Goal: Task Accomplishment & Management: Manage account settings

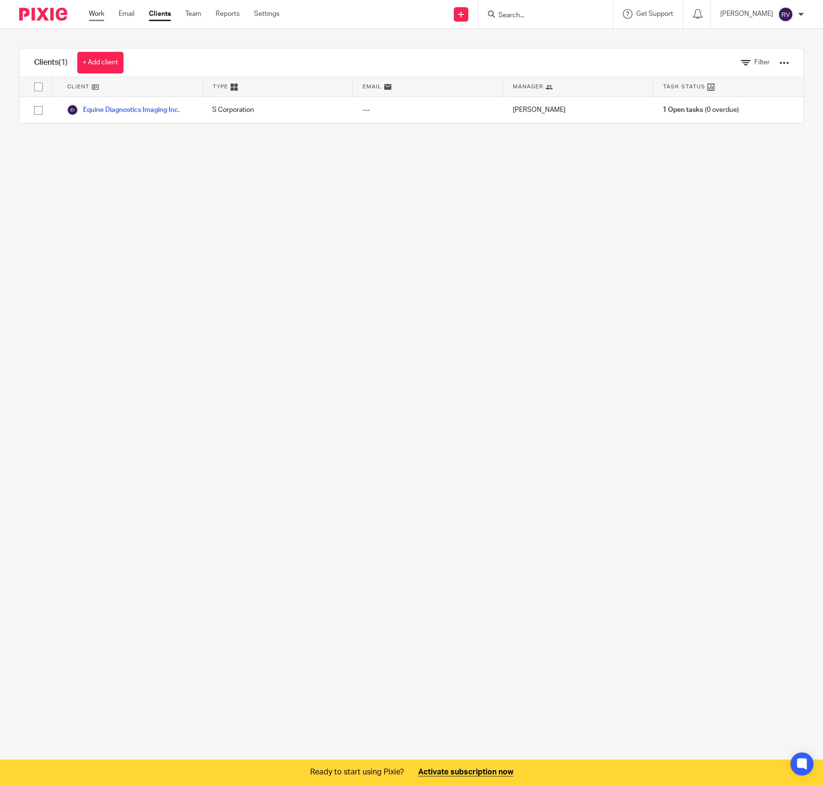
click at [91, 14] on link "Work" at bounding box center [96, 14] width 15 height 10
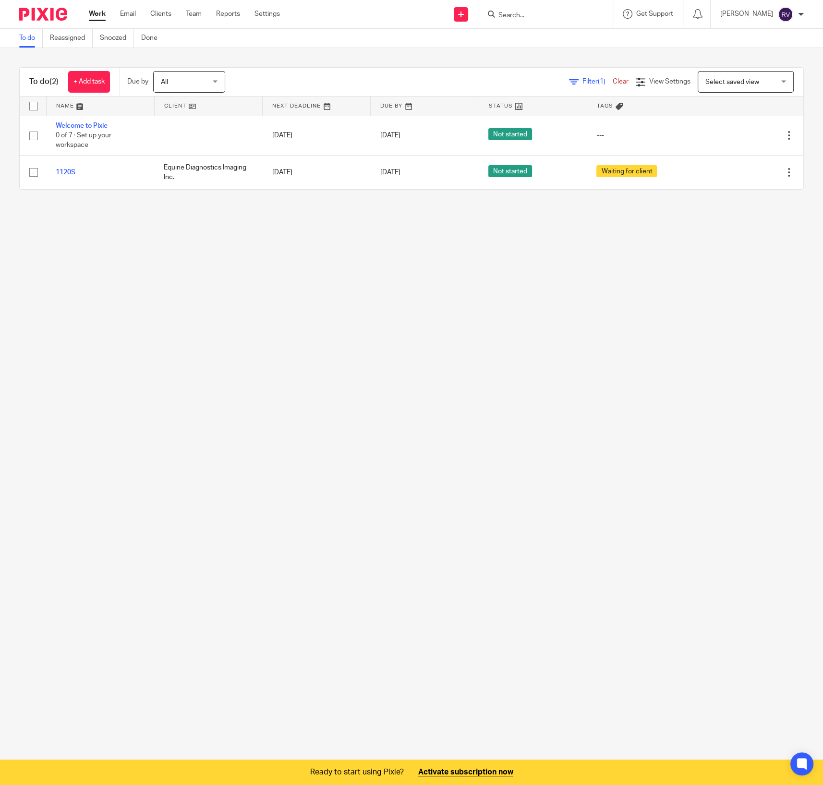
click at [258, 311] on main "To do Reassigned Snoozed Done To do (2) + Add task Due by All All Today Tomorro…" at bounding box center [411, 392] width 823 height 785
click at [259, 256] on main "To do Reassigned Snoozed Done To do (2) + Add task Due by All All Today Tomorro…" at bounding box center [411, 392] width 823 height 785
click at [473, 371] on main "To do Reassigned Snoozed Done To do (2) + Add task Due by All All Today Tomorro…" at bounding box center [411, 392] width 823 height 785
click at [423, 247] on main "To do Reassigned Snoozed Done To do (2) + Add task Due by All All Today Tomorro…" at bounding box center [411, 392] width 823 height 785
click at [799, 15] on div at bounding box center [801, 15] width 6 height 6
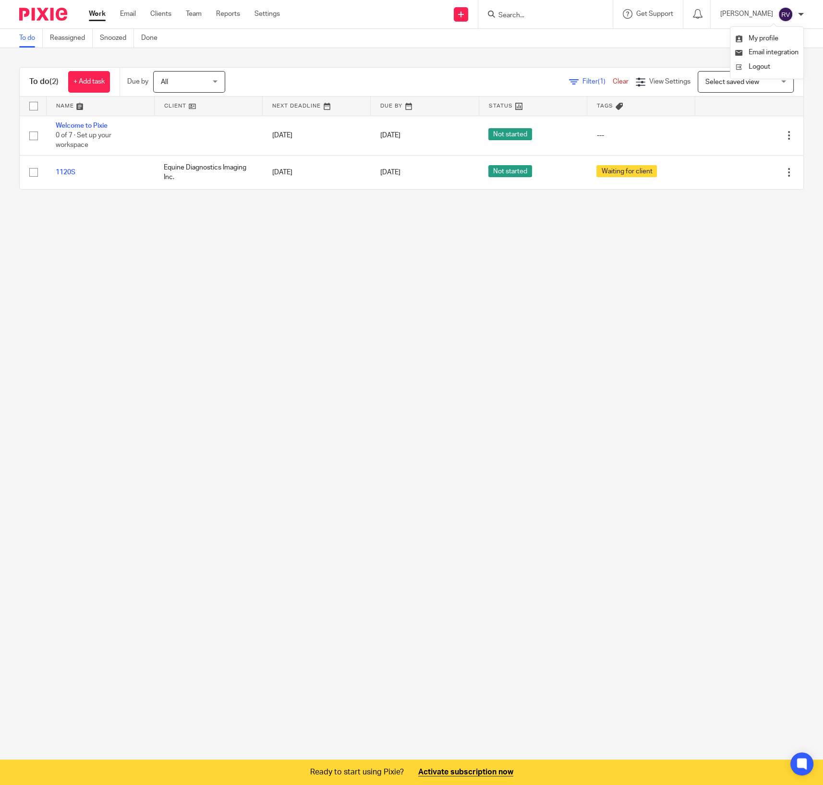
click at [799, 15] on div at bounding box center [801, 15] width 6 height 6
click at [273, 15] on link "Settings" at bounding box center [266, 14] width 25 height 10
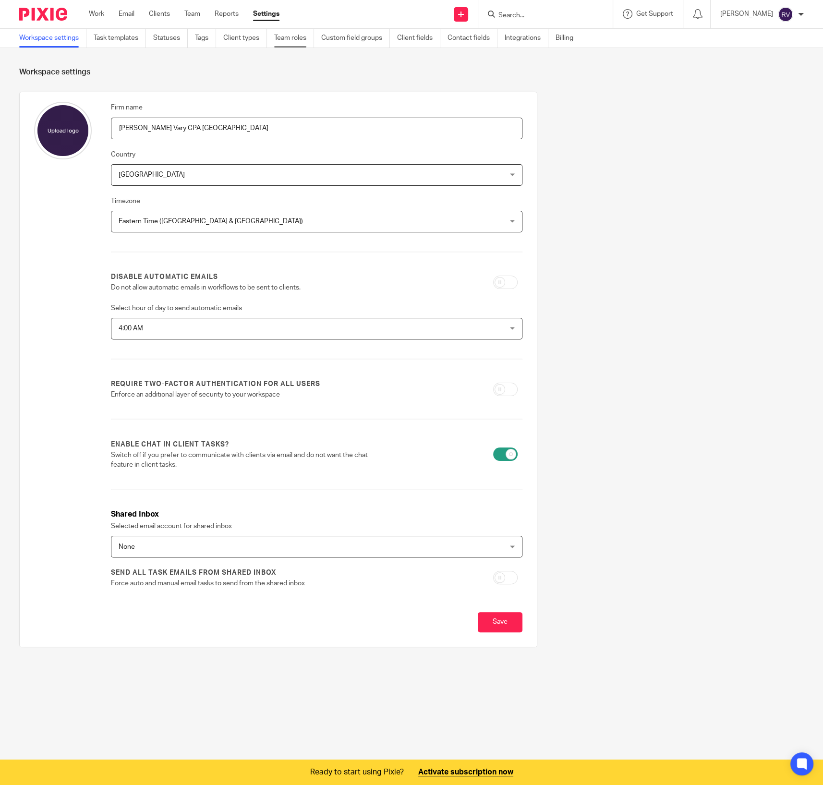
click at [302, 36] on link "Team roles" at bounding box center [294, 38] width 40 height 19
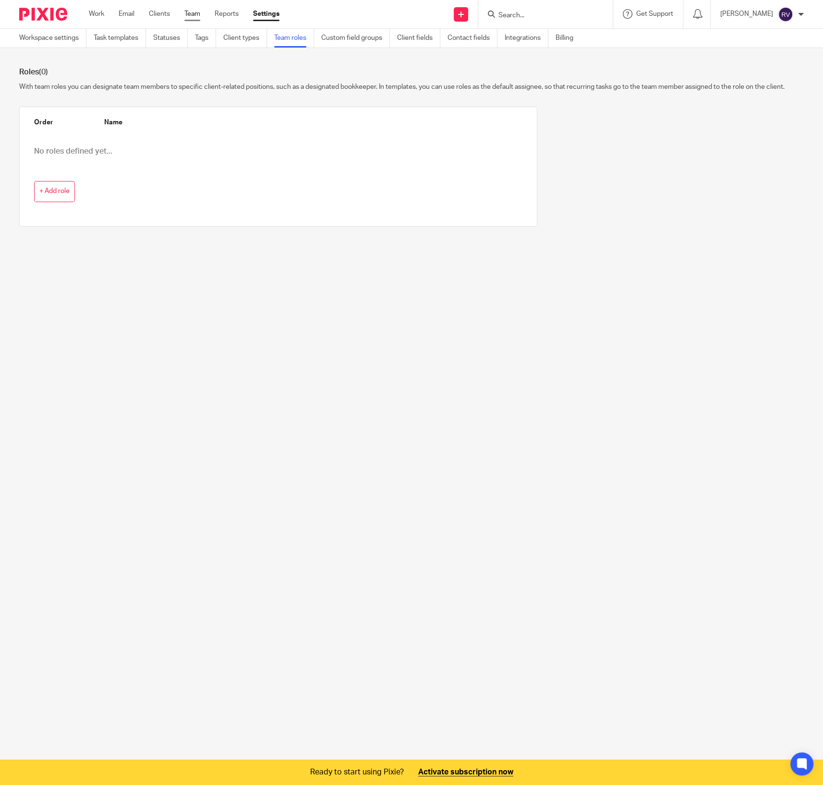
click at [198, 13] on link "Team" at bounding box center [192, 14] width 16 height 10
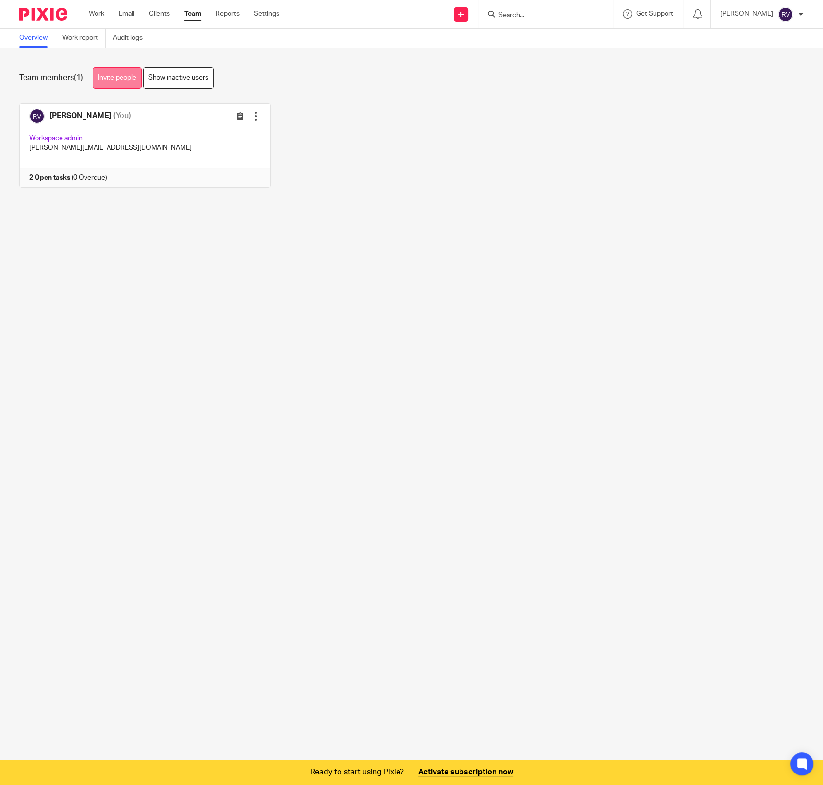
click at [114, 78] on link "Invite people" at bounding box center [117, 78] width 49 height 22
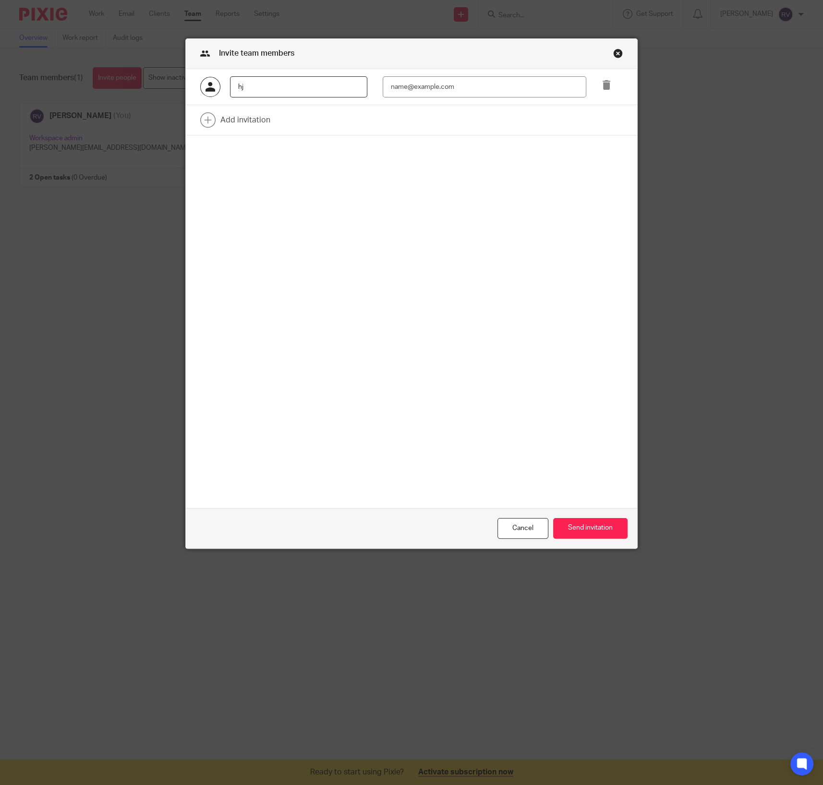
type input "h"
type input "Hope Brill-Vary"
type input "hope@varycpa.com"
click at [594, 531] on button "Send invitation" at bounding box center [590, 528] width 74 height 21
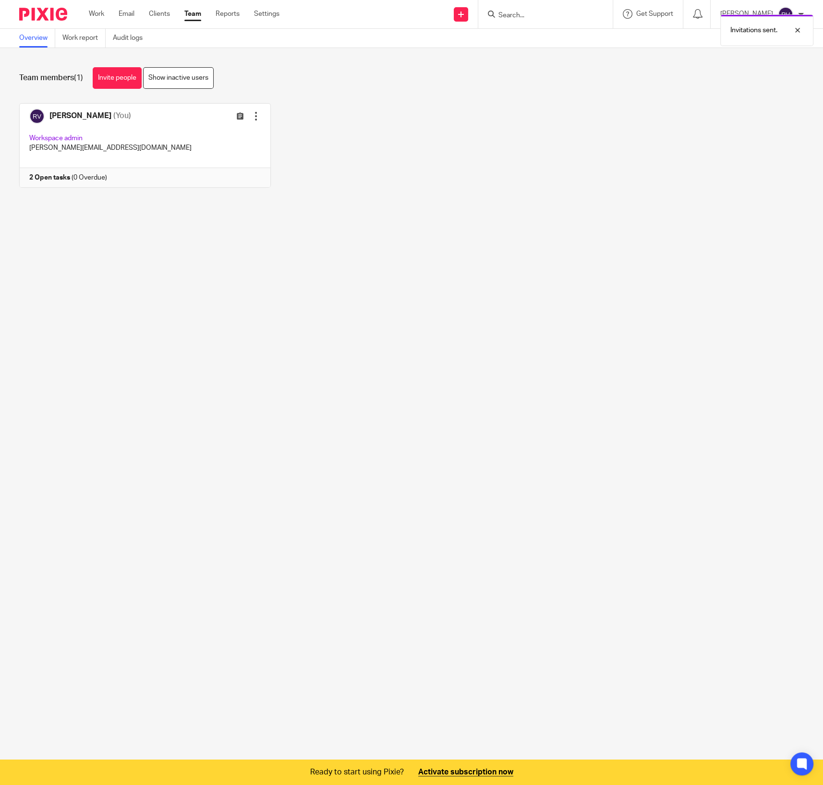
click at [441, 265] on main "Overview Work report Audit logs Team members (1) Invite people Show inactive us…" at bounding box center [411, 392] width 823 height 785
click at [426, 231] on main "Overview Work report Audit logs Team members (1) Invite people Show inactive us…" at bounding box center [411, 392] width 823 height 785
click at [365, 115] on div "Riley Vary (You) Edit user Transfer Workspace admin riley@varycpa.com 2 Open ta…" at bounding box center [403, 152] width 799 height 99
click at [93, 14] on link "Work" at bounding box center [96, 14] width 15 height 10
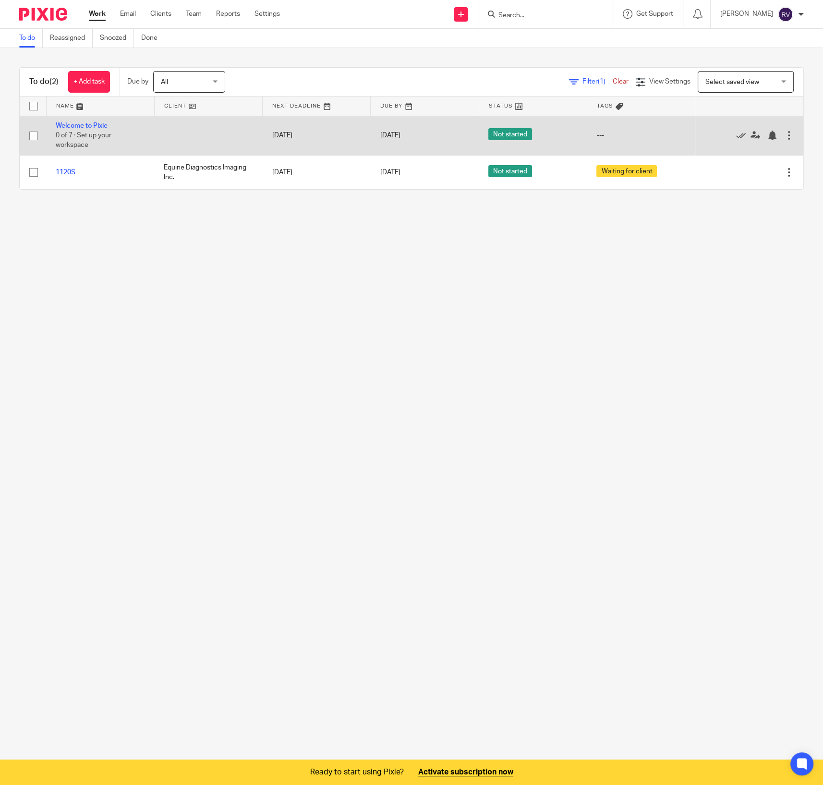
click at [75, 119] on td "Welcome to Pixie 0 of 7 · Set up your workspace" at bounding box center [100, 135] width 108 height 39
click at [75, 125] on link "Welcome to Pixie" at bounding box center [82, 125] width 52 height 7
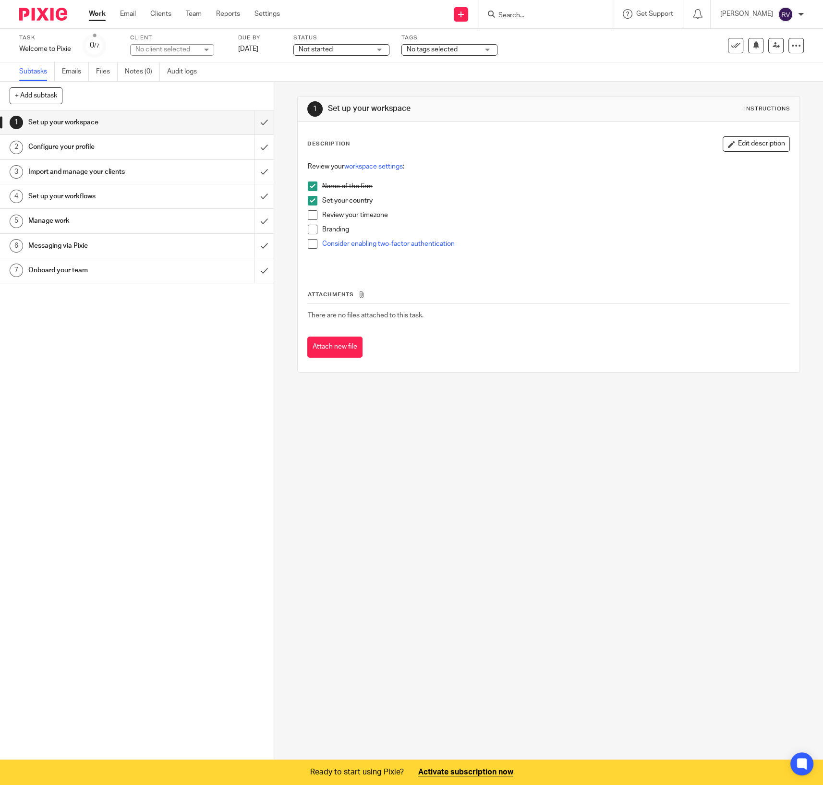
click at [57, 145] on h1 "Configure your profile" at bounding box center [100, 147] width 144 height 14
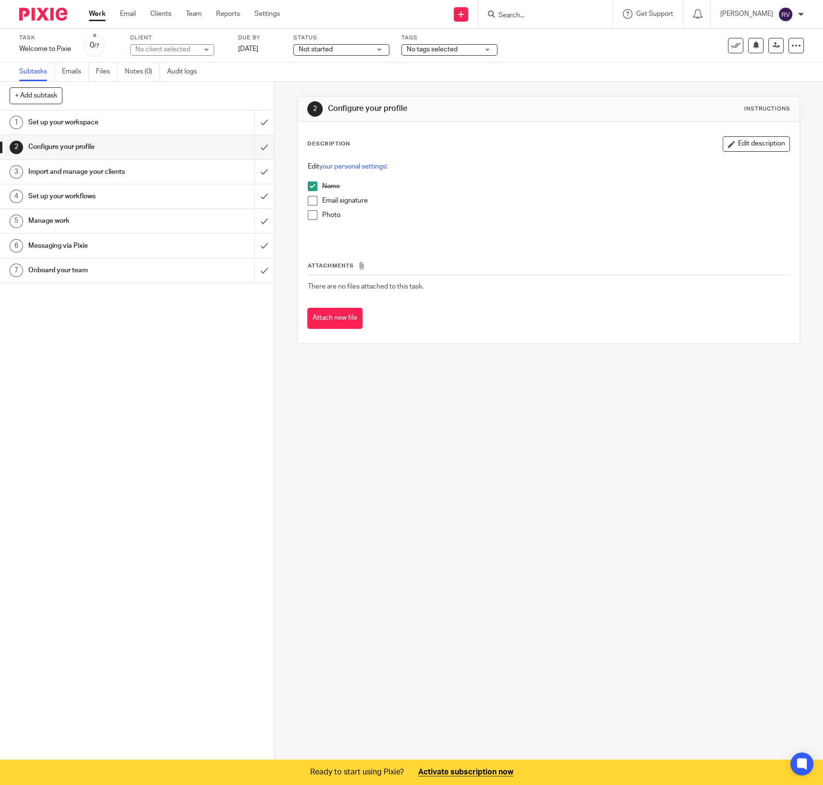
click at [85, 166] on h1 "Import and manage your clients" at bounding box center [100, 172] width 144 height 14
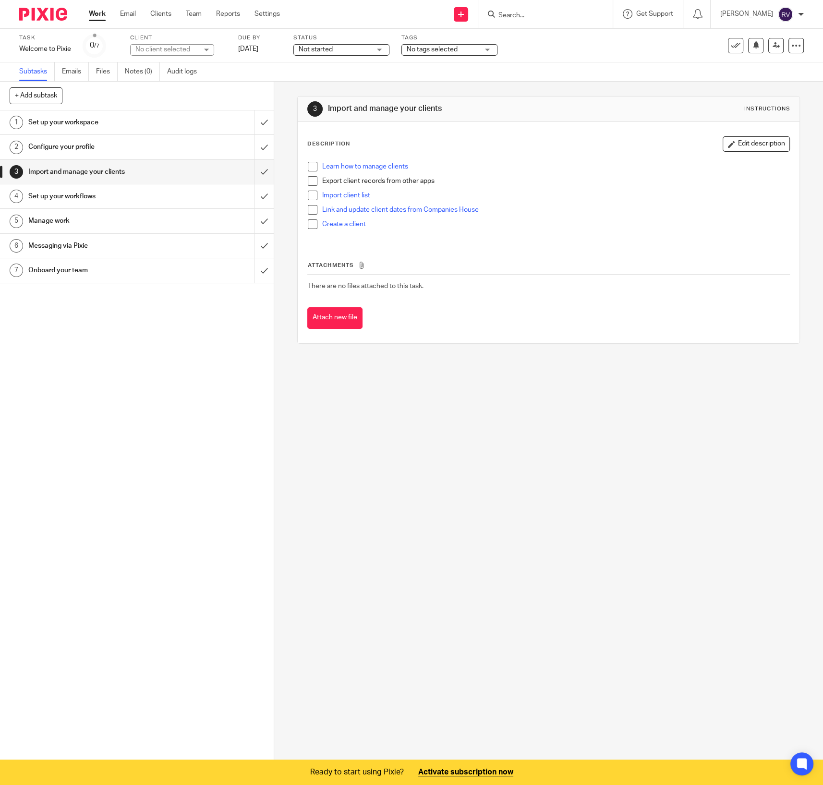
click at [309, 180] on span at bounding box center [313, 181] width 10 height 10
click at [309, 182] on span at bounding box center [313, 181] width 10 height 10
click at [304, 167] on div "Learn how to manage clients Export client records from other apps Import client…" at bounding box center [548, 199] width 491 height 84
click at [308, 165] on span at bounding box center [313, 167] width 10 height 10
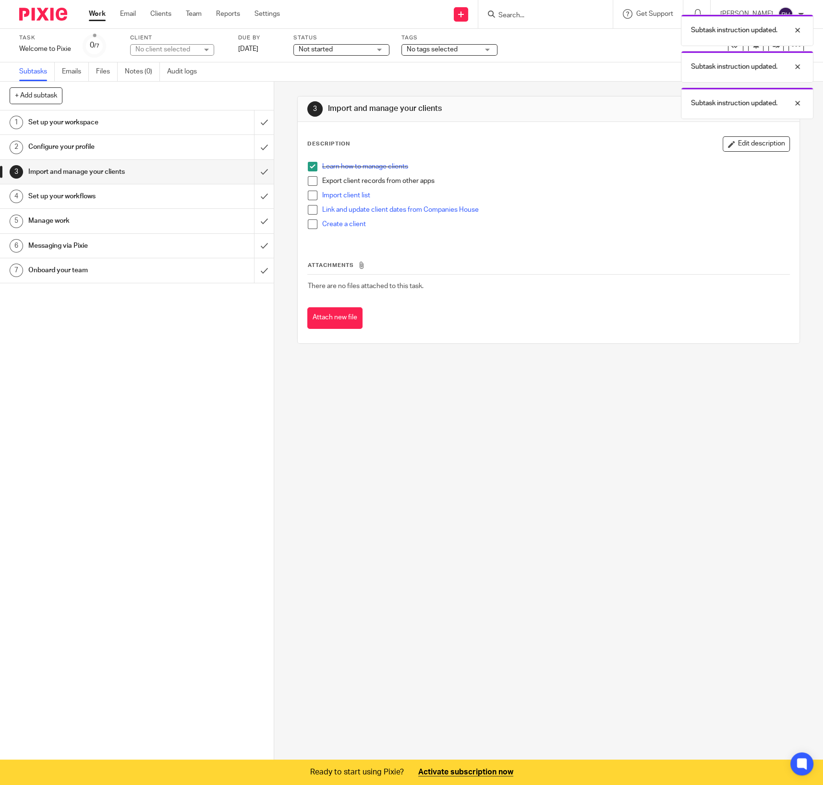
click at [308, 167] on span at bounding box center [313, 167] width 10 height 10
click at [94, 121] on h1 "Set up your workspace" at bounding box center [100, 122] width 144 height 14
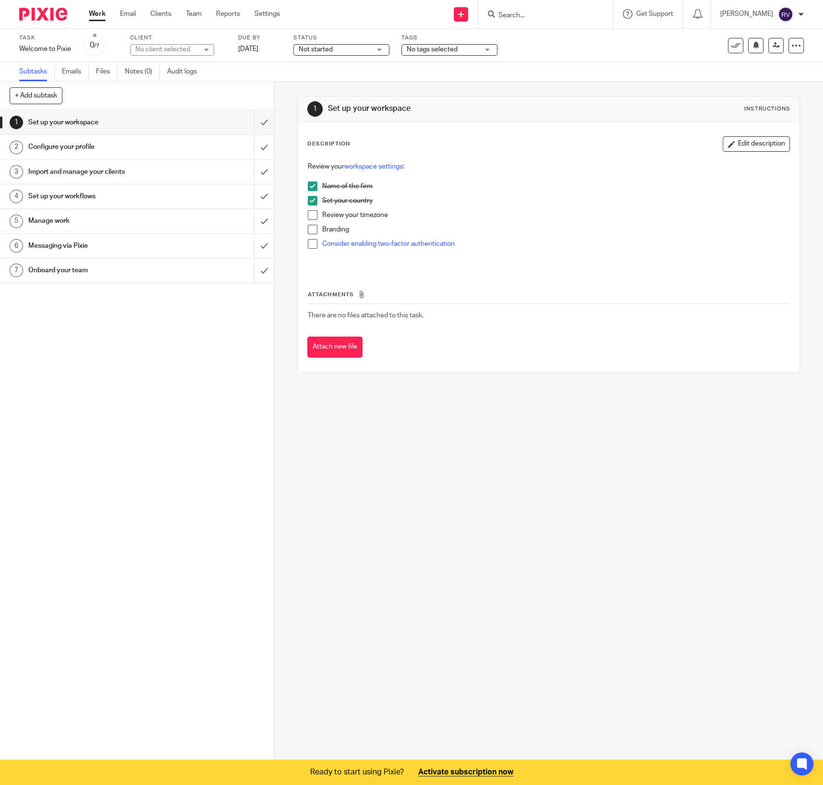
click at [59, 207] on link "4 Set up your workflows" at bounding box center [127, 196] width 254 height 24
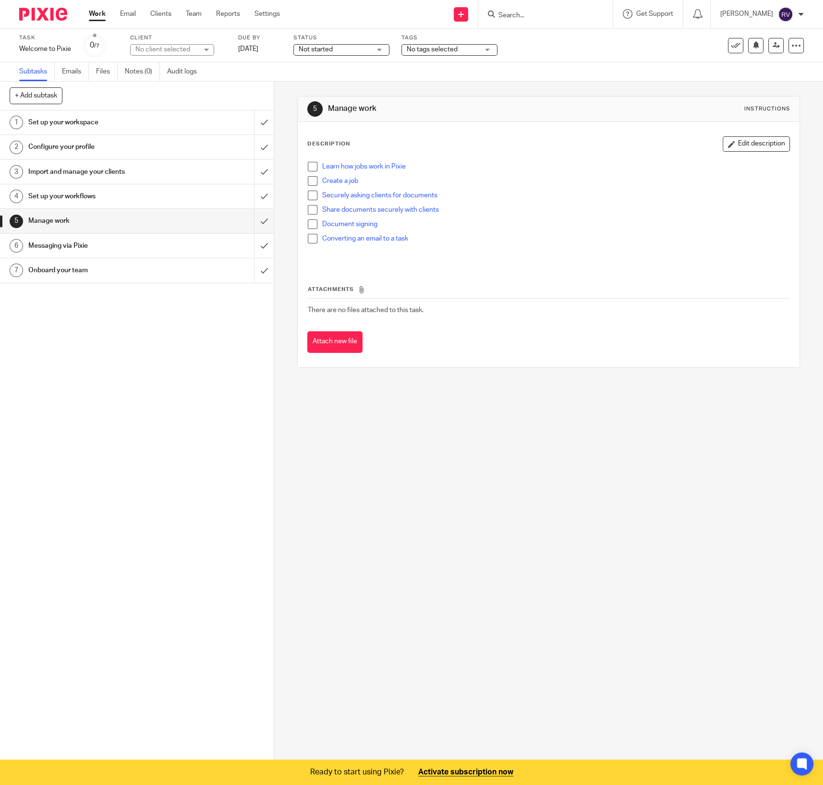
click at [68, 243] on h1 "Messaging via Pixie" at bounding box center [100, 246] width 144 height 14
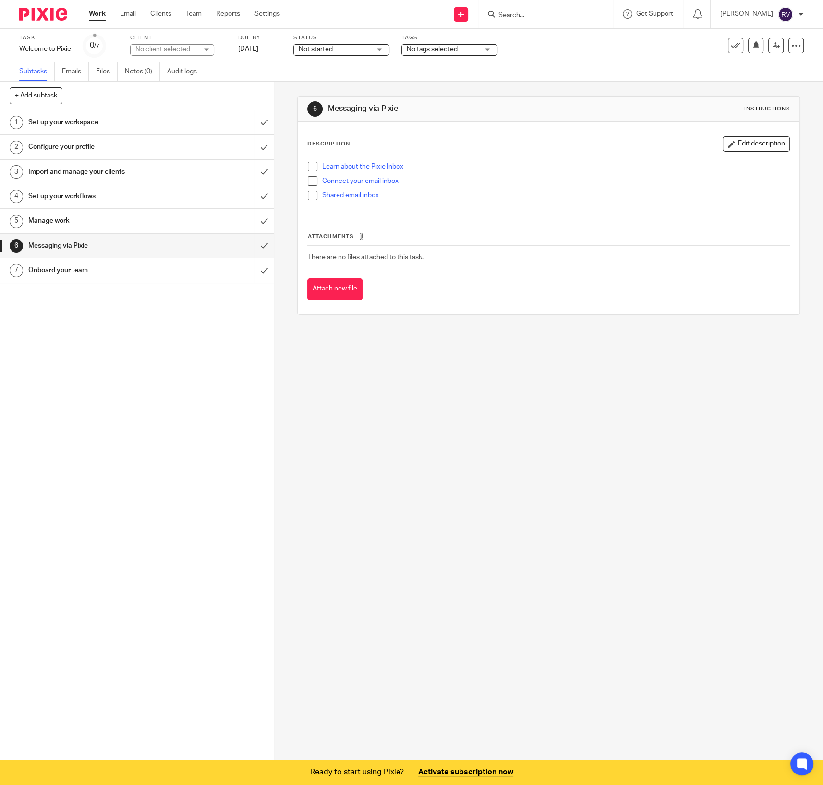
click at [70, 269] on h1 "Onboard your team" at bounding box center [100, 270] width 144 height 14
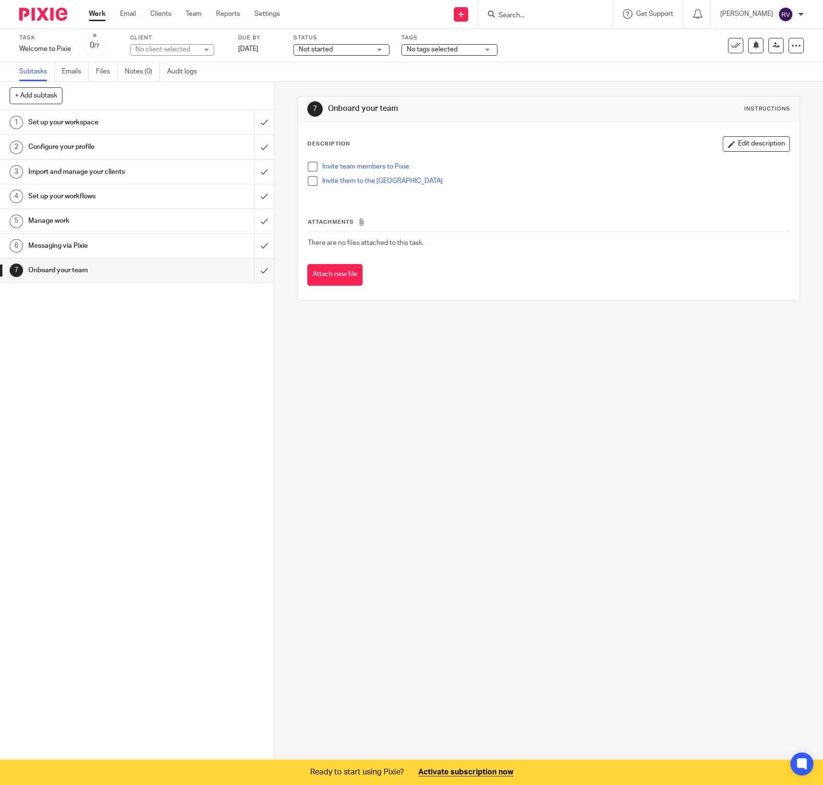
click at [89, 133] on link "1 Set up your workspace" at bounding box center [127, 122] width 254 height 24
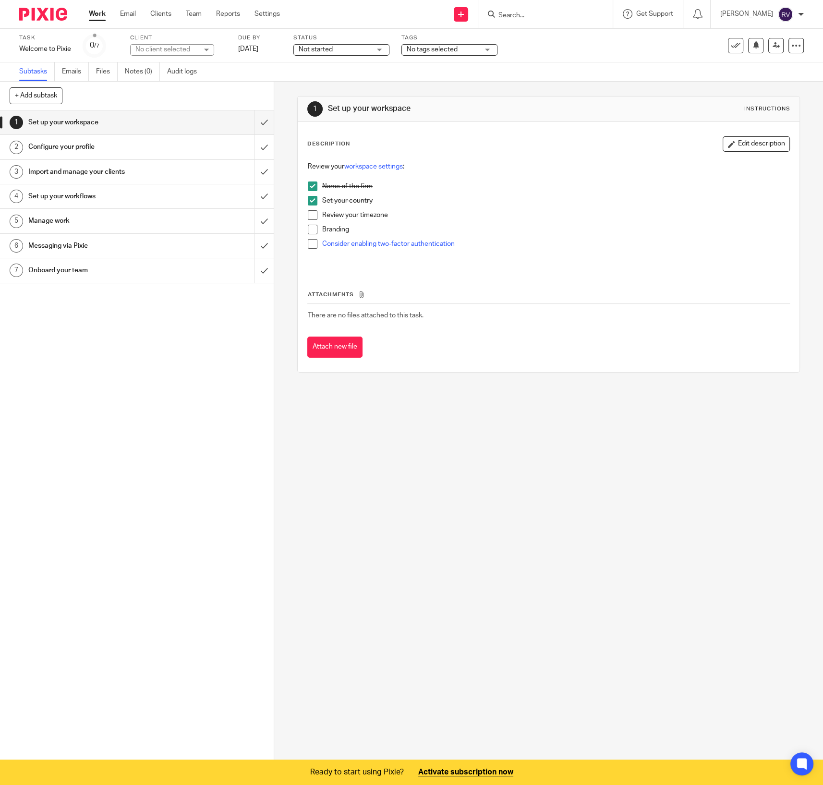
click at [98, 12] on link "Work" at bounding box center [97, 14] width 17 height 10
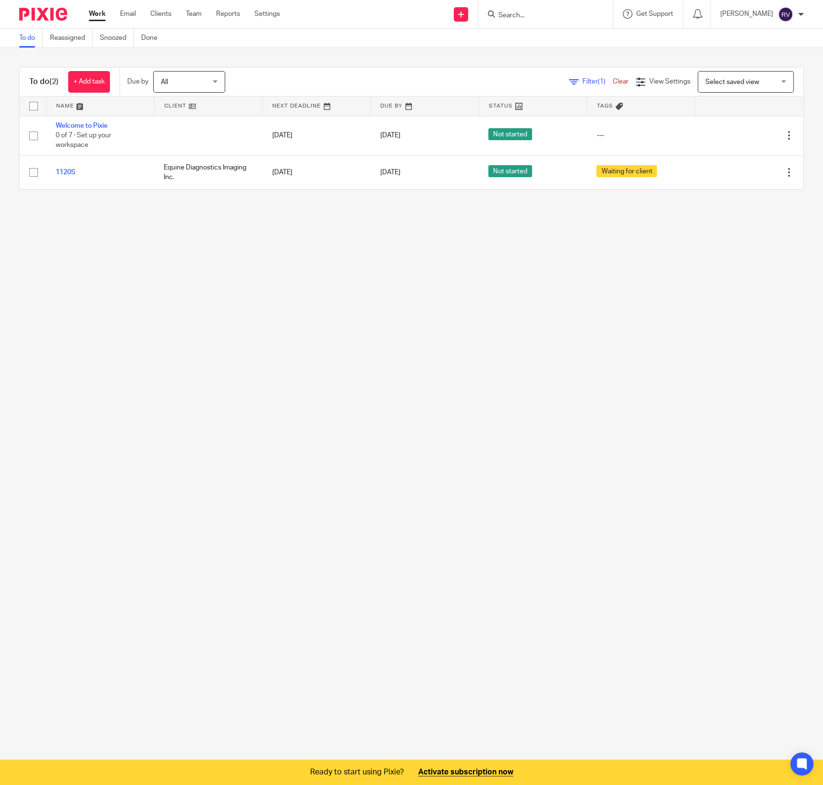
click at [557, 328] on main "To do Reassigned Snoozed Done To do (2) + Add task Due by All All [DATE] [DATE]…" at bounding box center [411, 392] width 823 height 785
click at [397, 55] on div "To do (2) + Add task Due by All All [DATE] [DATE] This week Next week This mont…" at bounding box center [411, 128] width 823 height 161
click at [464, 13] on icon at bounding box center [461, 15] width 6 height 6
click at [492, 60] on link "Create task" at bounding box center [483, 59] width 67 height 14
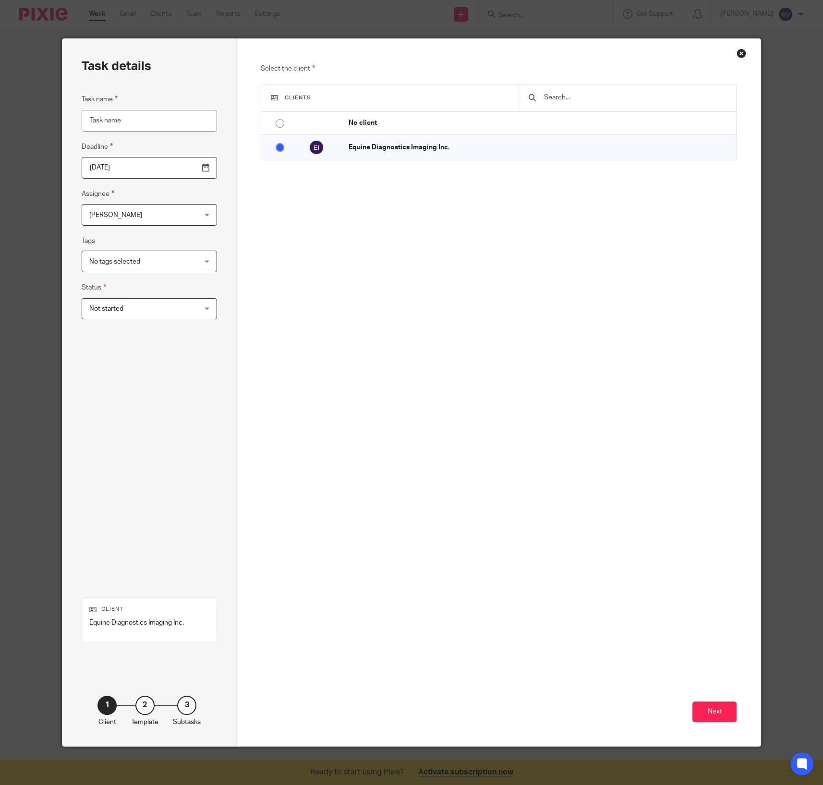
click at [737, 54] on div "Close this dialog window" at bounding box center [742, 53] width 10 height 10
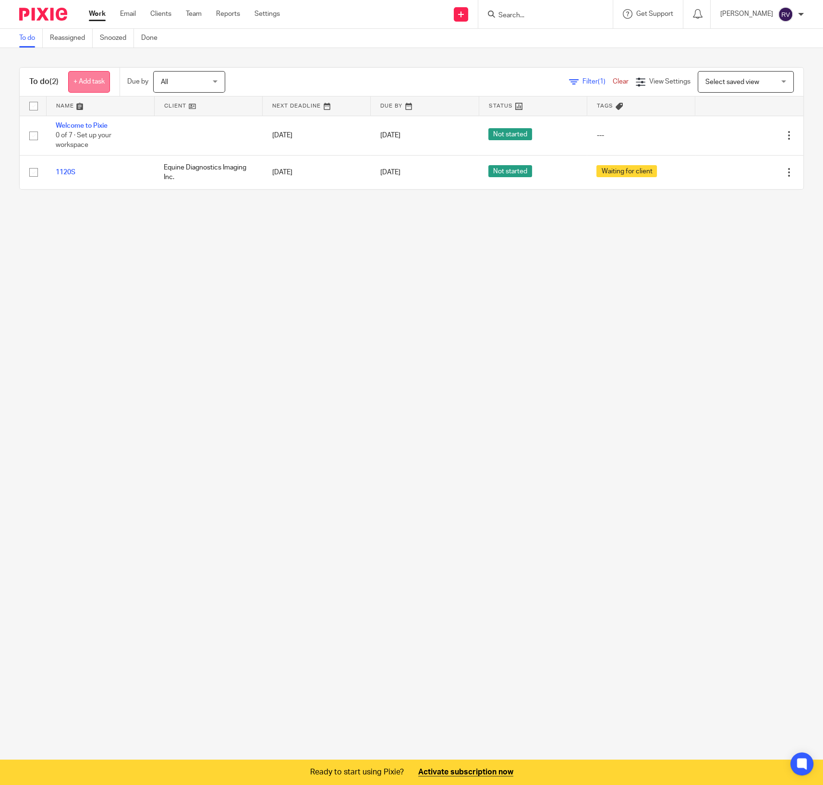
click at [95, 76] on link "+ Add task" at bounding box center [89, 82] width 42 height 22
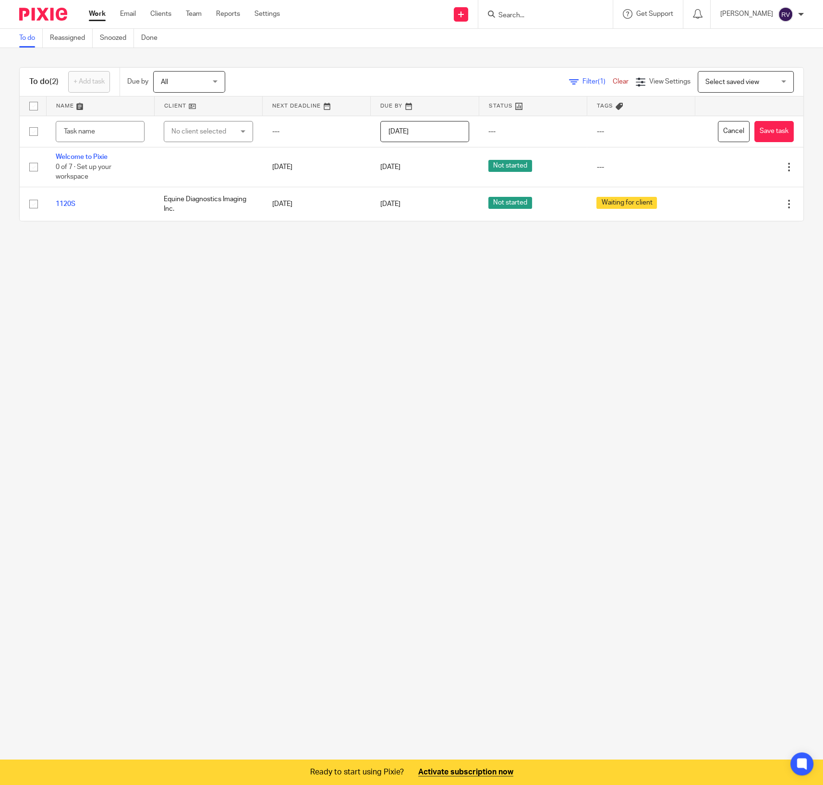
click at [208, 311] on main "To do Reassigned Snoozed Done To do (2) + Add task Due by All All [DATE] [DATE]…" at bounding box center [411, 392] width 823 height 785
click at [109, 15] on ul "Work Email Clients Team Reports Settings" at bounding box center [192, 14] width 206 height 10
click at [106, 15] on ul "Work Email Clients Team Reports Settings" at bounding box center [192, 14] width 206 height 10
click at [101, 15] on link "Work" at bounding box center [97, 14] width 17 height 10
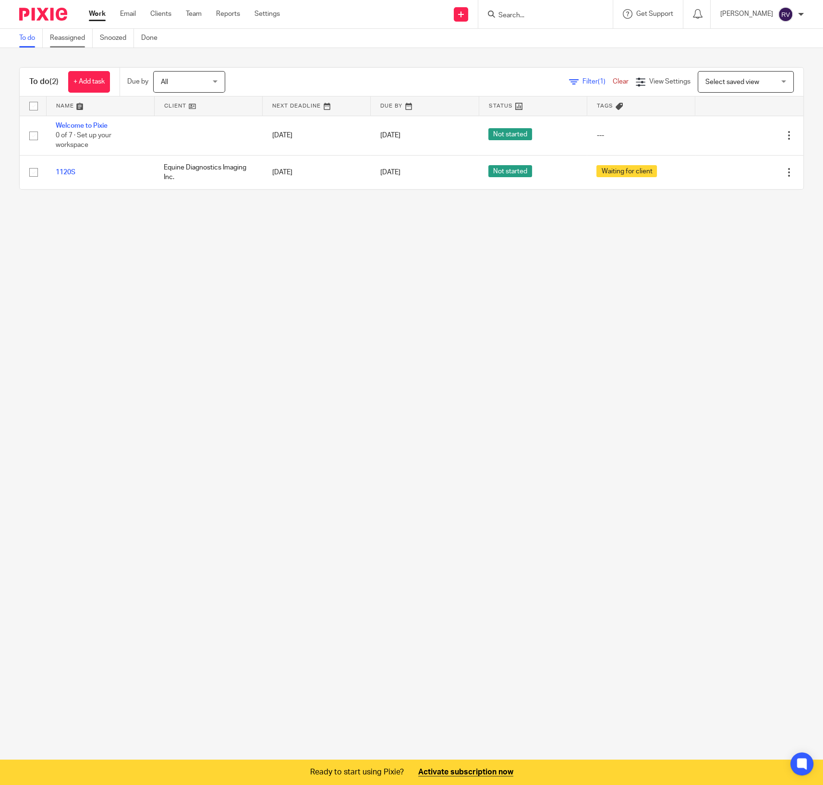
click at [73, 44] on link "Reassigned" at bounding box center [71, 38] width 43 height 19
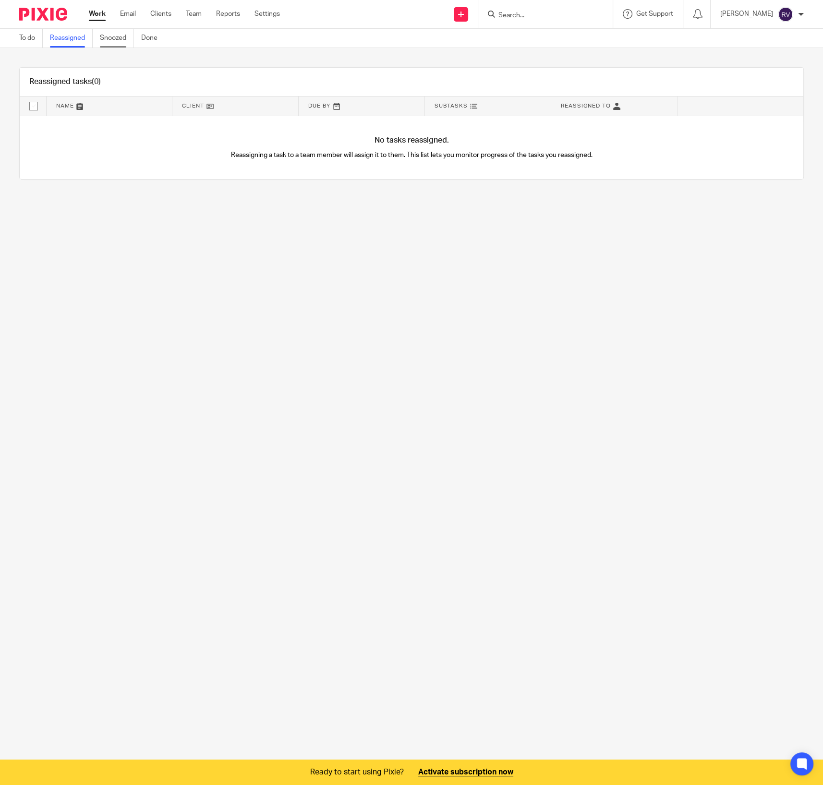
click at [112, 43] on link "Snoozed" at bounding box center [117, 38] width 34 height 19
click at [155, 41] on link "Done" at bounding box center [153, 38] width 24 height 19
click at [24, 39] on link "To do" at bounding box center [31, 38] width 24 height 19
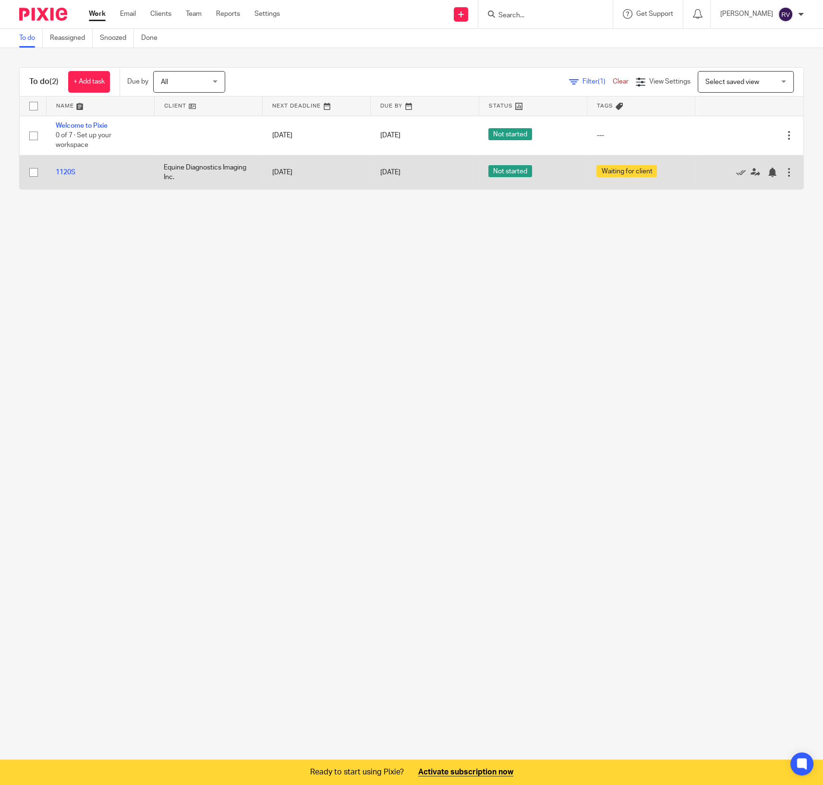
click at [501, 173] on span "Not started" at bounding box center [510, 171] width 44 height 12
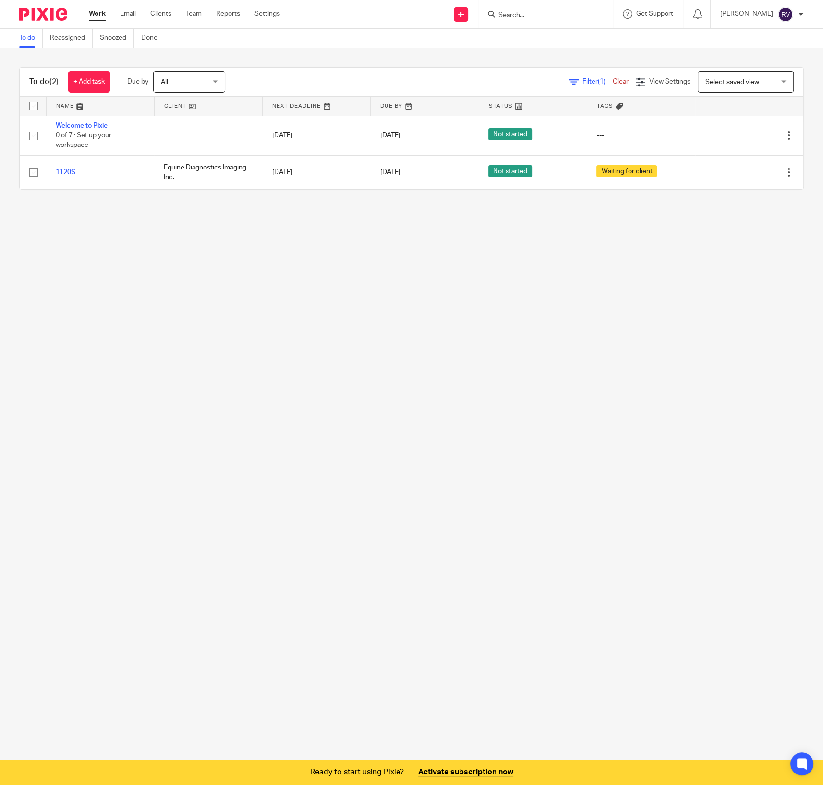
click at [740, 17] on div "Riley Vary My profile Email integration Logout" at bounding box center [762, 14] width 103 height 28
click at [751, 12] on p "[PERSON_NAME]" at bounding box center [746, 14] width 53 height 10
click at [683, 7] on div "Get Support Contact Support Help Documentation Access the academy View roadmap" at bounding box center [648, 14] width 70 height 28
click at [711, 7] on div at bounding box center [696, 14] width 27 height 28
click at [702, 11] on icon at bounding box center [698, 14] width 10 height 10
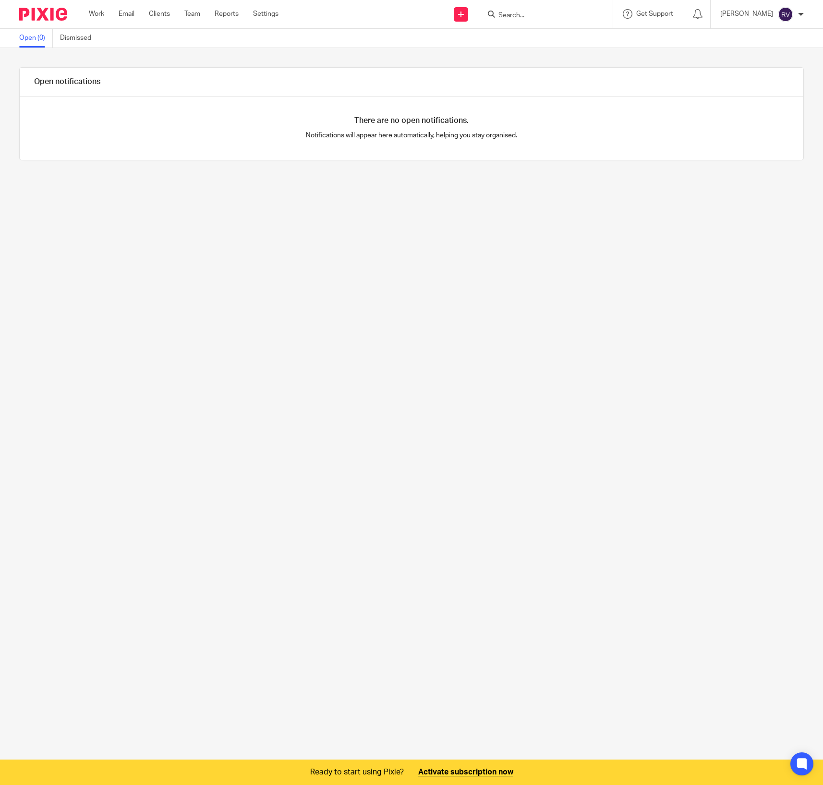
click at [702, 13] on icon at bounding box center [698, 14] width 10 height 10
click at [516, 9] on div at bounding box center [544, 14] width 112 height 12
click at [468, 16] on link at bounding box center [461, 14] width 14 height 14
click at [464, 16] on icon at bounding box center [461, 15] width 6 height 6
click at [273, 14] on link "Settings" at bounding box center [265, 14] width 25 height 10
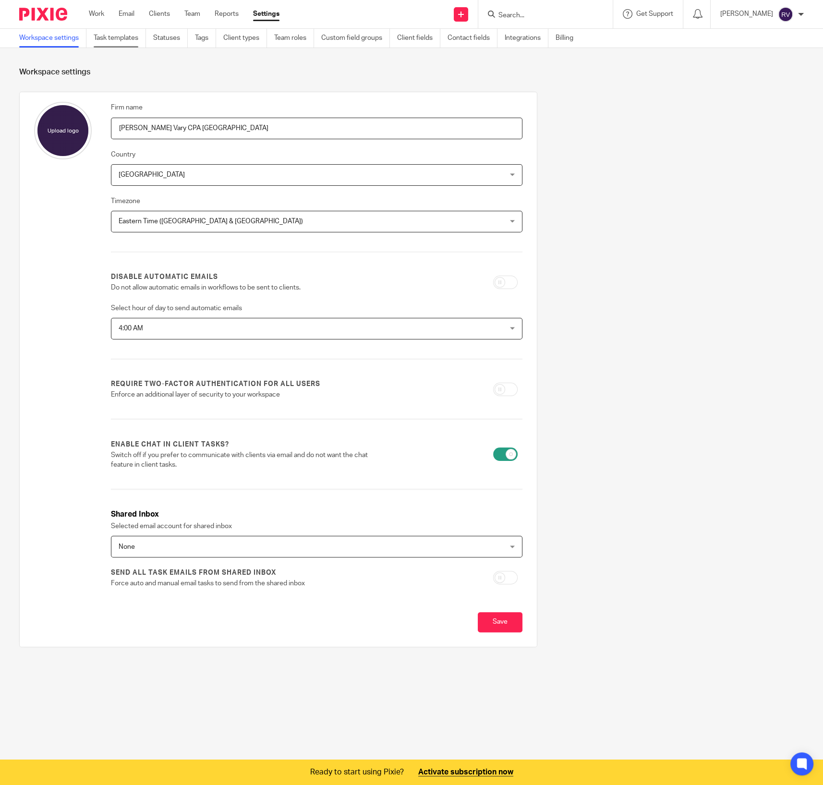
click at [114, 41] on link "Task templates" at bounding box center [120, 38] width 52 height 19
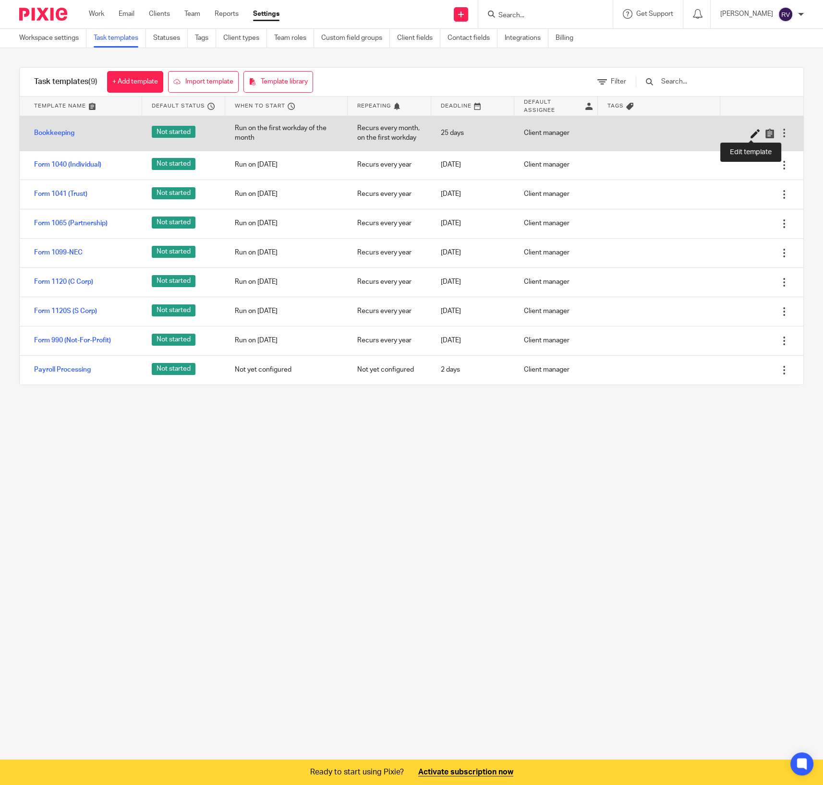
click at [750, 133] on icon at bounding box center [755, 134] width 10 height 10
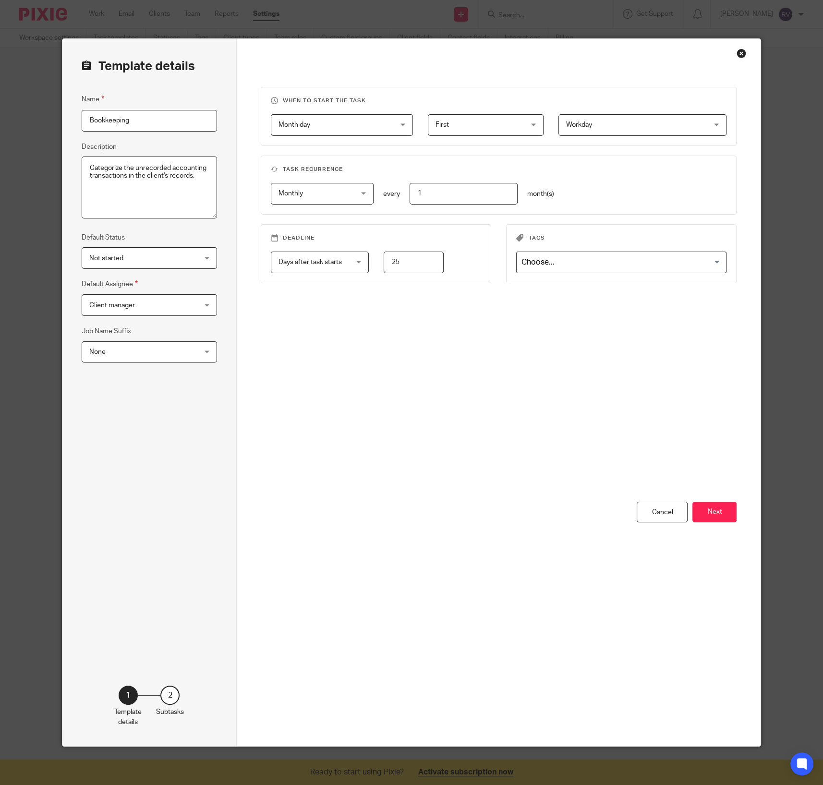
click at [737, 51] on div "Close this dialog window" at bounding box center [742, 53] width 10 height 10
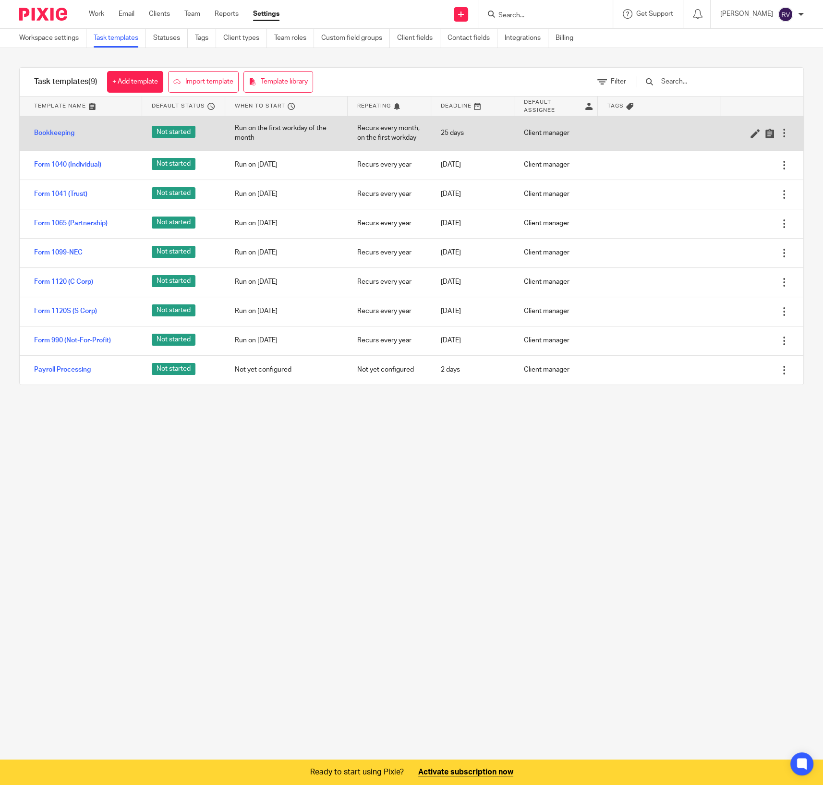
click at [301, 134] on div "Run on the first workday of the month" at bounding box center [286, 133] width 122 height 34
click at [261, 135] on div "Run on the first workday of the month" at bounding box center [286, 133] width 122 height 34
click at [261, 132] on div "Run on the first workday of the month" at bounding box center [286, 133] width 122 height 34
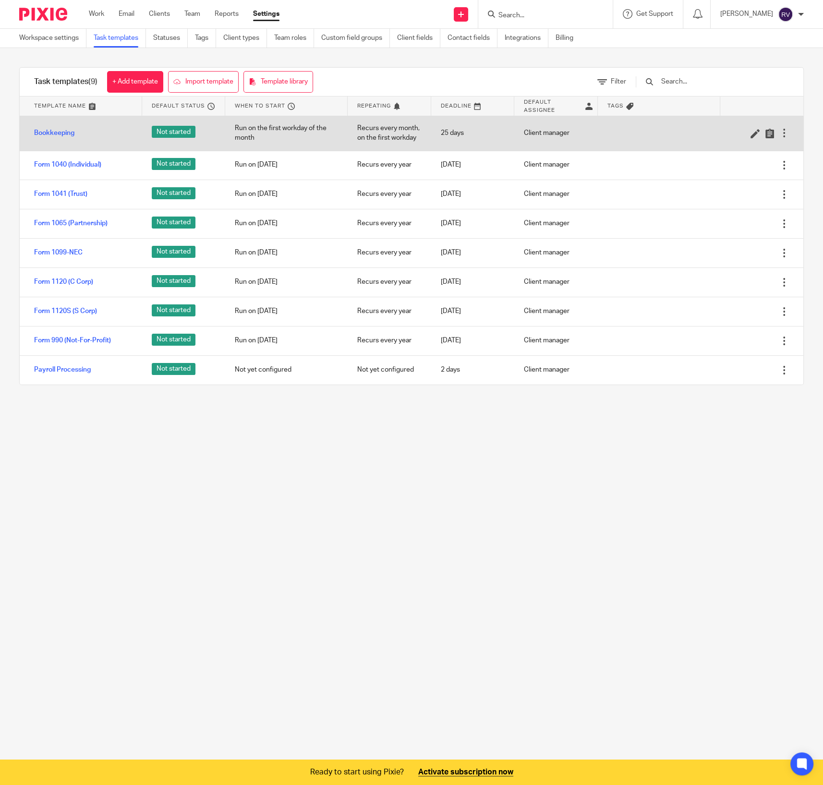
click at [280, 135] on div "Run on the first workday of the month" at bounding box center [286, 133] width 122 height 34
click at [293, 126] on div "Run on the first workday of the month" at bounding box center [286, 133] width 122 height 34
click at [432, 129] on div "25 days" at bounding box center [472, 133] width 83 height 24
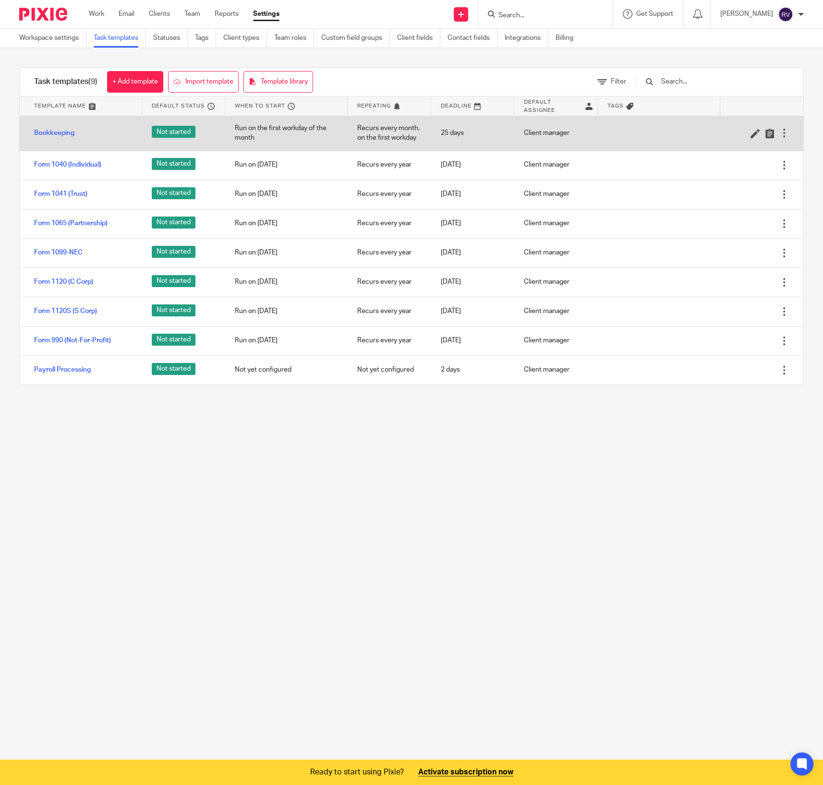
click at [536, 131] on div "Client manager" at bounding box center [555, 133] width 83 height 24
click at [765, 136] on icon at bounding box center [770, 134] width 10 height 10
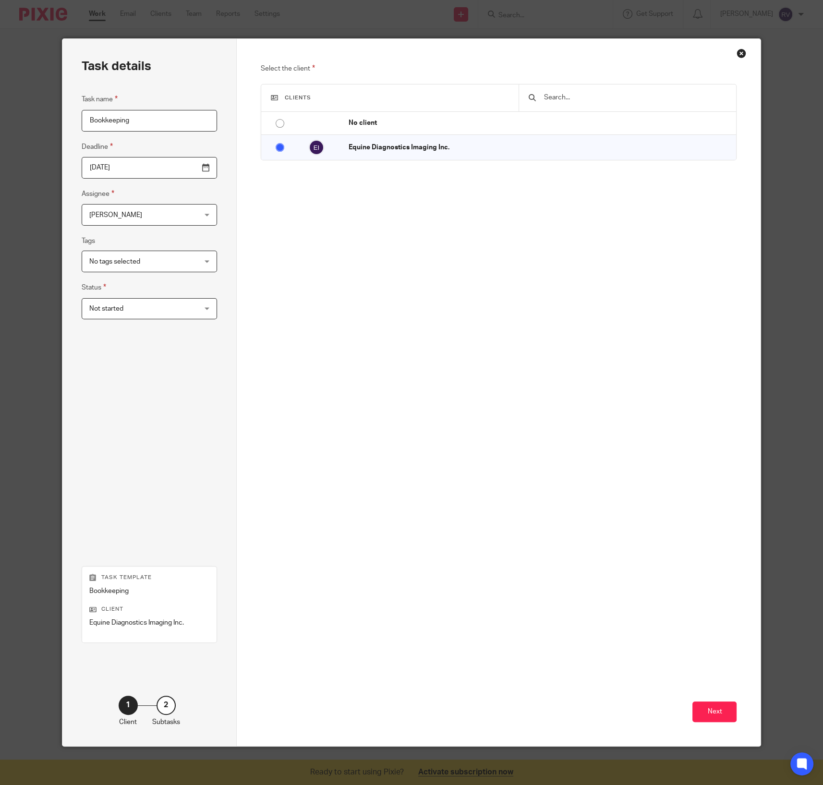
click at [138, 257] on span "No tags selected" at bounding box center [140, 261] width 102 height 20
click at [148, 248] on fieldset "Tags No tags selected In review In review (client) Ready to file Records receiv…" at bounding box center [150, 253] width 136 height 37
click at [318, 250] on div "Select the client Clients No client Equine Diagnostics Imaging Inc." at bounding box center [499, 249] width 476 height 373
click at [290, 556] on div "Next" at bounding box center [499, 591] width 476 height 310
click at [158, 707] on div "2" at bounding box center [166, 705] width 19 height 19
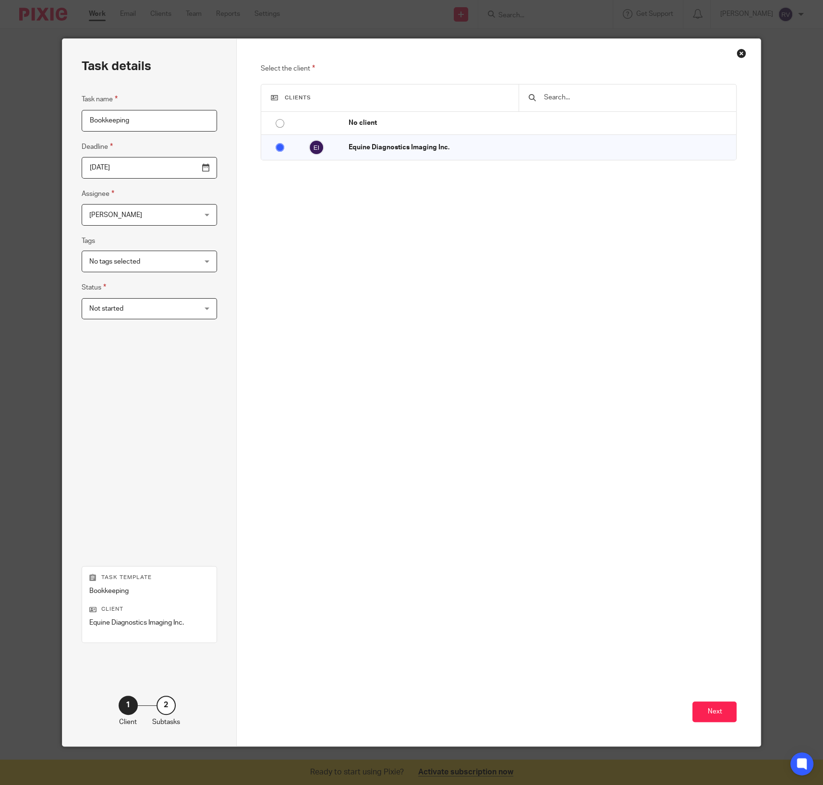
click at [128, 718] on p "Client" at bounding box center [128, 722] width 18 height 10
drag, startPoint x: 163, startPoint y: 708, endPoint x: 169, endPoint y: 706, distance: 7.0
click at [164, 708] on div "2" at bounding box center [166, 705] width 19 height 19
click at [702, 718] on button "Next" at bounding box center [714, 712] width 44 height 21
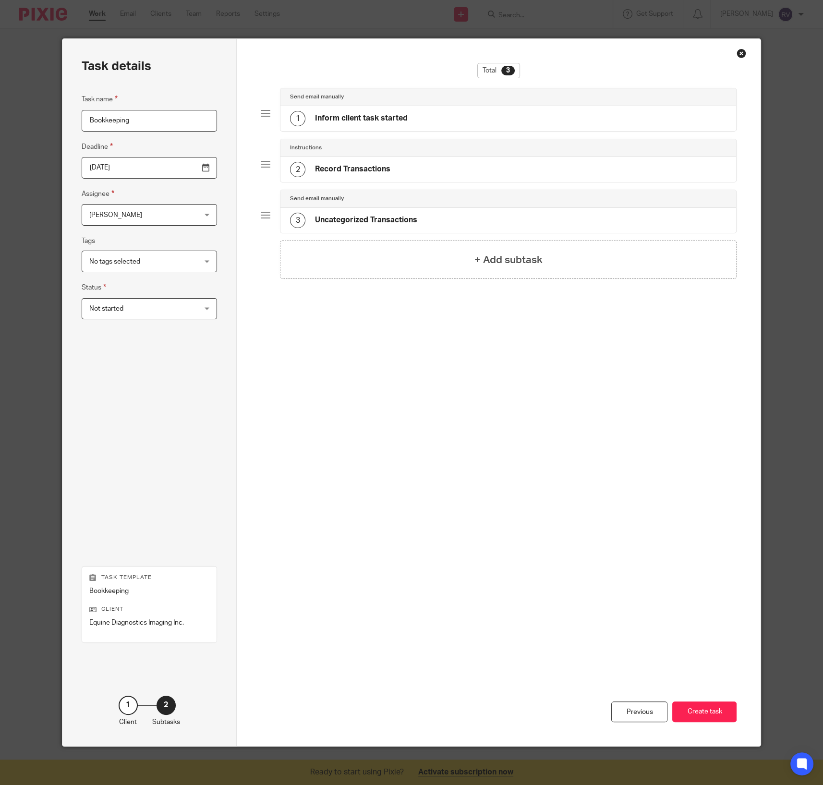
click at [128, 704] on div "1" at bounding box center [128, 705] width 19 height 19
click at [630, 707] on div "Previous" at bounding box center [639, 712] width 56 height 21
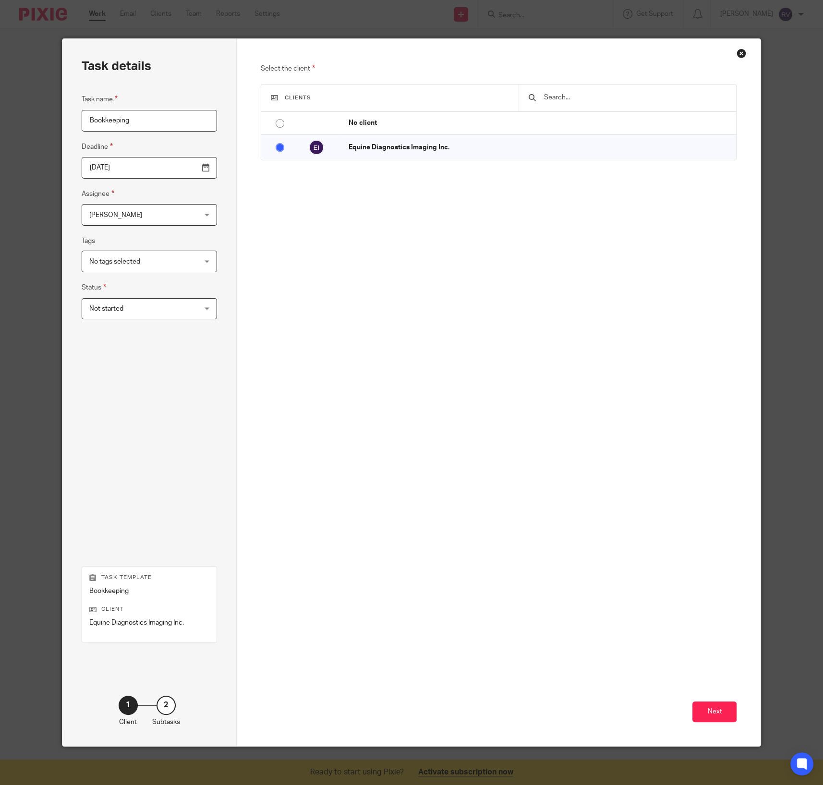
click at [313, 242] on div "Select the client Clients No client Equine Diagnostics Imaging Inc." at bounding box center [499, 249] width 476 height 373
click at [199, 250] on fieldset "Tags No tags selected In review In review (client) Ready to file Records receiv…" at bounding box center [150, 253] width 136 height 37
click at [188, 256] on div "No tags selected" at bounding box center [150, 262] width 136 height 22
click at [321, 311] on div "Select the client Clients No client Equine Diagnostics Imaging Inc." at bounding box center [499, 249] width 476 height 373
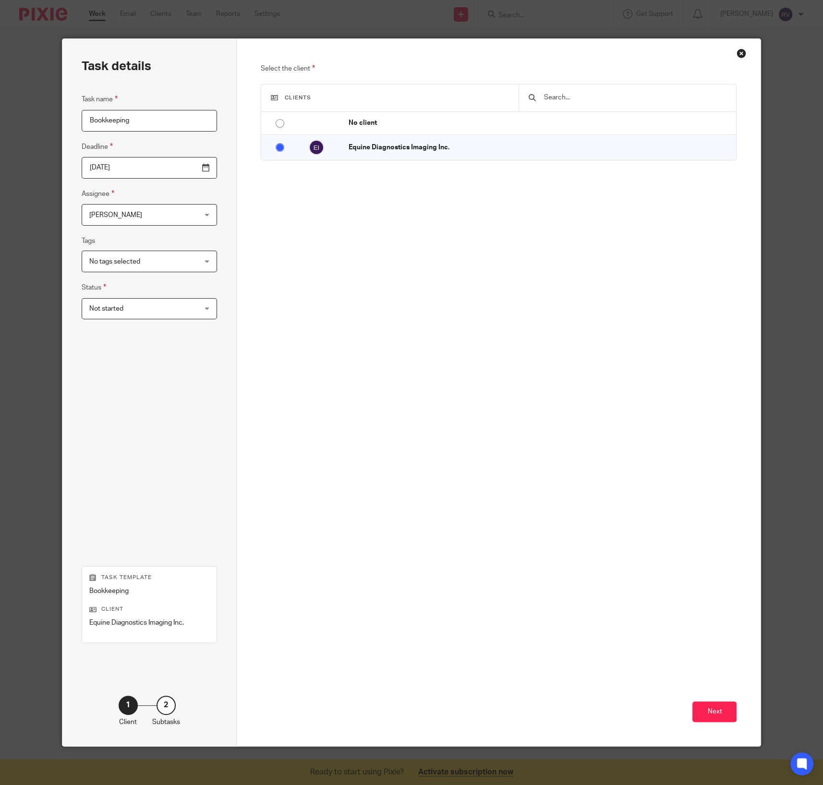
click at [737, 52] on div "Close this dialog window" at bounding box center [742, 53] width 10 height 10
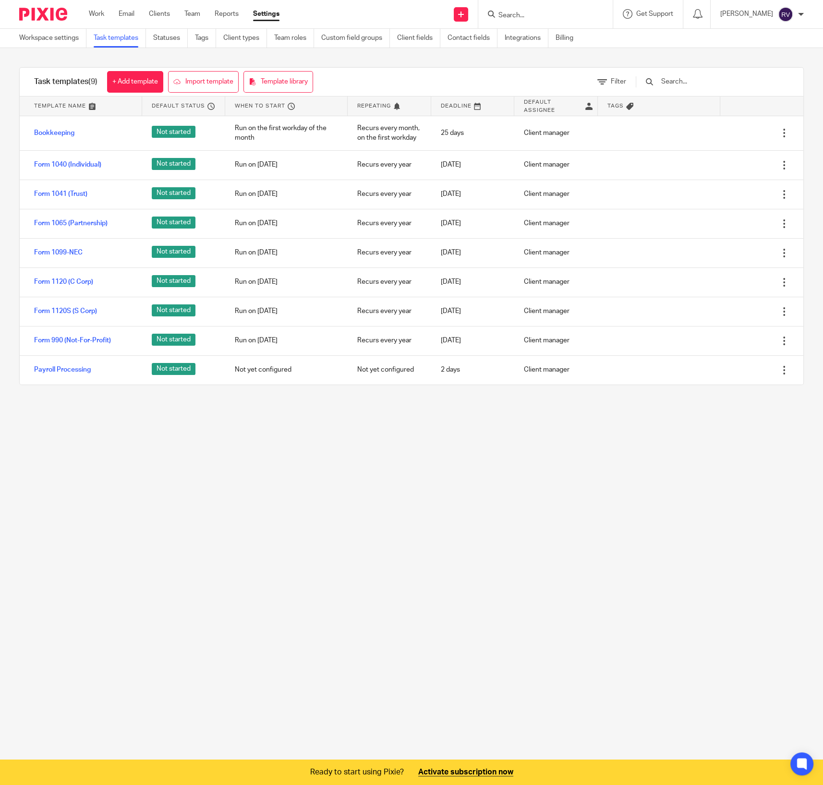
click at [417, 467] on main "Workspace settings Task templates Statuses Tags Client types Team roles Custom …" at bounding box center [411, 392] width 823 height 785
click at [108, 39] on link "Task templates" at bounding box center [120, 38] width 52 height 19
click at [60, 42] on link "Workspace settings" at bounding box center [52, 38] width 67 height 19
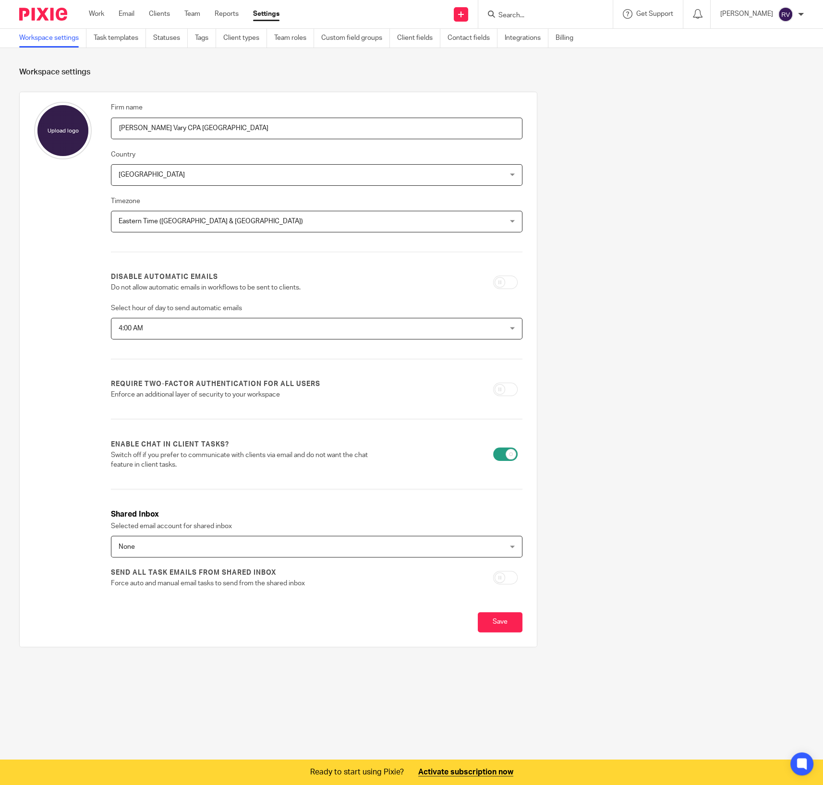
click at [174, 548] on span "None" at bounding box center [280, 546] width 323 height 20
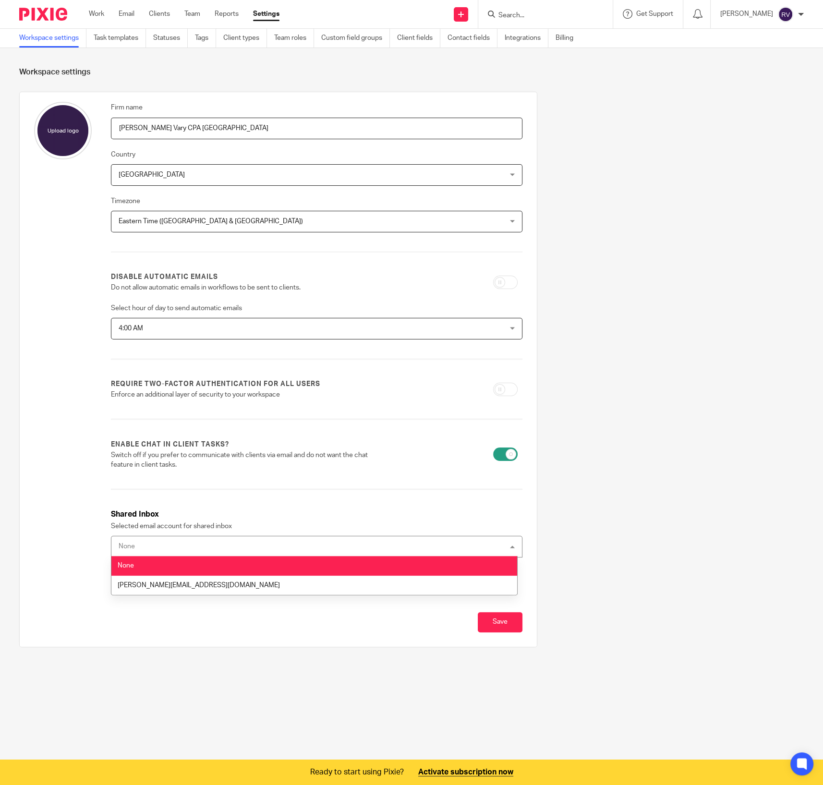
click at [178, 551] on div "None None" at bounding box center [316, 547] width 411 height 22
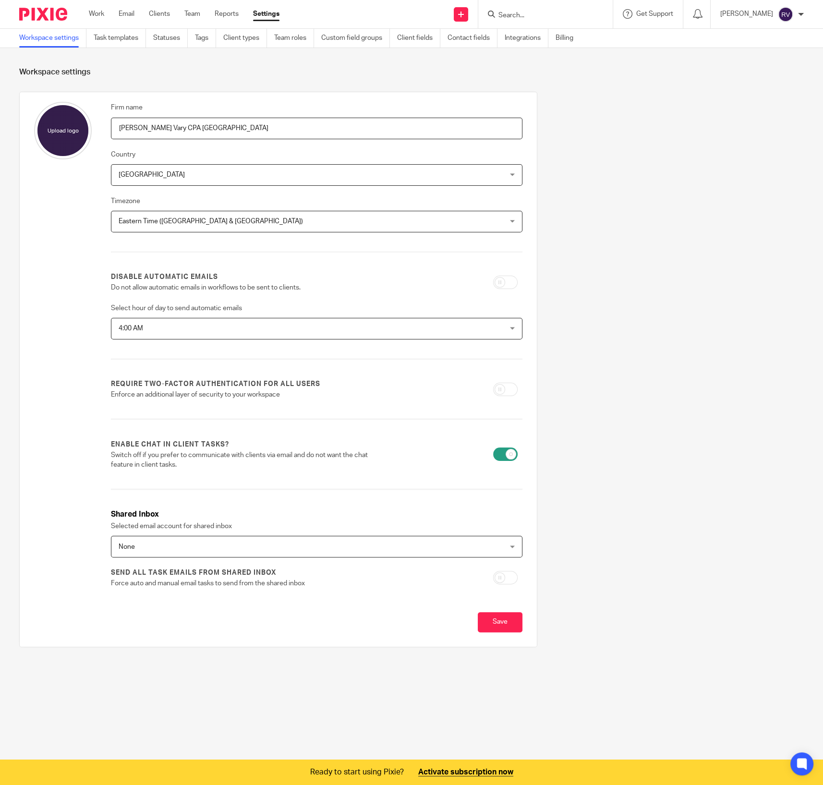
click at [179, 523] on label "Selected email account for shared inbox" at bounding box center [171, 526] width 121 height 10
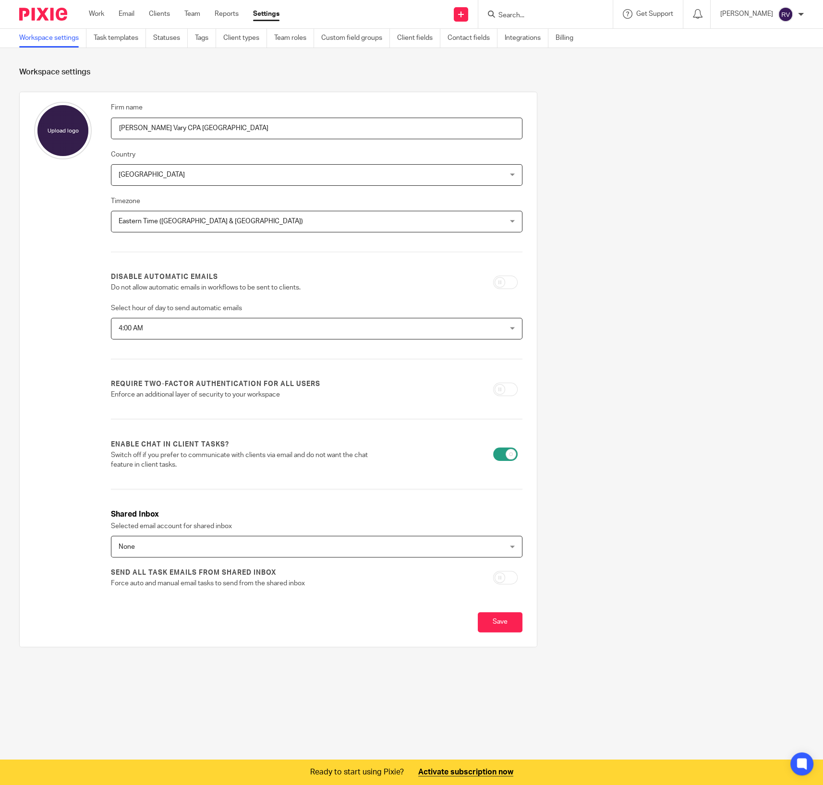
click at [163, 579] on p "Force auto and manual email tasks to send from the shared inbox" at bounding box center [245, 584] width 269 height 10
click at [198, 596] on div "Firm name [PERSON_NAME] CPA PA Country [GEOGRAPHIC_DATA] [GEOGRAPHIC_DATA] [GEO…" at bounding box center [316, 350] width 411 height 496
click at [205, 585] on p "Force auto and manual email tasks to send from the shared inbox" at bounding box center [245, 584] width 269 height 10
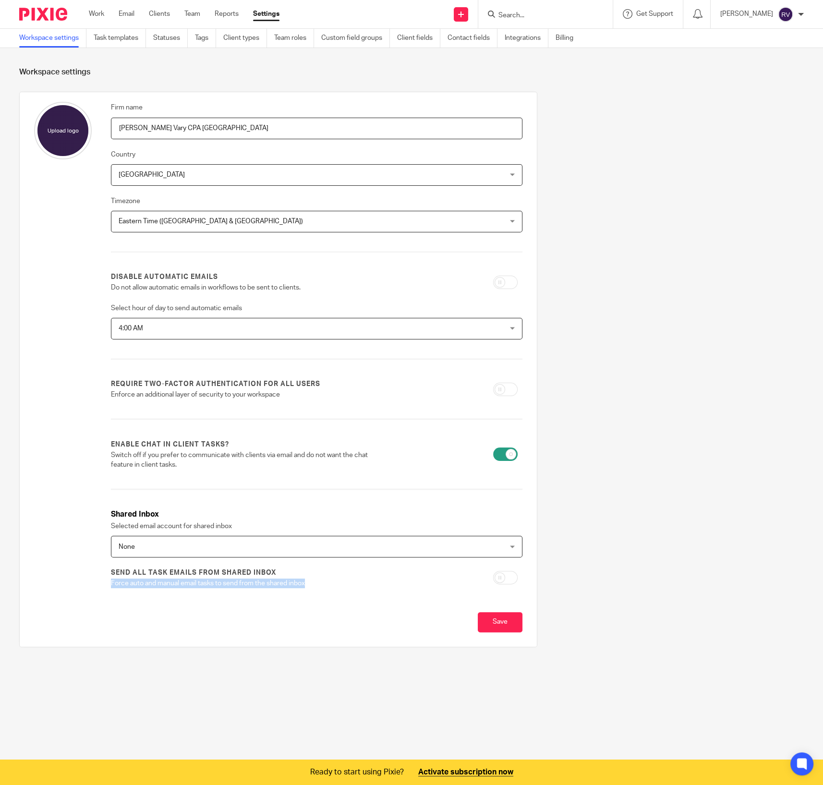
click at [205, 585] on p "Force auto and manual email tasks to send from the shared inbox" at bounding box center [245, 584] width 269 height 10
click at [192, 602] on div "Firm name Riley Vary CPA PA Country United States United States Afghanistan Alb…" at bounding box center [278, 369] width 498 height 535
click at [166, 580] on p "Force auto and manual email tasks to send from the shared inbox" at bounding box center [245, 584] width 269 height 10
click at [167, 580] on p "Force auto and manual email tasks to send from the shared inbox" at bounding box center [245, 584] width 269 height 10
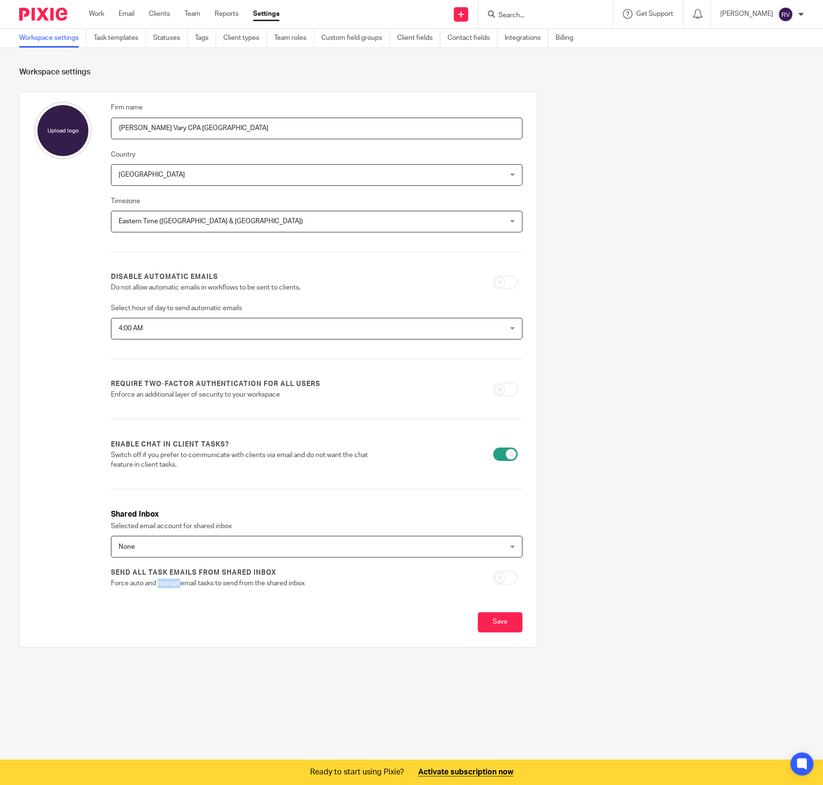
click at [167, 580] on p "Force auto and manual email tasks to send from the shared inbox" at bounding box center [245, 584] width 269 height 10
click at [177, 601] on div "Firm name Riley Vary CPA PA Country United States United States Afghanistan Alb…" at bounding box center [278, 369] width 498 height 535
click at [204, 583] on p "Force auto and manual email tasks to send from the shared inbox" at bounding box center [245, 584] width 269 height 10
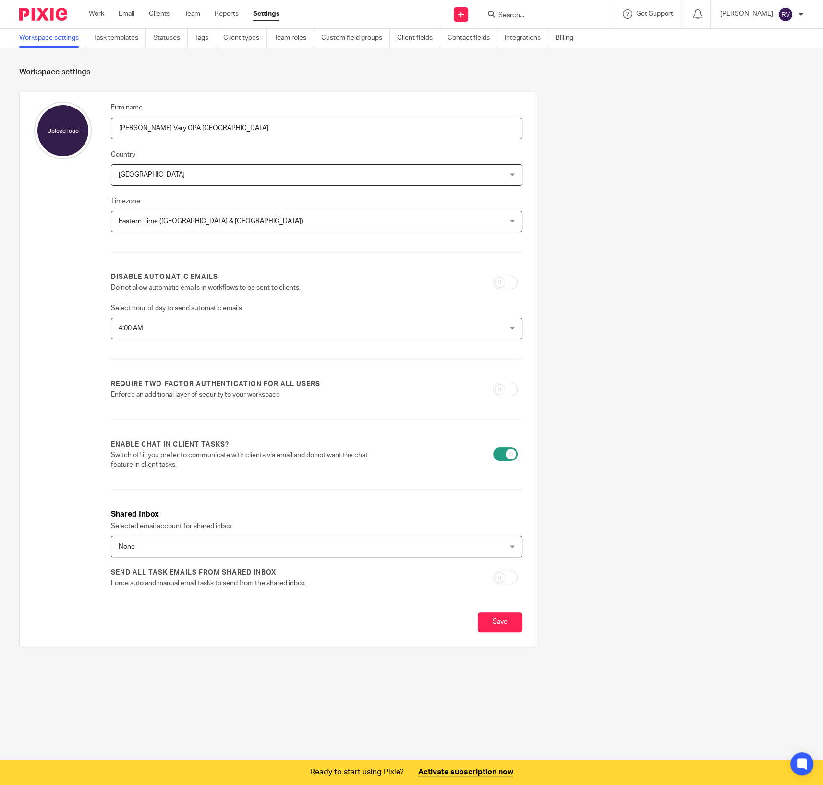
click at [210, 599] on div "Firm name Riley Vary CPA PA Country United States United States Afghanistan Alb…" at bounding box center [278, 369] width 498 height 535
click at [208, 37] on link "Tags" at bounding box center [205, 38] width 21 height 19
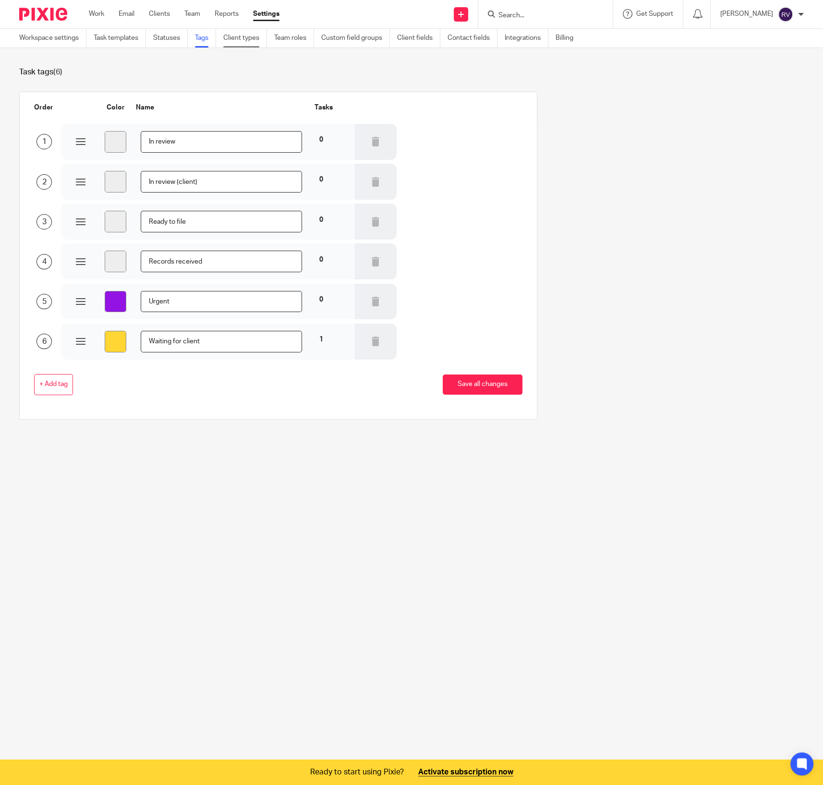
click at [242, 36] on link "Client types" at bounding box center [245, 38] width 44 height 19
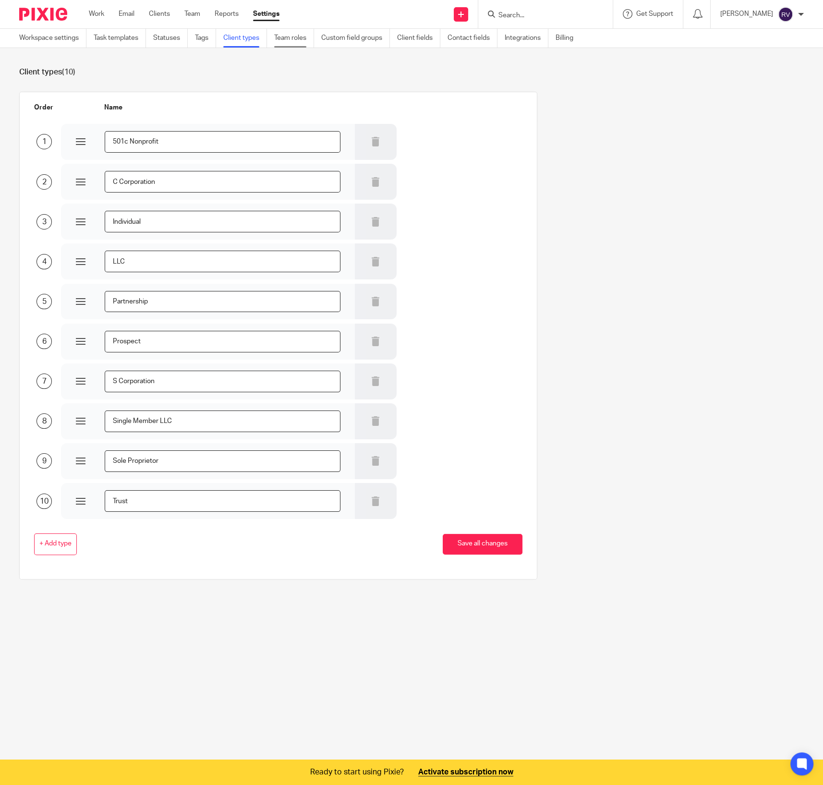
click at [290, 36] on link "Team roles" at bounding box center [294, 38] width 40 height 19
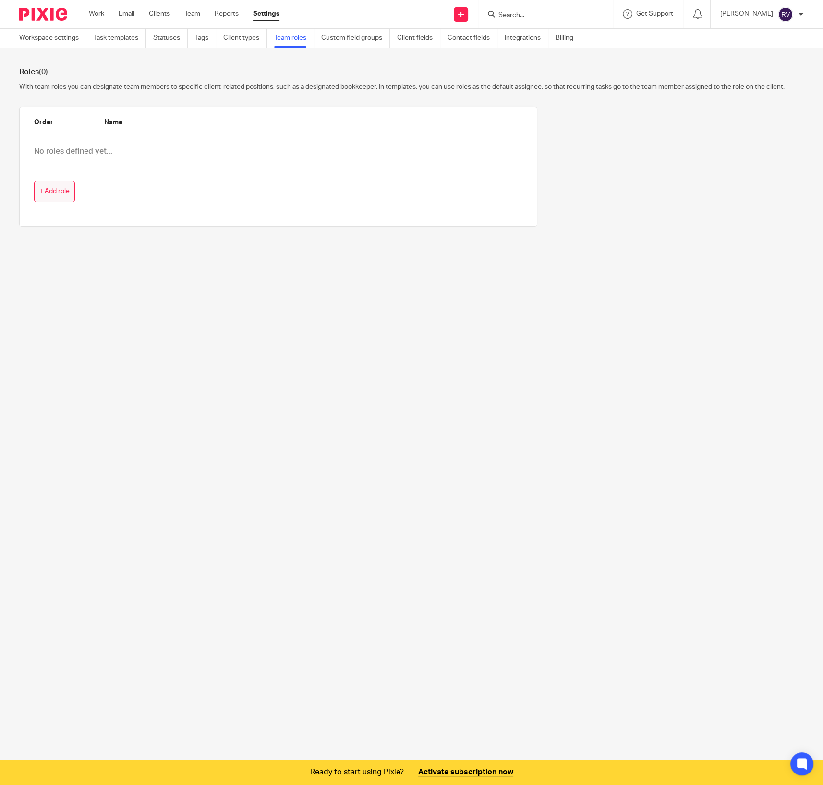
click at [72, 203] on button "+ Add role" at bounding box center [54, 192] width 41 height 22
click at [194, 235] on div "Order Name 1 + Add role Save all changes" at bounding box center [270, 171] width 533 height 128
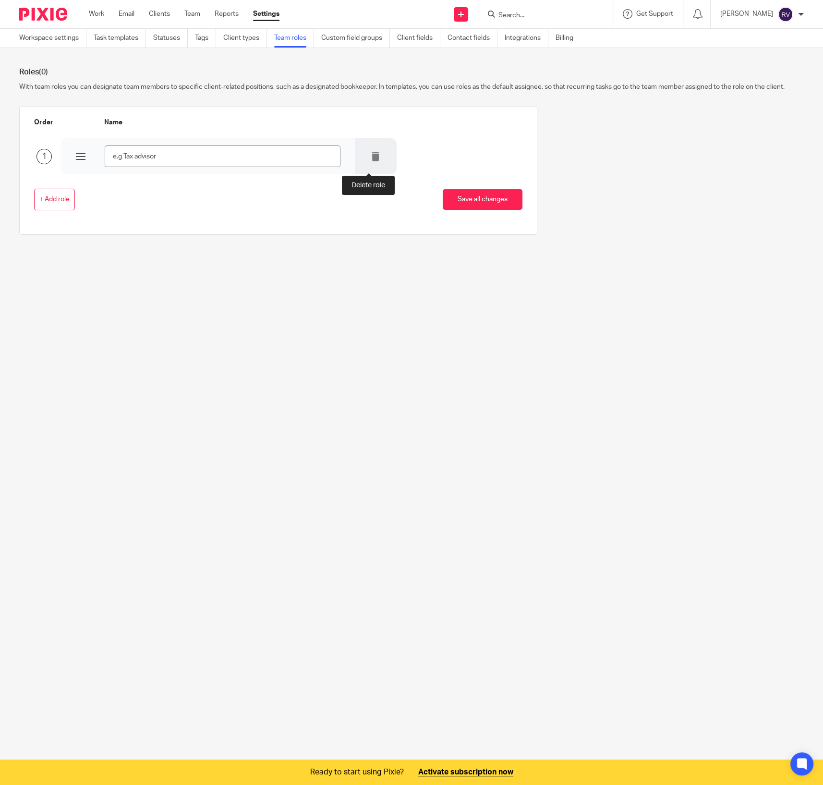
click at [373, 161] on icon at bounding box center [376, 157] width 10 height 10
click at [356, 40] on link "Custom field groups" at bounding box center [355, 38] width 69 height 19
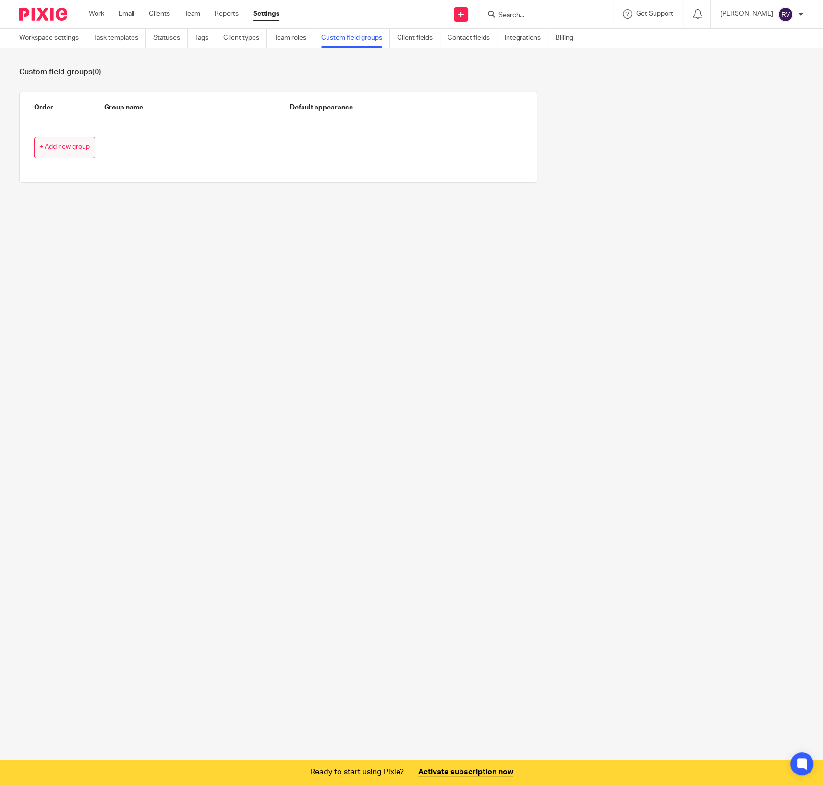
click at [84, 147] on span "+ Add new group" at bounding box center [64, 148] width 50 height 8
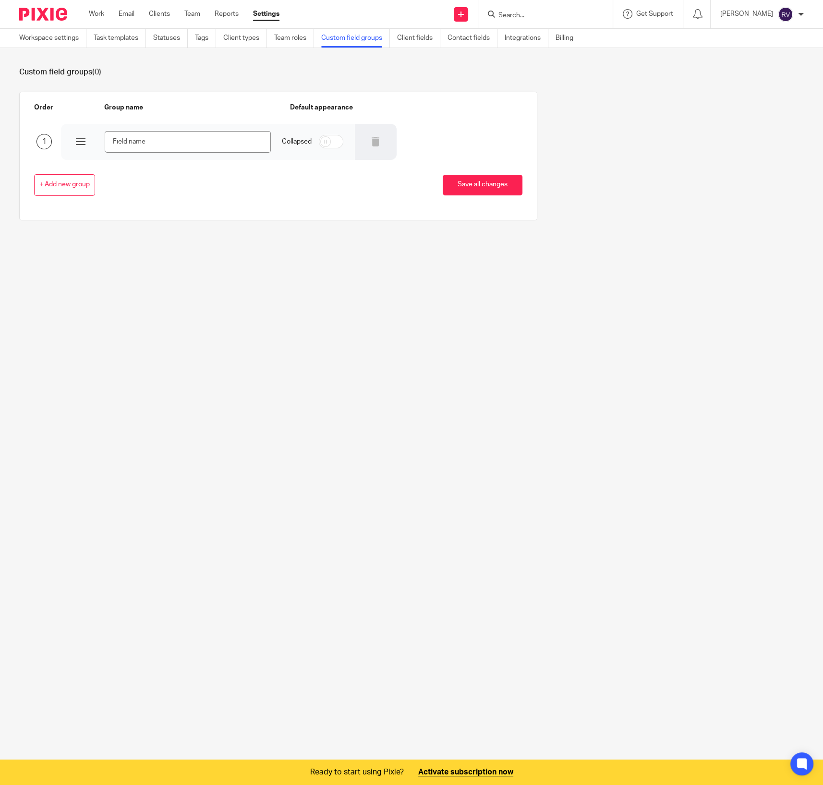
click at [333, 142] on input "checkbox" at bounding box center [331, 141] width 24 height 13
click at [322, 144] on input "checkbox" at bounding box center [331, 141] width 24 height 13
checkbox input "false"
click at [171, 138] on input "text" at bounding box center [188, 142] width 166 height 22
click at [35, 145] on div "1" at bounding box center [40, 141] width 42 height 15
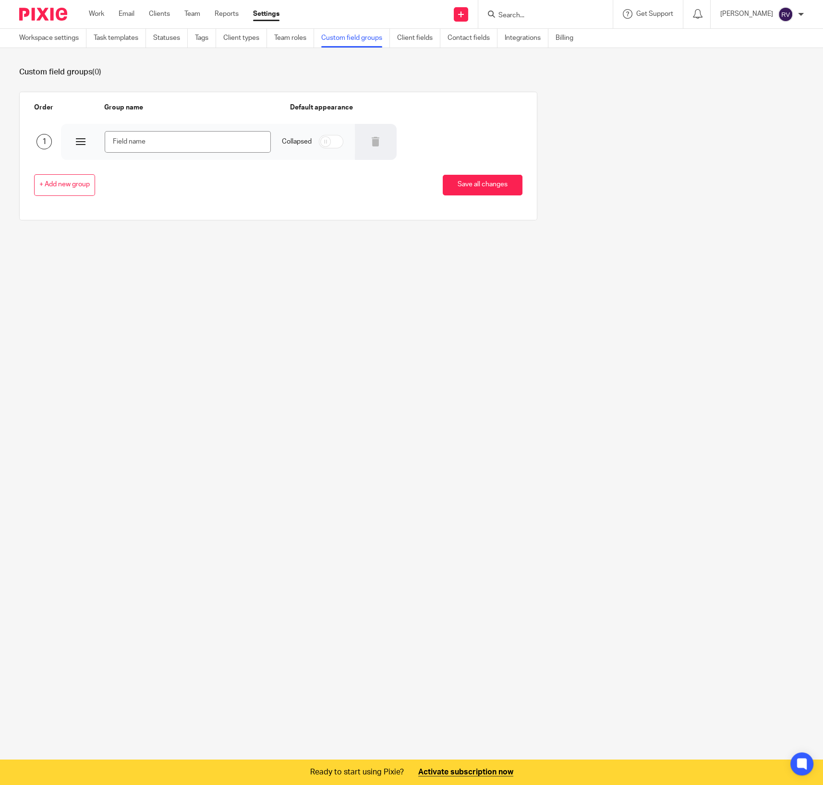
click at [78, 138] on div at bounding box center [81, 142] width 10 height 10
click at [123, 138] on input "text" at bounding box center [188, 142] width 166 height 22
click at [262, 189] on div "+ Add new group Save all changes" at bounding box center [270, 185] width 503 height 22
click at [377, 133] on div at bounding box center [376, 142] width 42 height 36
click at [375, 149] on div at bounding box center [376, 142] width 42 height 36
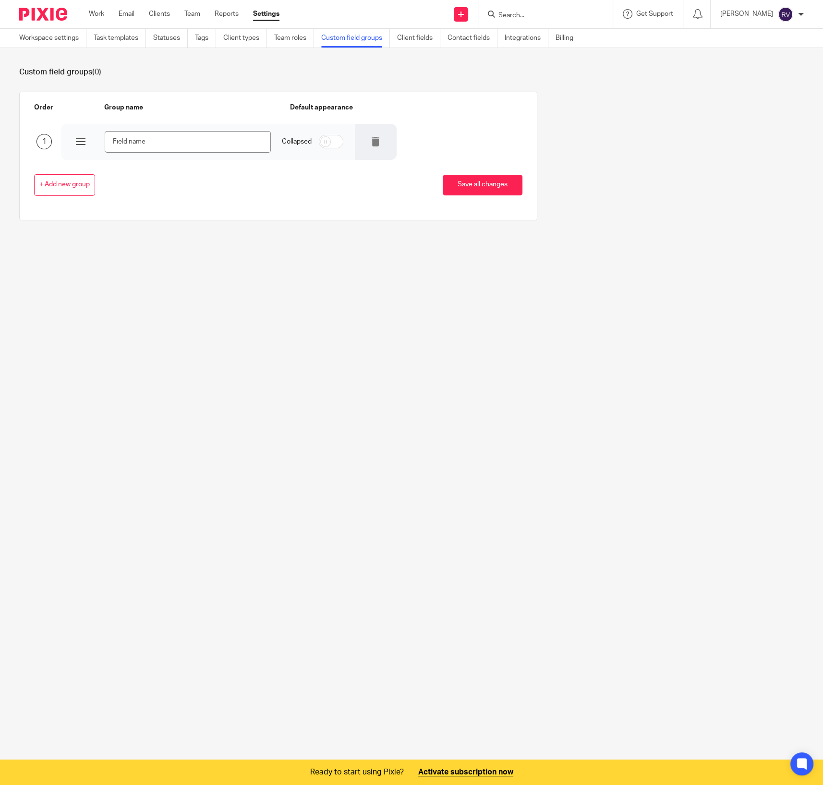
click at [375, 149] on div at bounding box center [376, 142] width 42 height 36
click at [375, 146] on div at bounding box center [376, 142] width 42 height 36
click at [373, 148] on div at bounding box center [376, 142] width 42 height 36
drag, startPoint x: 167, startPoint y: 189, endPoint x: 157, endPoint y: 190, distance: 9.1
click at [164, 189] on div "+ Add new group Save all changes" at bounding box center [270, 185] width 503 height 22
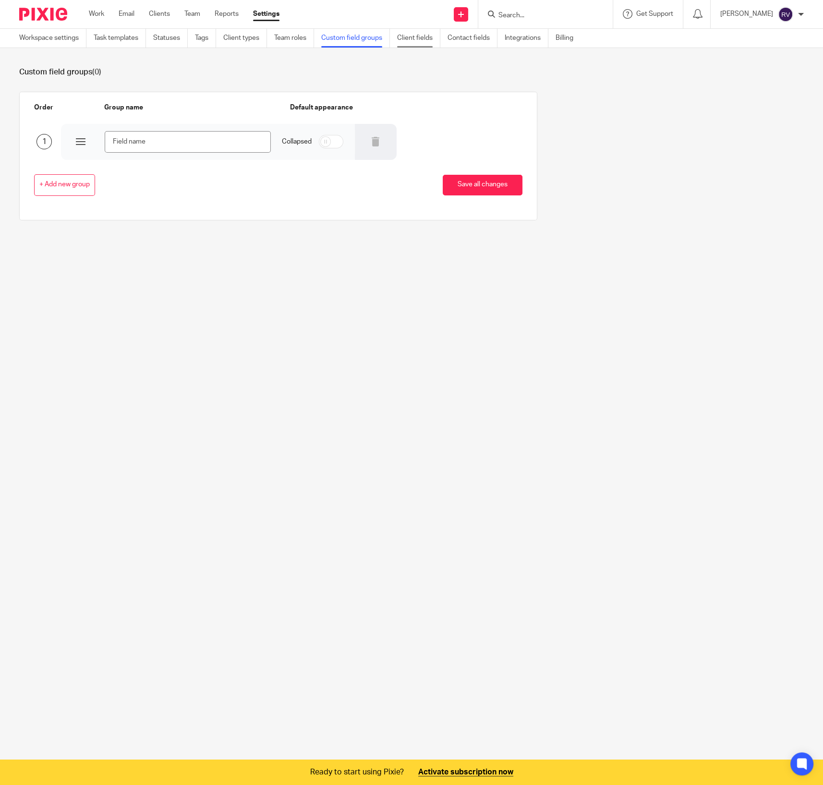
click at [422, 34] on link "Client fields" at bounding box center [418, 38] width 43 height 19
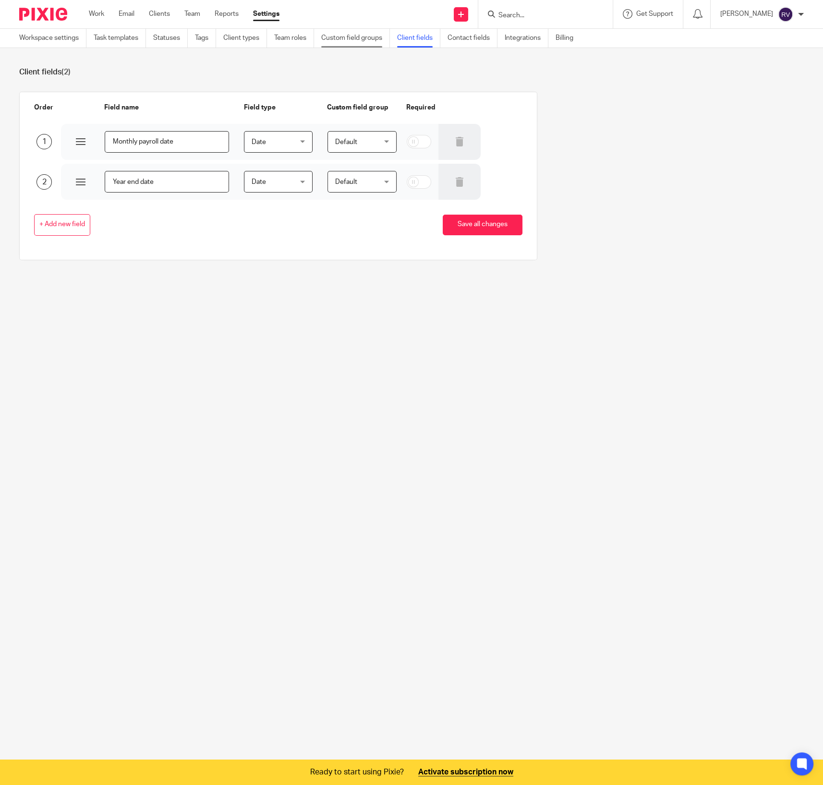
click at [371, 40] on link "Custom field groups" at bounding box center [355, 38] width 69 height 19
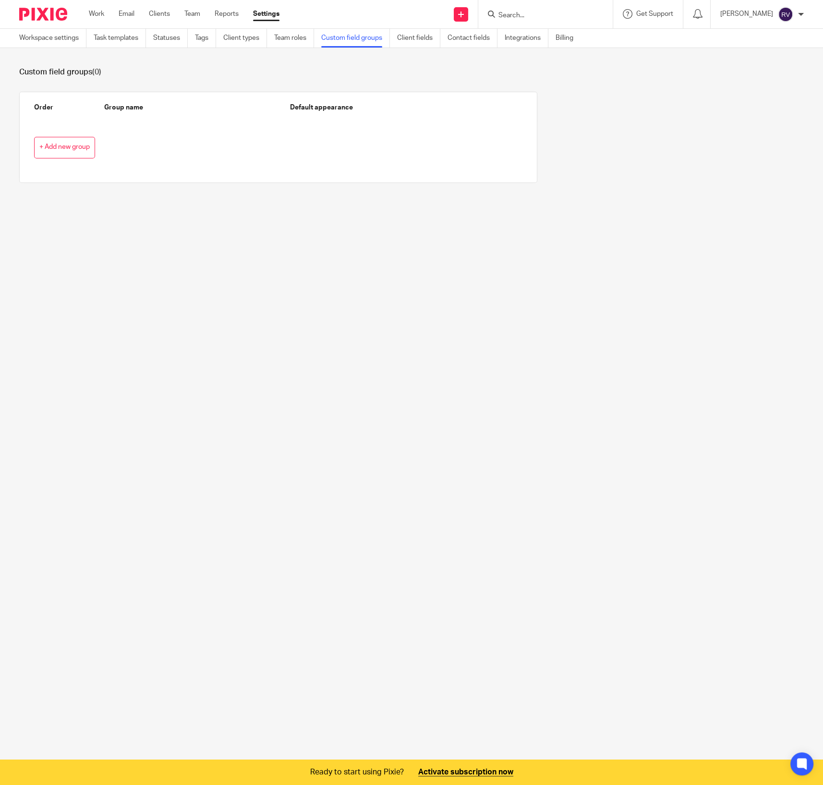
click at [418, 36] on link "Client fields" at bounding box center [418, 38] width 43 height 19
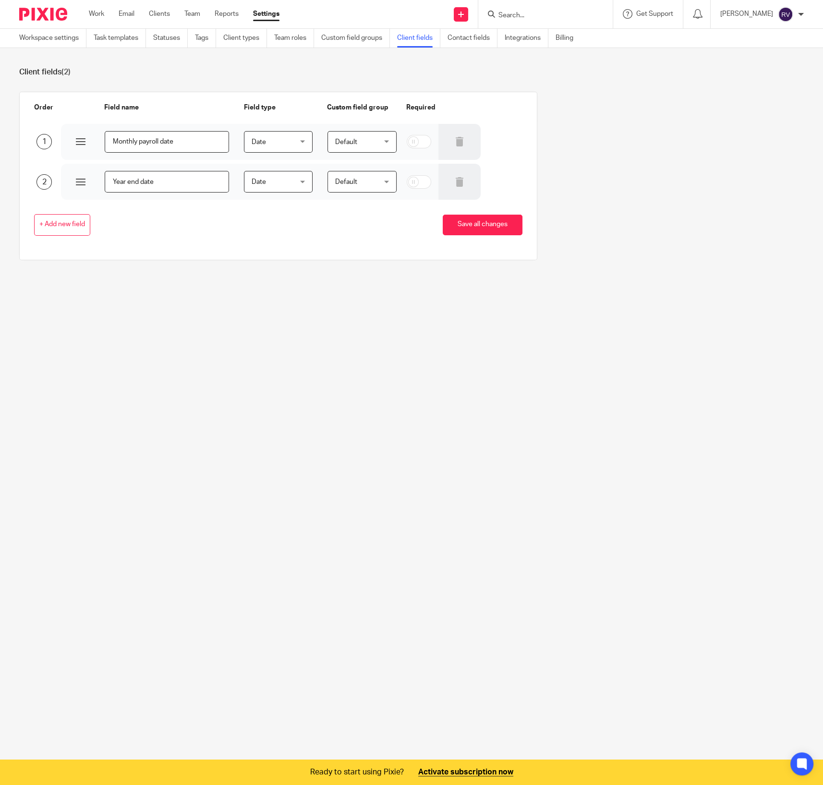
click at [490, 48] on section "Client fields (2) Order Field name Field type Custom field group Required 1 Mon…" at bounding box center [411, 171] width 823 height 246
click at [479, 42] on link "Contact fields" at bounding box center [473, 38] width 50 height 19
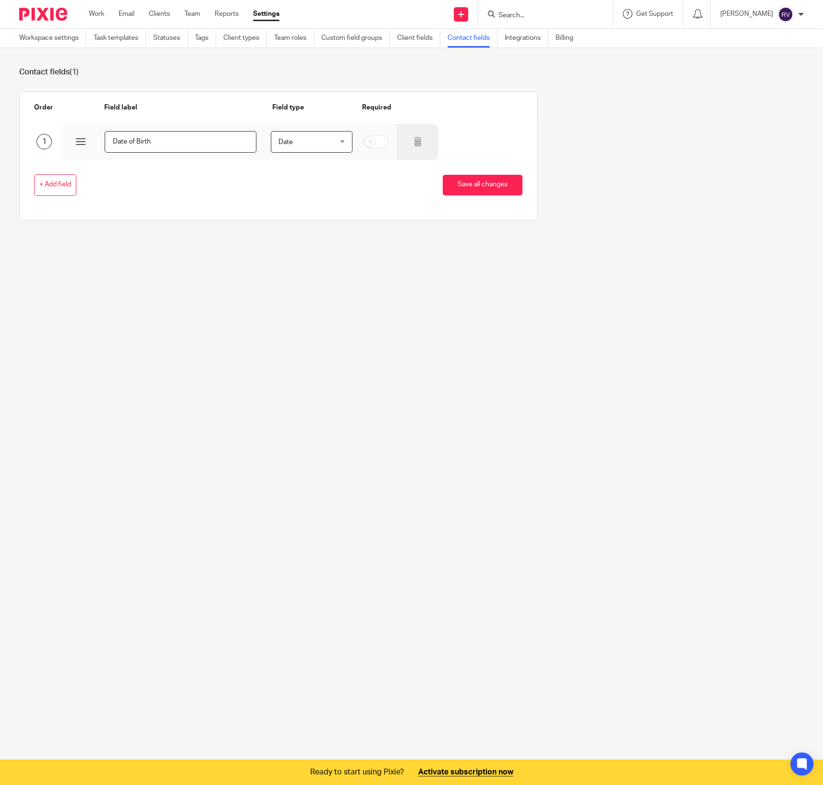
click at [309, 245] on section "Contact fields (1) Order Field label Field type Required 1 Date of Birth Date D…" at bounding box center [411, 151] width 823 height 206
click at [521, 39] on link "Integrations" at bounding box center [527, 38] width 44 height 19
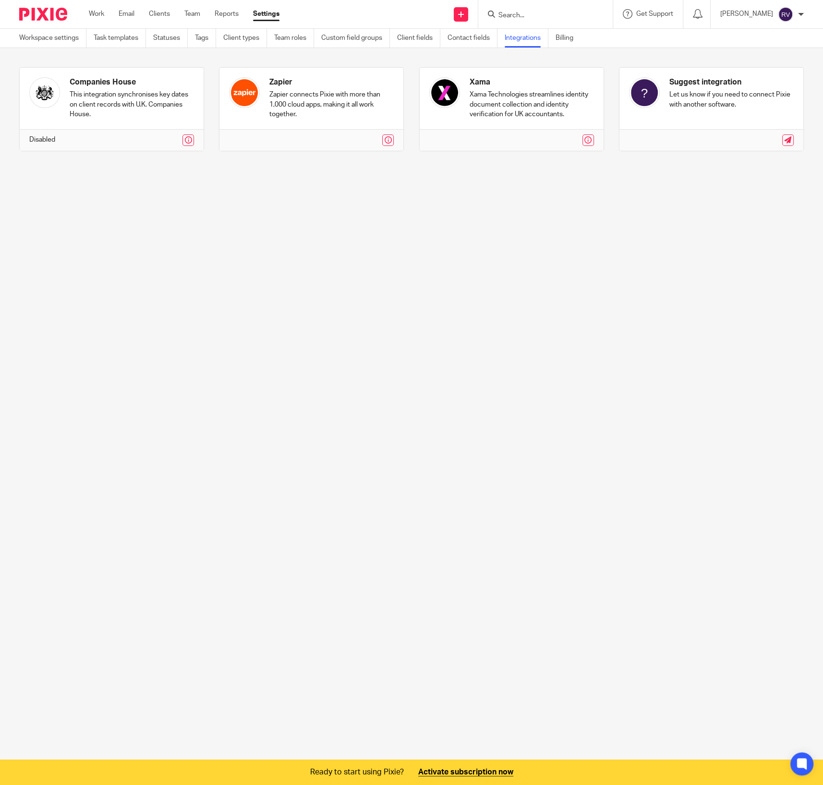
click at [714, 200] on main "Workspace settings Task templates Statuses Tags Client types Team roles Custom …" at bounding box center [411, 392] width 823 height 785
click at [271, 331] on main "Workspace settings Task templates Statuses Tags Client types Team roles Custom …" at bounding box center [411, 392] width 823 height 785
click at [96, 16] on link "Work" at bounding box center [96, 14] width 15 height 10
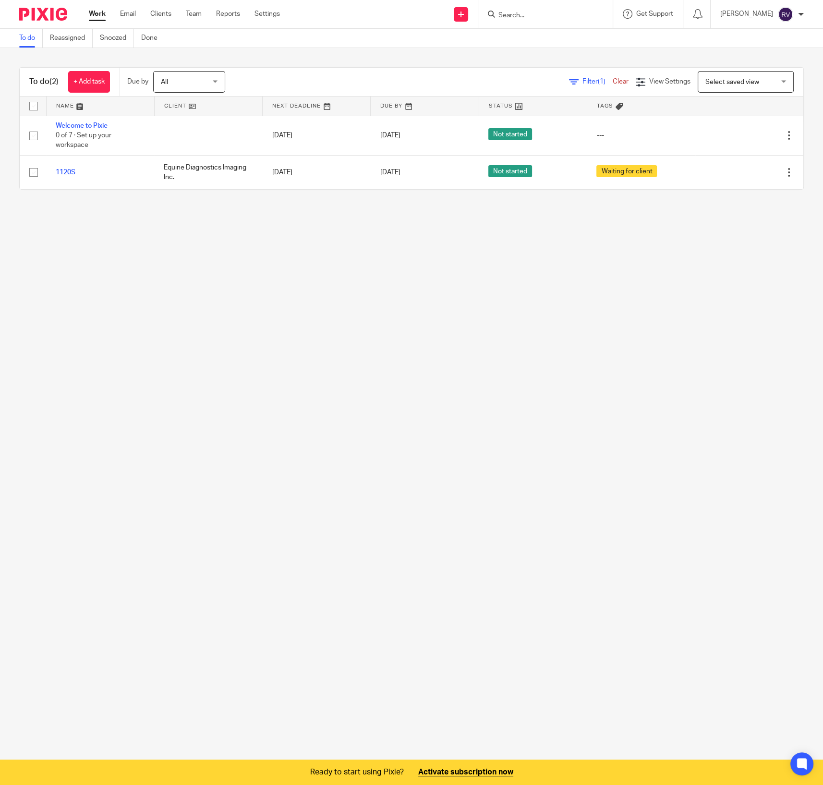
click at [480, 193] on div "To do (2) + Add task Due by All All [DATE] [DATE] This week Next week This mont…" at bounding box center [411, 128] width 823 height 161
click at [368, 733] on main "To do Reassigned Snoozed Done To do (2) + Add task Due by All All [DATE] [DATE]…" at bounding box center [411, 392] width 823 height 785
click at [397, 366] on main "To do Reassigned Snoozed Done To do (2) + Add task Due by All All Today Tomorro…" at bounding box center [411, 392] width 823 height 785
click at [362, 317] on main "To do Reassigned Snoozed Done To do (2) + Add task Due by All All Today Tomorro…" at bounding box center [411, 392] width 823 height 785
click at [259, 15] on link "Settings" at bounding box center [266, 14] width 25 height 10
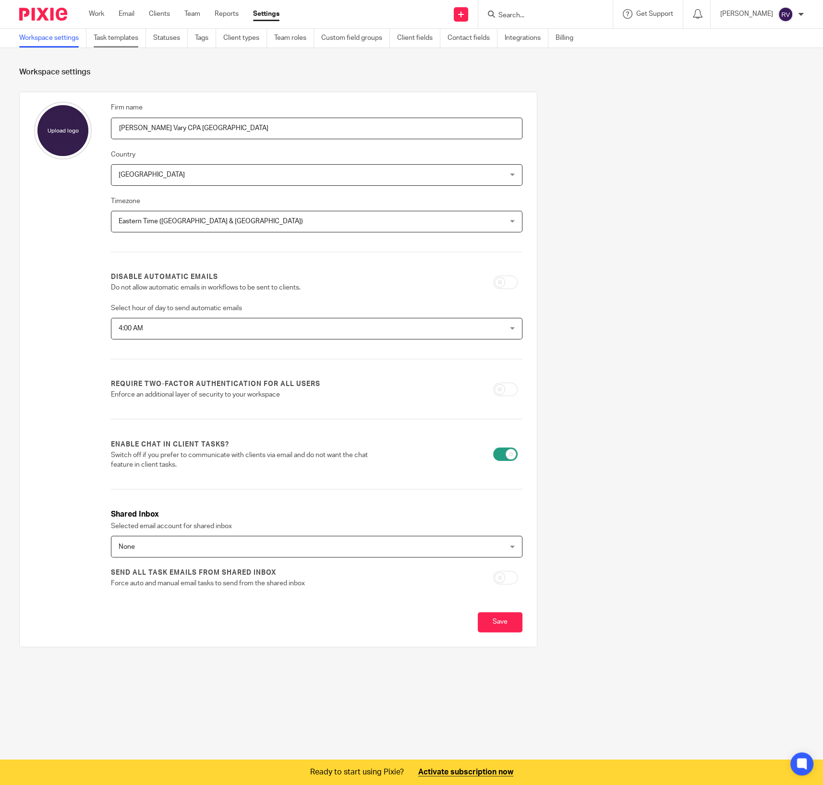
click at [143, 39] on link "Task templates" at bounding box center [120, 38] width 52 height 19
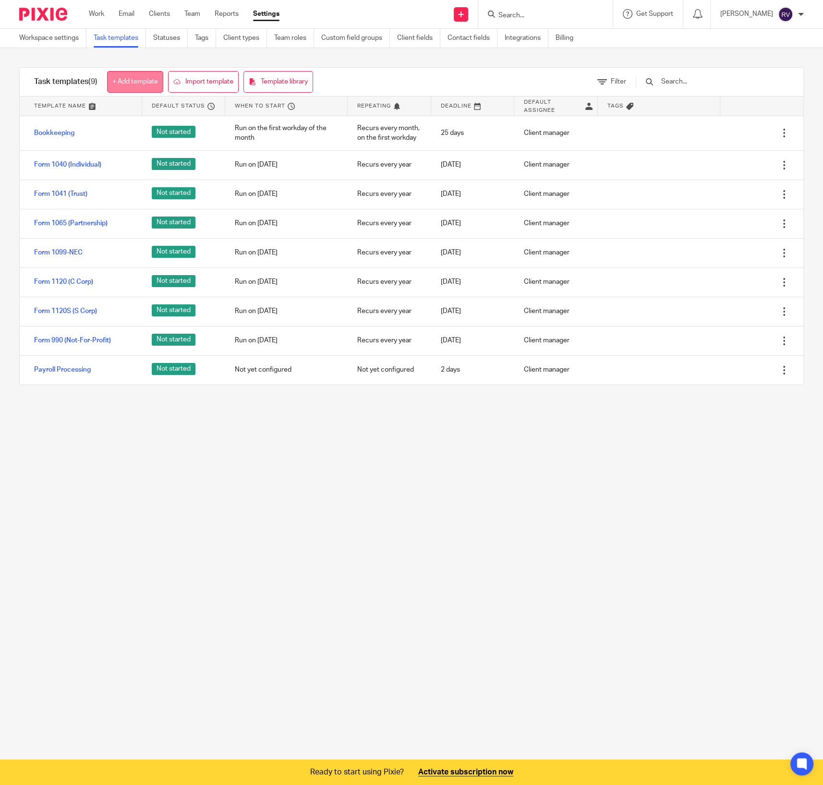
click at [126, 85] on link "+ Add template" at bounding box center [135, 82] width 56 height 22
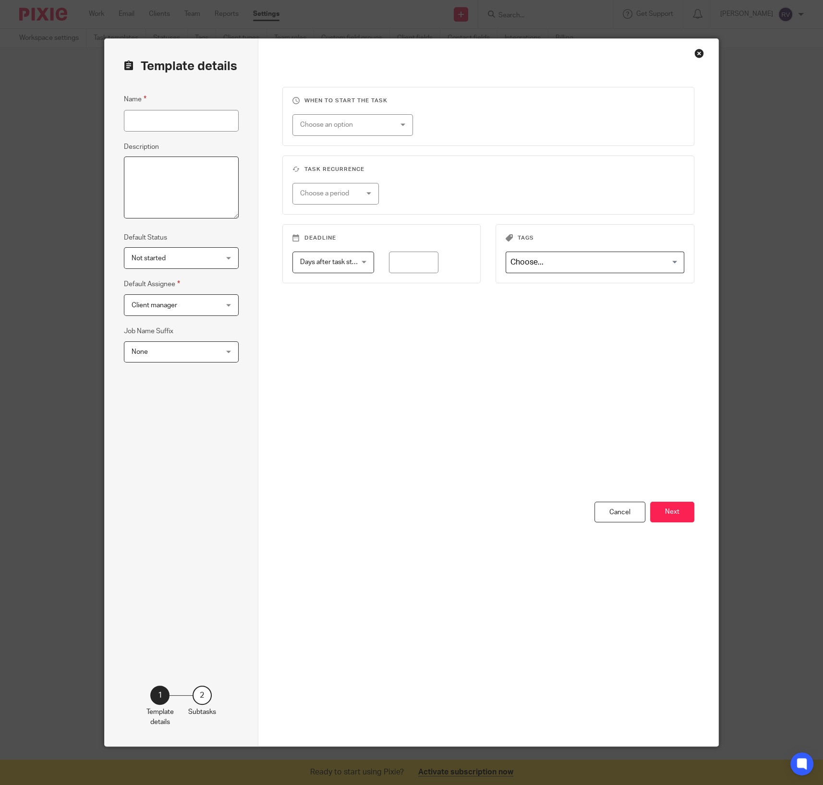
click at [176, 185] on textarea "Description" at bounding box center [181, 188] width 115 height 62
click at [179, 255] on span "Not started" at bounding box center [174, 258] width 85 height 20
click at [170, 259] on div "Not started Not started" at bounding box center [181, 258] width 115 height 22
click at [185, 297] on span "Client manager" at bounding box center [174, 305] width 85 height 20
click at [184, 305] on div "Client manager Client manager" at bounding box center [181, 305] width 115 height 22
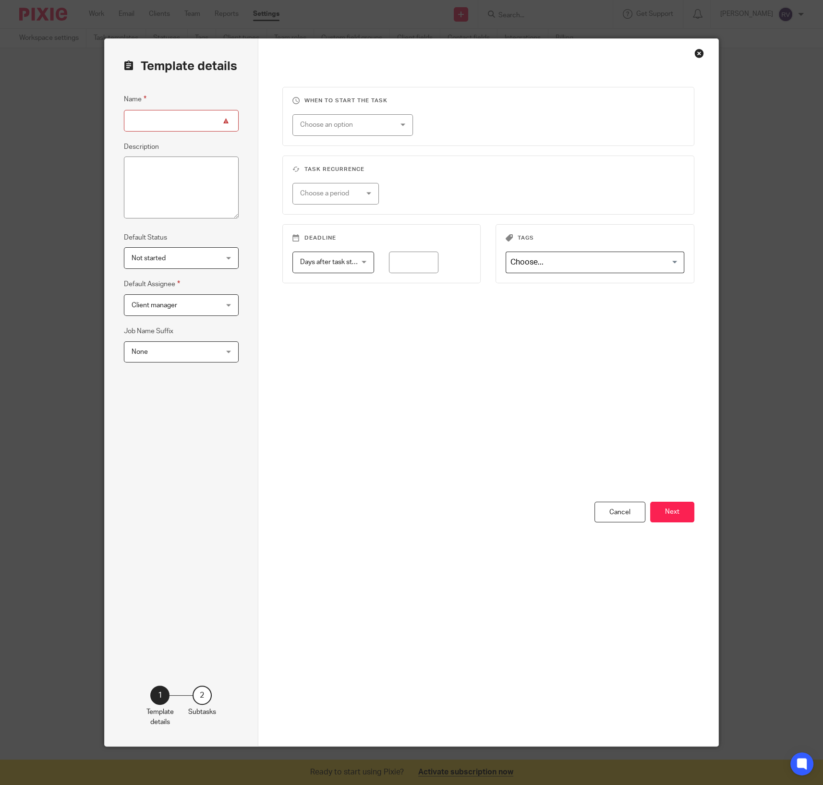
click at [314, 368] on div "When to start the task Choose an option On date Week day Month day On client da…" at bounding box center [488, 294] width 412 height 415
click at [201, 357] on span "None" at bounding box center [174, 352] width 85 height 20
click at [306, 436] on div "When to start the task Choose an option On date Week day Month day On client da…" at bounding box center [488, 294] width 412 height 415
click at [184, 348] on span "None" at bounding box center [174, 352] width 85 height 20
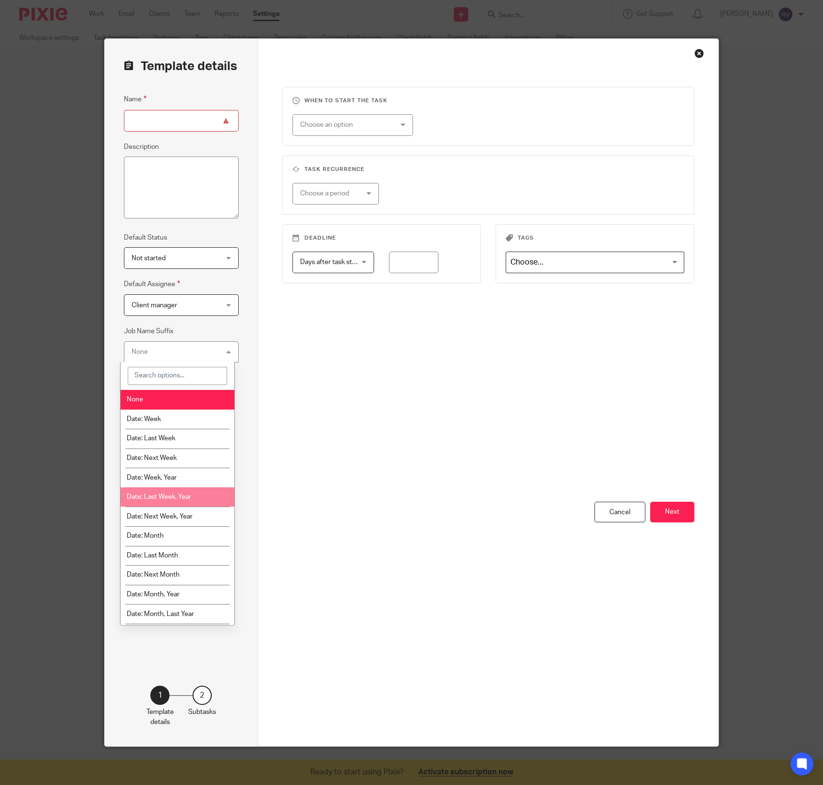
click at [293, 376] on div "When to start the task Choose an option On date Week day Month day On client da…" at bounding box center [488, 294] width 412 height 415
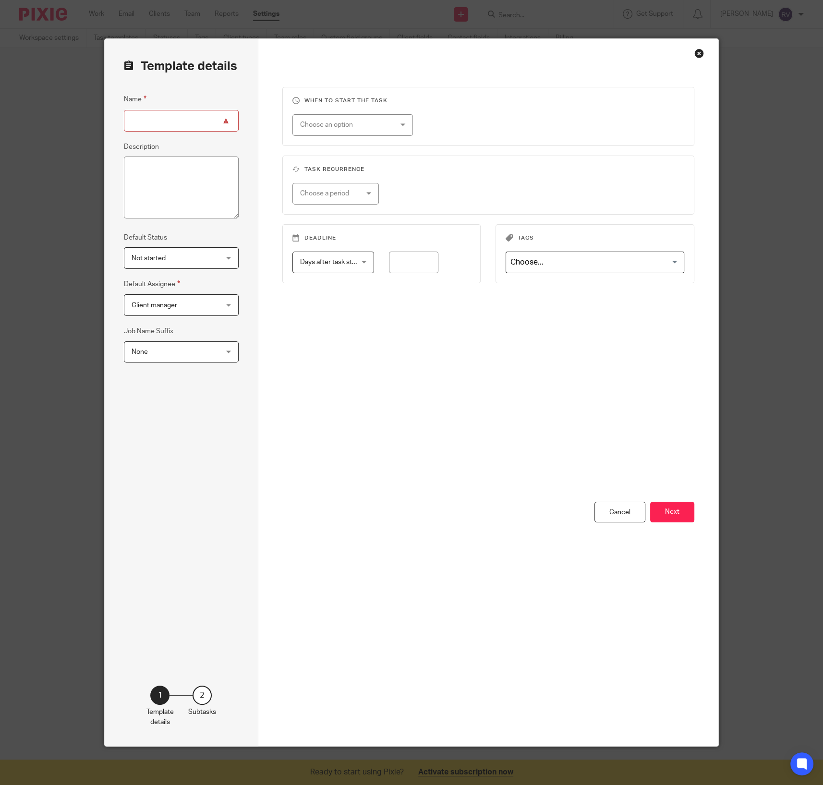
click at [340, 127] on div "Choose an option" at bounding box center [345, 125] width 90 height 20
click at [337, 186] on li "Month day" at bounding box center [349, 185] width 120 height 20
drag, startPoint x: 346, startPoint y: 125, endPoint x: 344, endPoint y: 141, distance: 16.0
click at [346, 126] on span "Month day" at bounding box center [345, 125] width 90 height 20
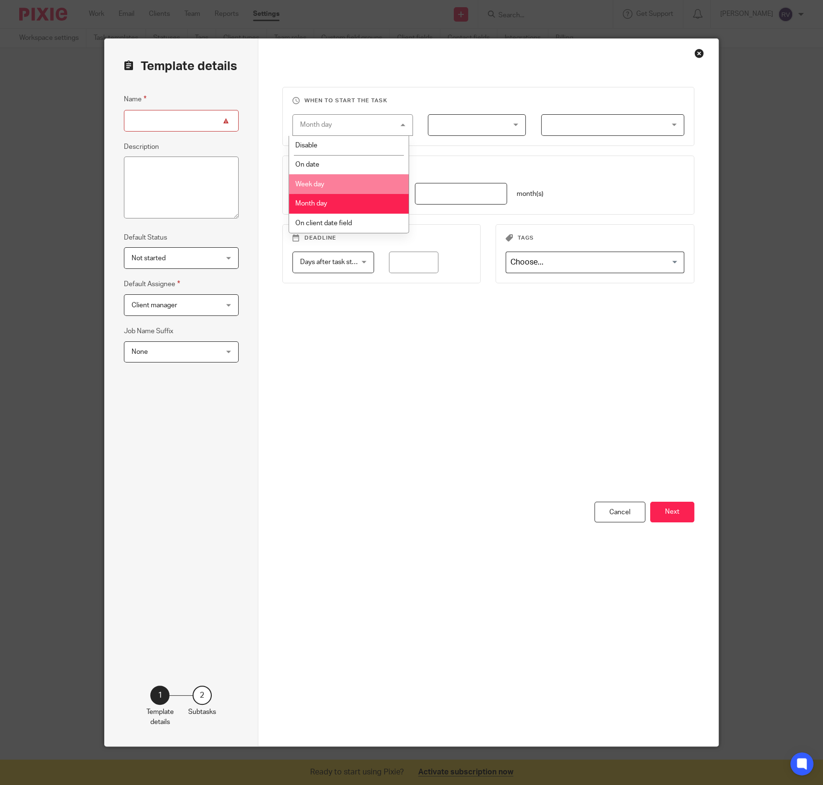
drag, startPoint x: 334, startPoint y: 182, endPoint x: 338, endPoint y: 163, distance: 19.6
click at [333, 184] on li "Week day" at bounding box center [349, 184] width 120 height 20
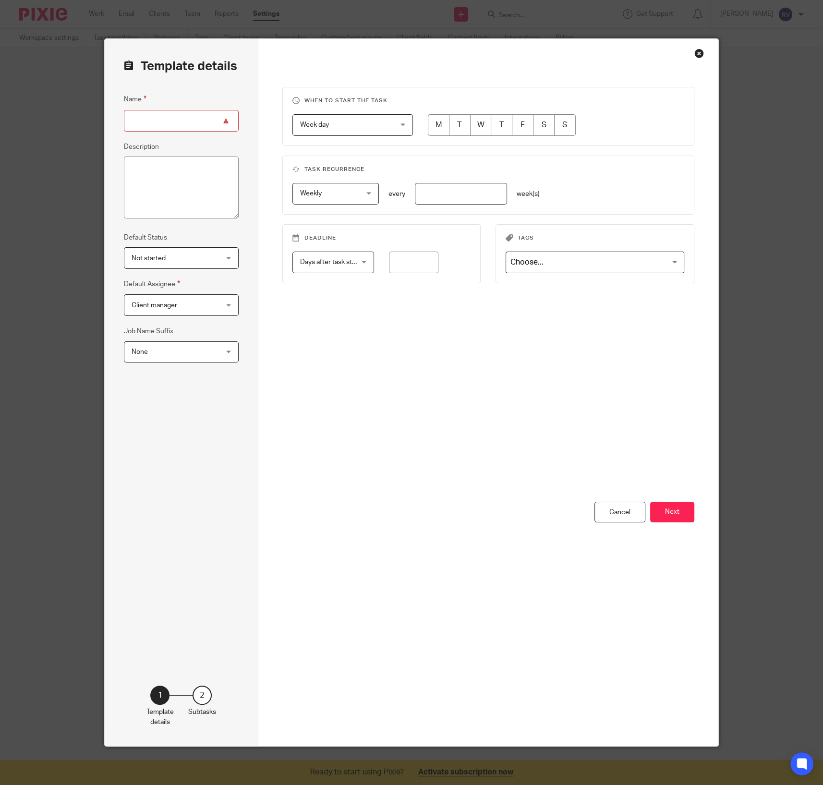
click at [344, 120] on span "Week day" at bounding box center [345, 125] width 90 height 20
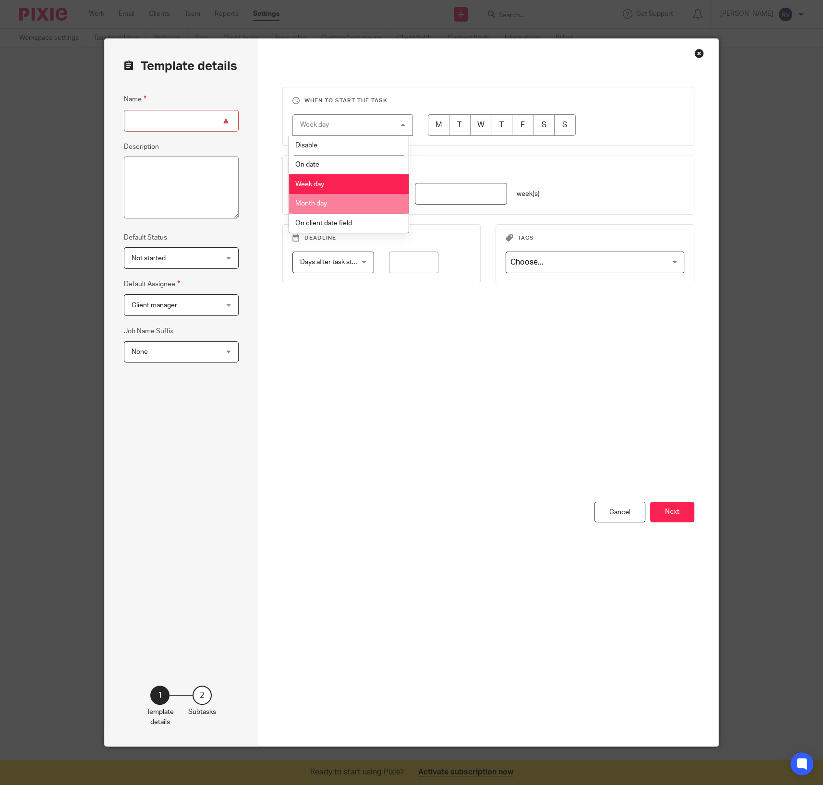
click at [327, 198] on li "Month day" at bounding box center [349, 204] width 120 height 20
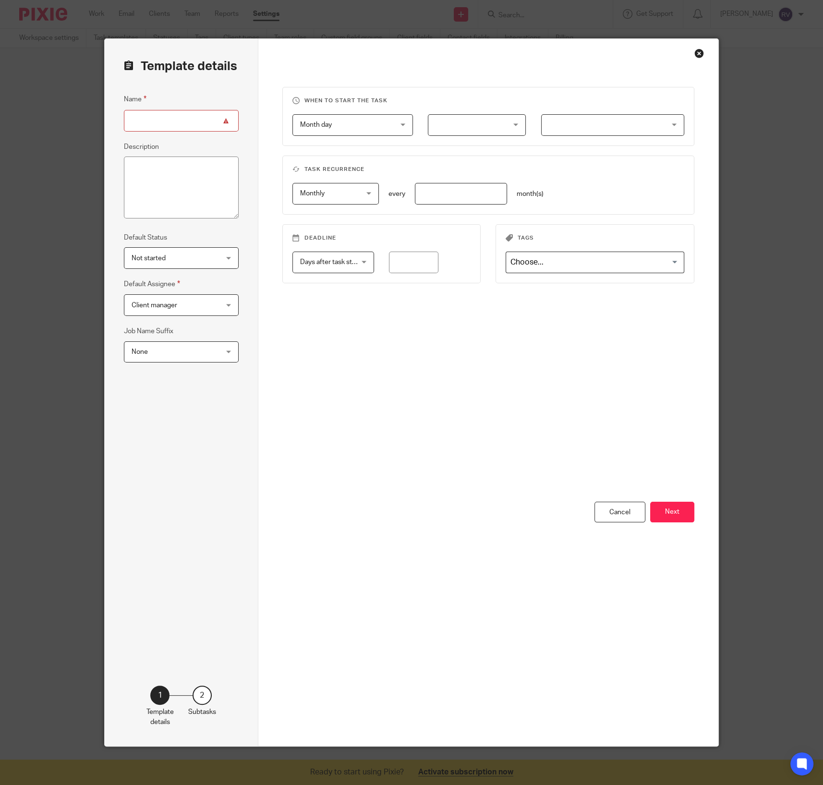
click at [332, 116] on span "Month day" at bounding box center [345, 125] width 90 height 20
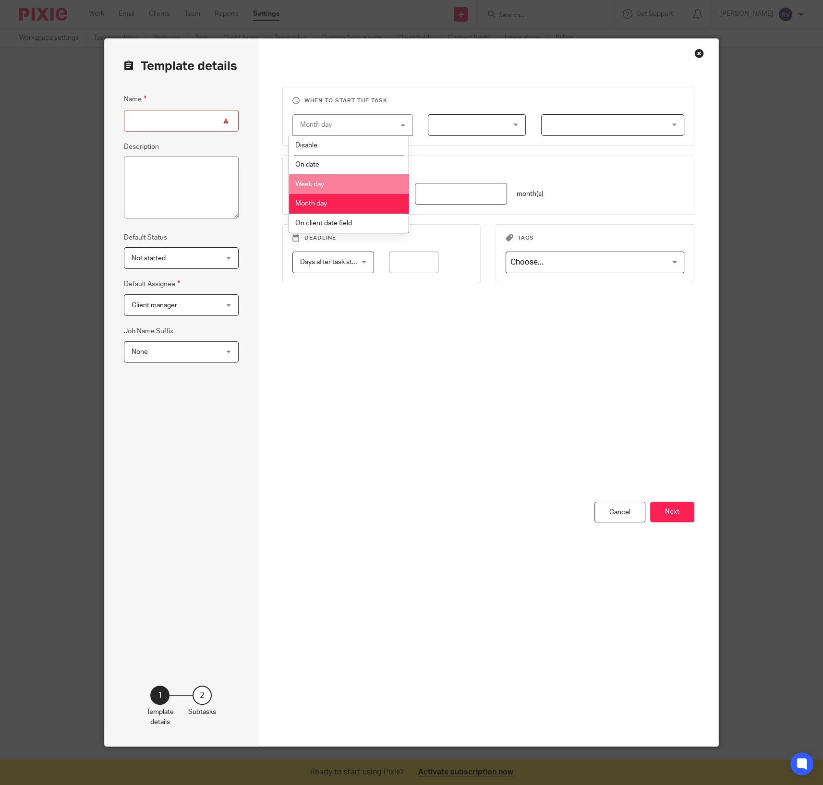
click at [326, 179] on li "Week day" at bounding box center [349, 184] width 120 height 20
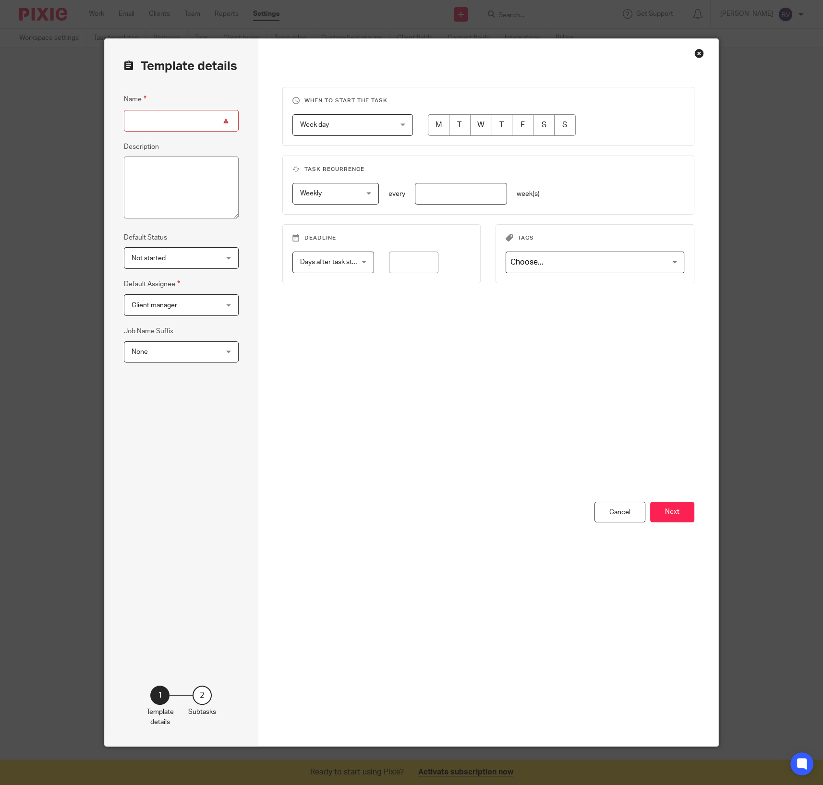
click at [334, 122] on span "Week day" at bounding box center [345, 125] width 90 height 20
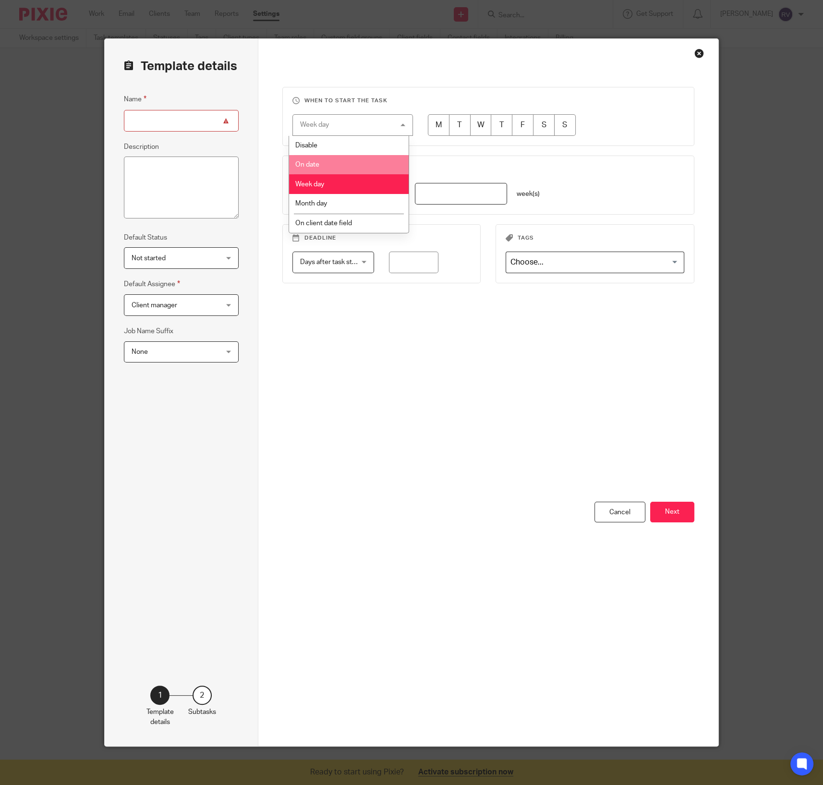
click at [327, 165] on li "On date" at bounding box center [349, 165] width 120 height 20
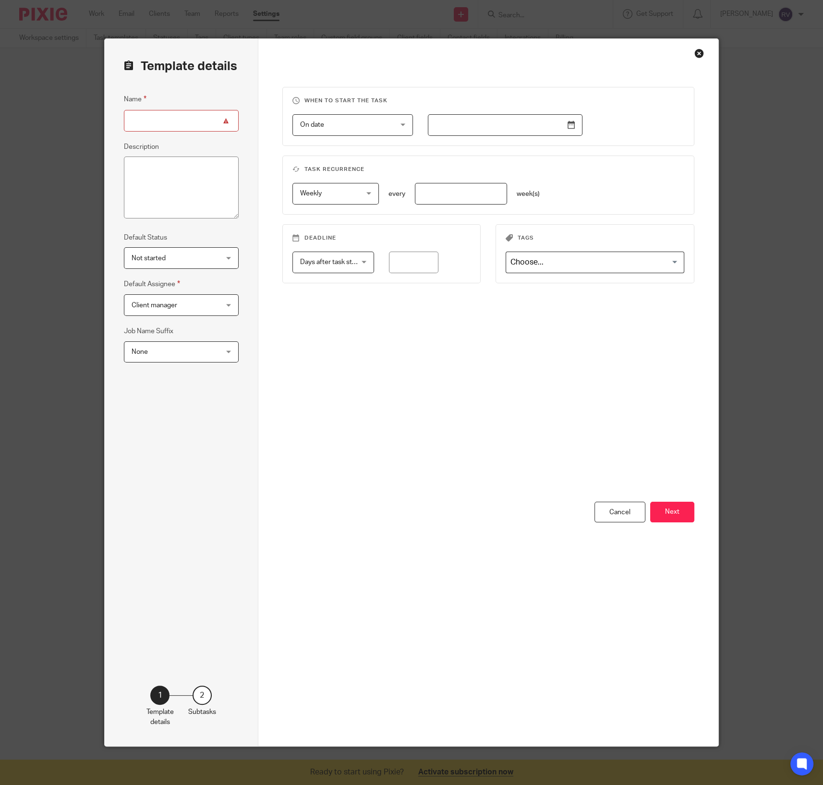
click at [335, 120] on span "On date" at bounding box center [345, 125] width 90 height 20
click at [326, 158] on li "On date" at bounding box center [349, 165] width 120 height 20
click at [335, 133] on span "On date" at bounding box center [345, 125] width 90 height 20
click at [329, 156] on li "On date" at bounding box center [349, 165] width 120 height 20
click at [331, 145] on fieldset "When to start the task On date On date Disable On date Week day Month day On cl…" at bounding box center [488, 116] width 412 height 59
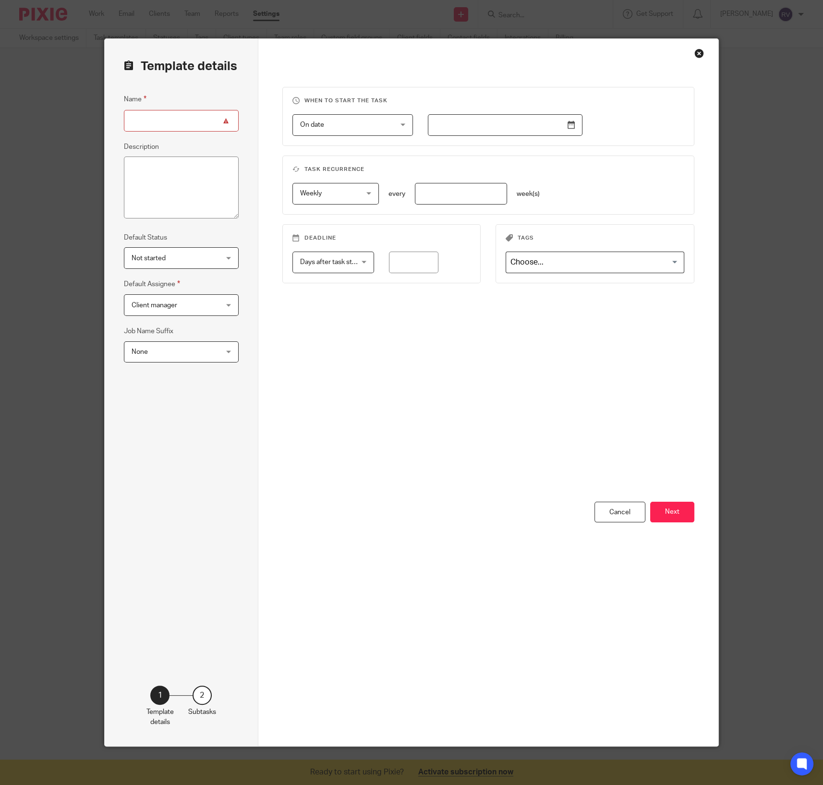
click at [334, 126] on span "On date" at bounding box center [345, 125] width 90 height 20
click at [327, 146] on li "Disable" at bounding box center [349, 145] width 120 height 19
click at [330, 126] on div "Choose an option" at bounding box center [345, 125] width 90 height 20
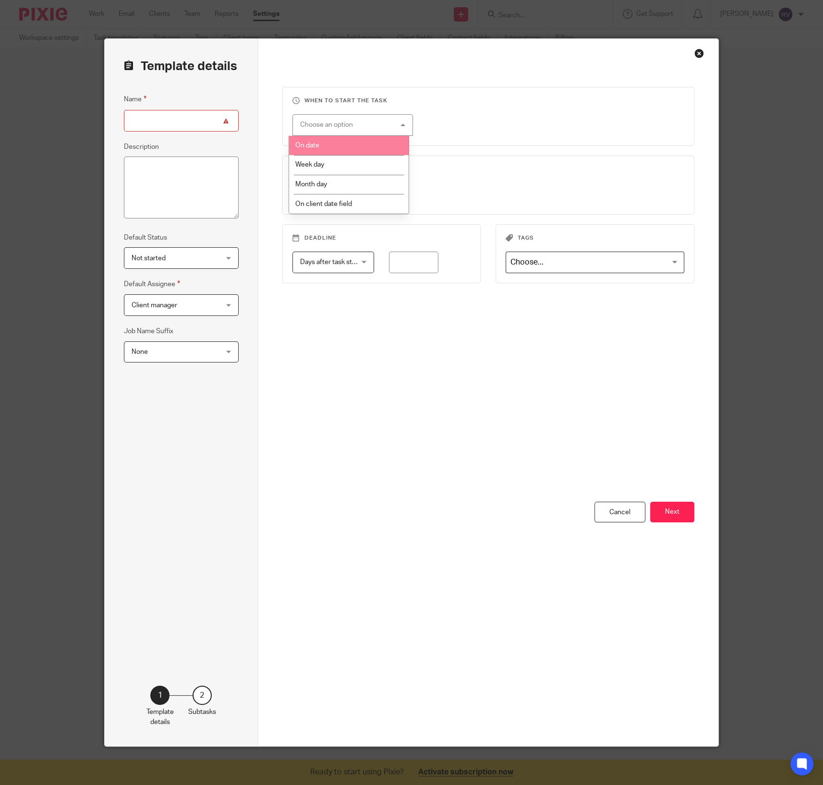
click at [355, 106] on fieldset "When to start the task Choose an option On date Week day Month day On client da…" at bounding box center [488, 116] width 412 height 59
click at [330, 191] on div "Choose a period" at bounding box center [331, 193] width 63 height 20
click at [351, 135] on div "Choose an option" at bounding box center [352, 125] width 121 height 22
click at [351, 132] on div "Choose an option" at bounding box center [352, 125] width 121 height 22
click at [349, 121] on div "Choose an option" at bounding box center [345, 125] width 90 height 20
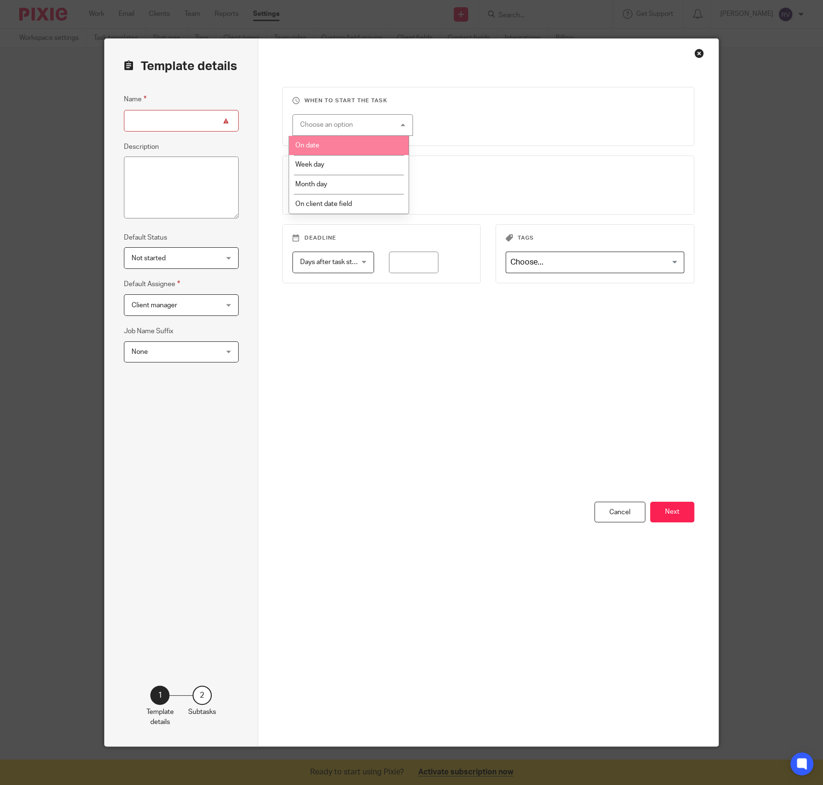
click at [339, 147] on li "On date" at bounding box center [349, 146] width 120 height 20
click at [336, 218] on div "When to start the task On date On date Disable On date Week day Month day On cl…" at bounding box center [488, 294] width 412 height 415
click at [344, 191] on div "Choose a period" at bounding box center [331, 193] width 63 height 20
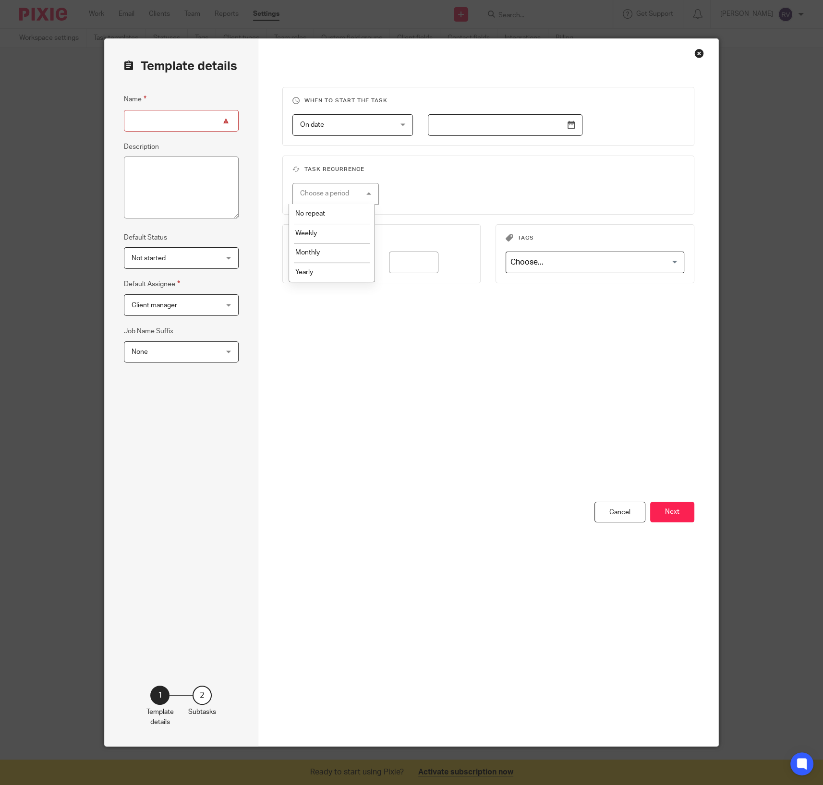
click at [450, 138] on fieldset "When to start the task On date On date Disable On date Week day Month day On cl…" at bounding box center [488, 116] width 412 height 59
click at [459, 131] on input "text" at bounding box center [505, 125] width 155 height 22
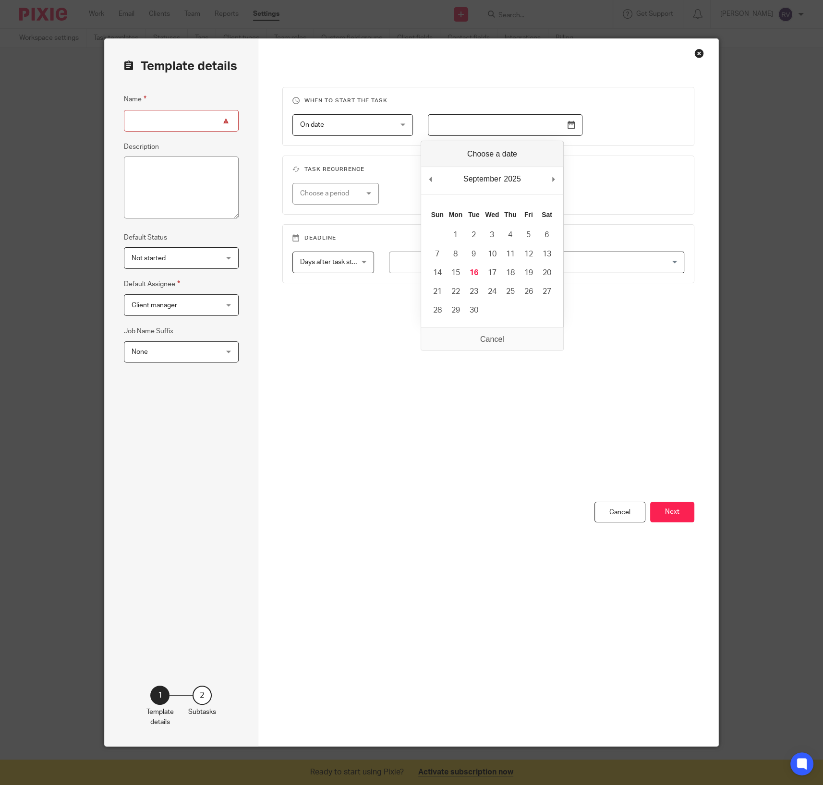
click at [529, 145] on div "September January February March April May June July August September October N…" at bounding box center [492, 234] width 143 height 187
click at [385, 173] on fieldset "Task recurrence Choose a period No repeat Weekly Monthly Yearly" at bounding box center [488, 185] width 412 height 59
click at [356, 121] on span "On date" at bounding box center [345, 125] width 90 height 20
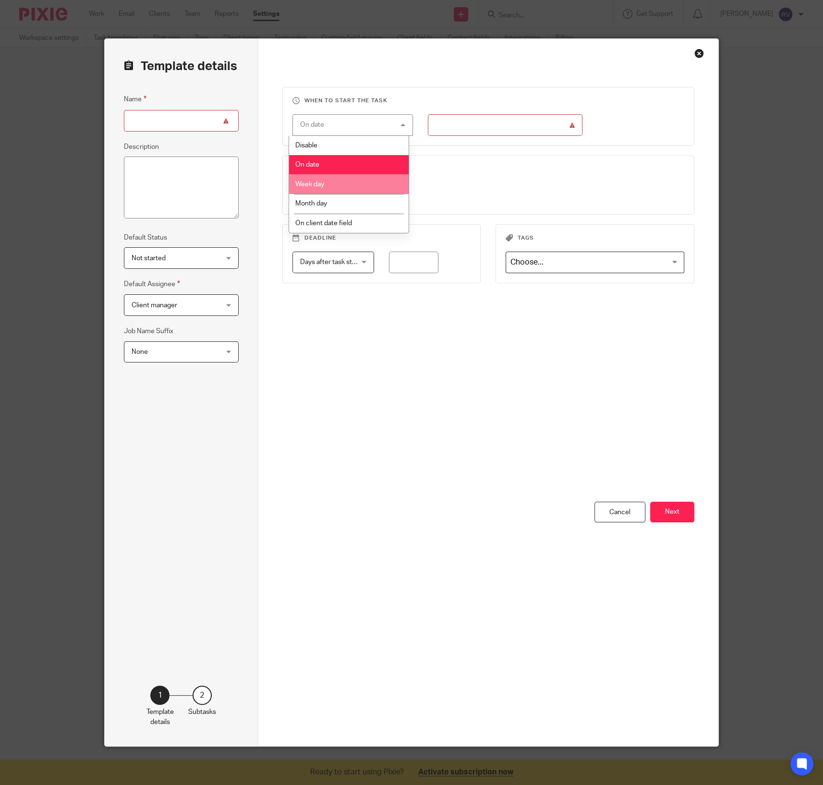
click at [342, 191] on li "Week day" at bounding box center [349, 184] width 120 height 20
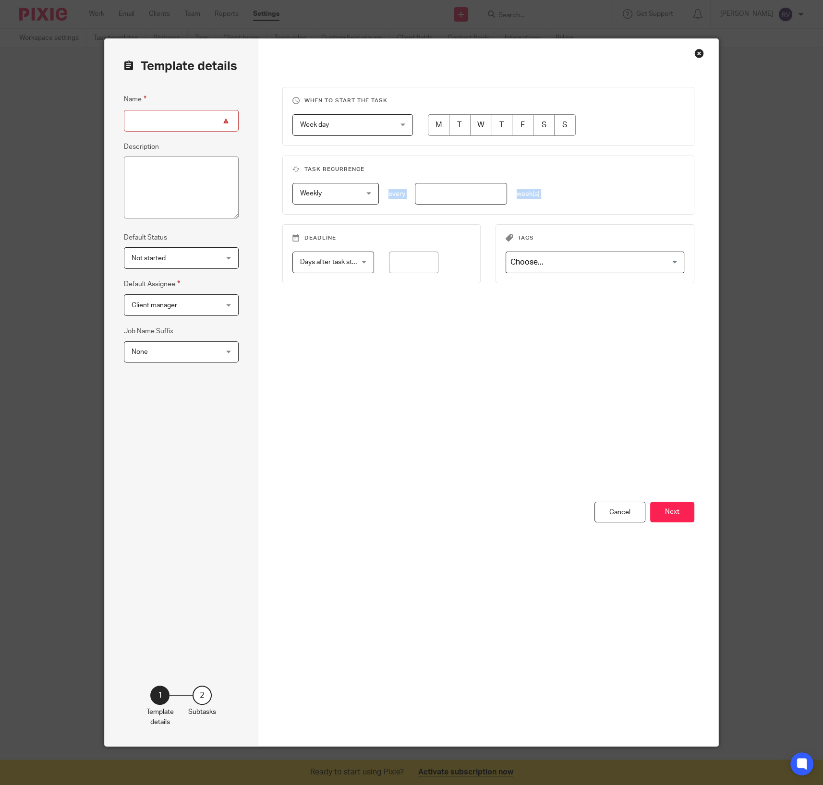
click at [333, 179] on fieldset "Task recurrence Weekly Weekly No repeat Weekly Monthly Yearly weekly every week…" at bounding box center [488, 185] width 412 height 59
click at [351, 130] on span "Week day" at bounding box center [345, 125] width 90 height 20
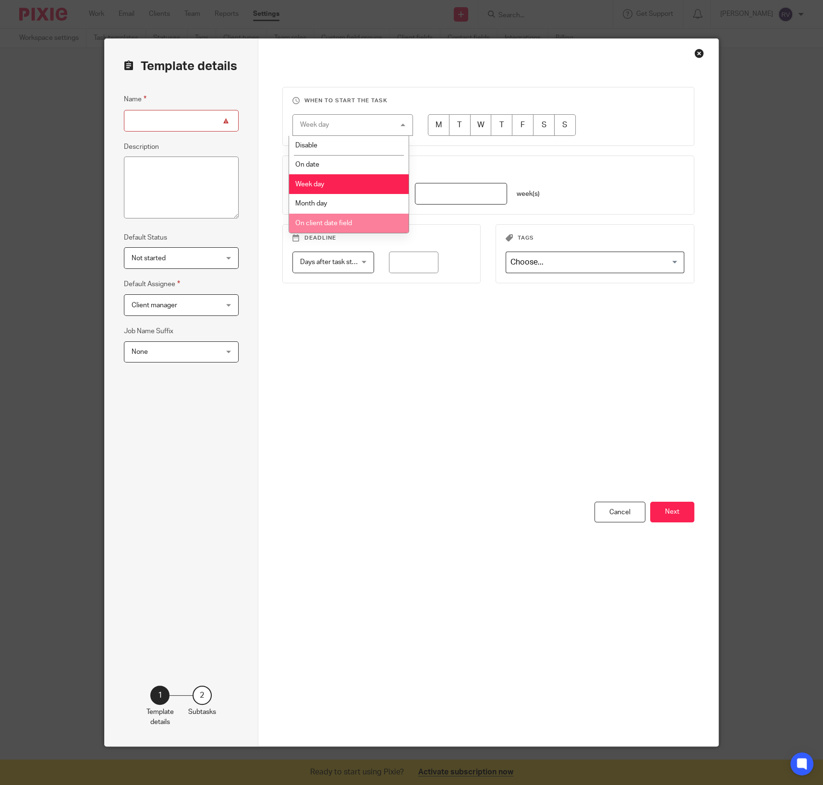
click at [339, 221] on span "On client date field" at bounding box center [323, 223] width 57 height 7
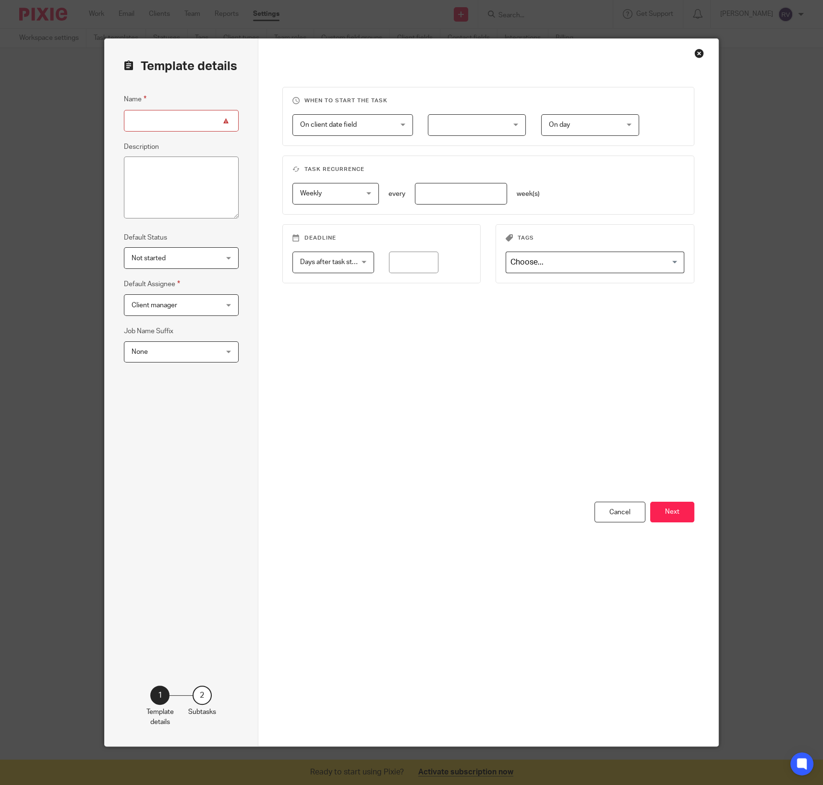
click at [443, 116] on div at bounding box center [477, 125] width 98 height 22
click at [361, 126] on span "On client date field" at bounding box center [345, 125] width 90 height 20
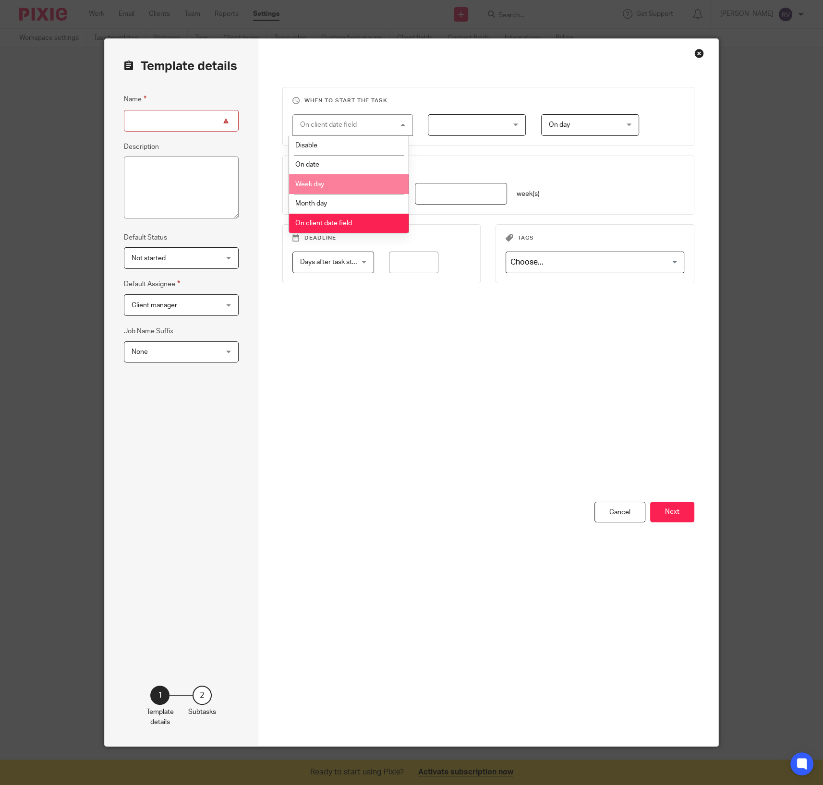
drag, startPoint x: 341, startPoint y: 189, endPoint x: 339, endPoint y: 196, distance: 7.6
click at [339, 192] on li "Week day" at bounding box center [349, 184] width 120 height 20
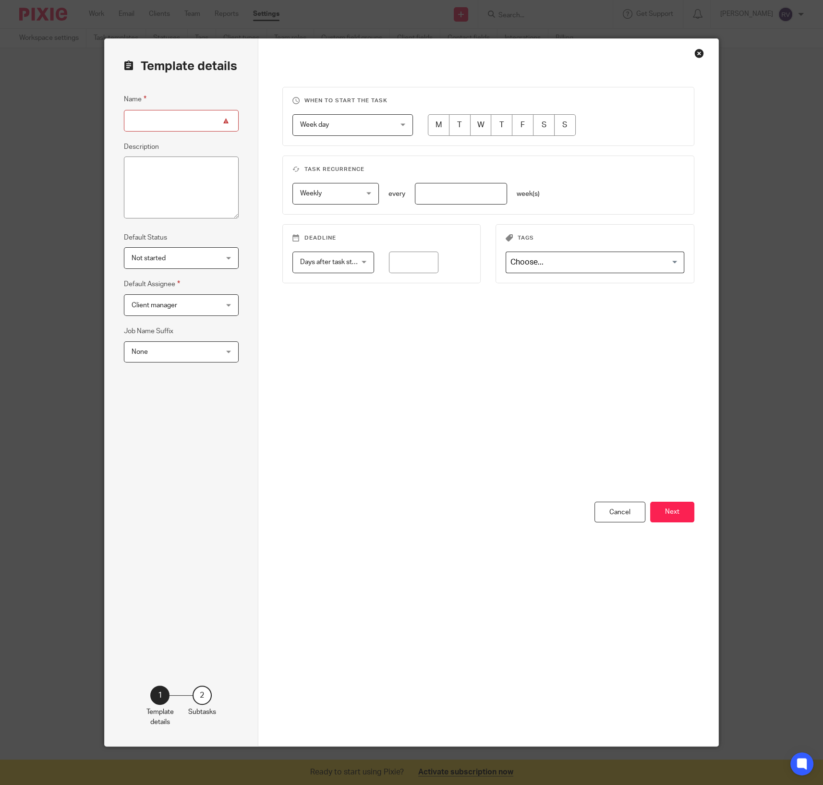
click at [347, 120] on span "Week day" at bounding box center [345, 125] width 90 height 20
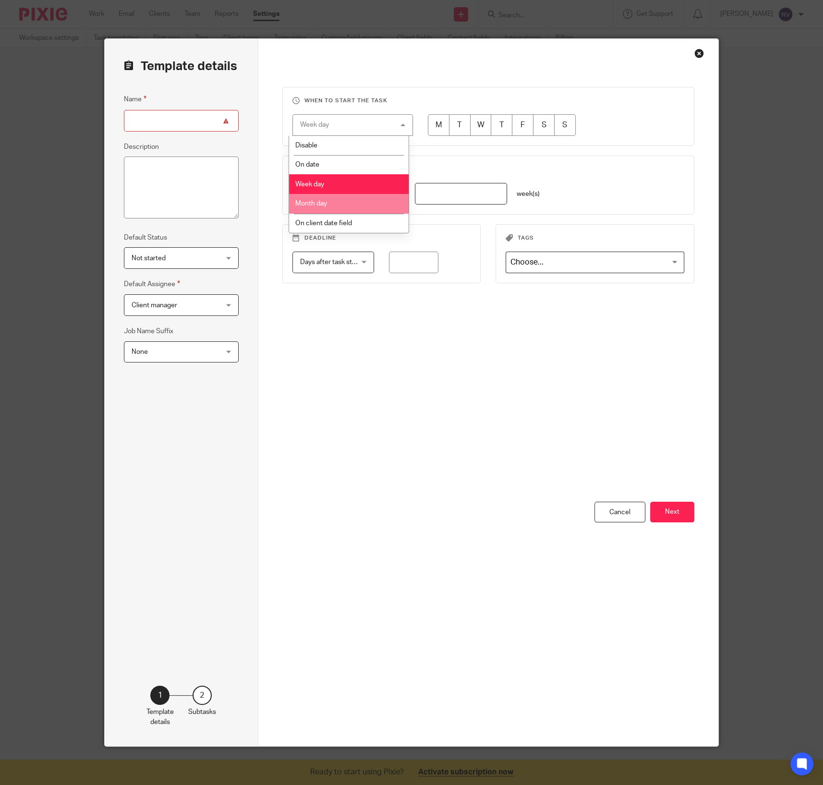
click at [342, 201] on li "Month day" at bounding box center [349, 204] width 120 height 20
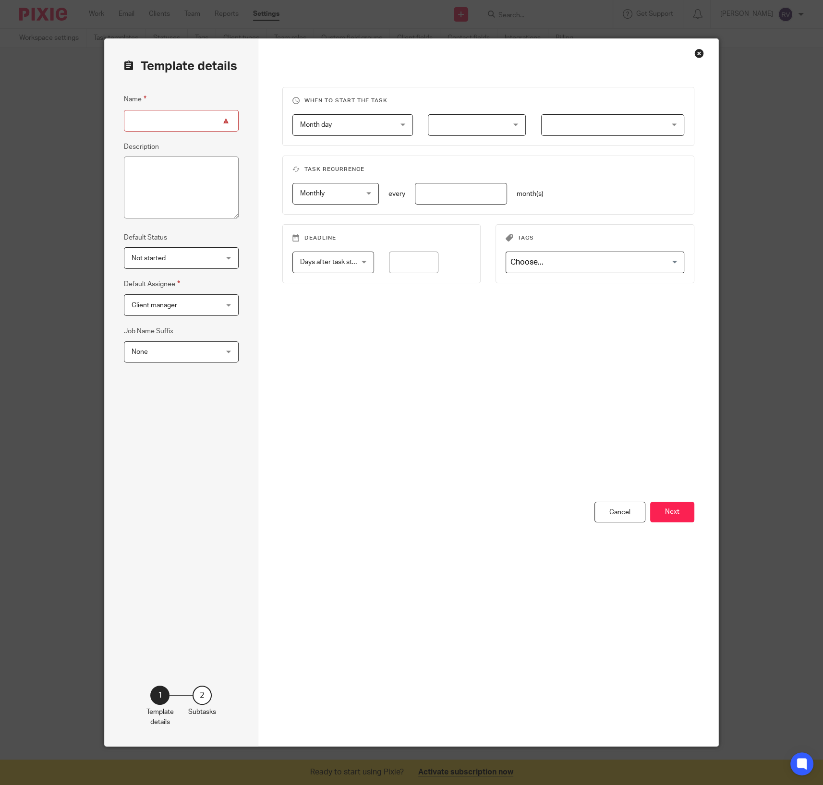
click at [352, 119] on span "Month day" at bounding box center [345, 125] width 90 height 20
click at [337, 220] on span "On client date field" at bounding box center [323, 223] width 57 height 7
click at [479, 118] on div at bounding box center [477, 125] width 98 height 22
click at [463, 181] on li "Year end date" at bounding box center [472, 175] width 97 height 20
click at [542, 126] on div "On day On day" at bounding box center [590, 125] width 98 height 22
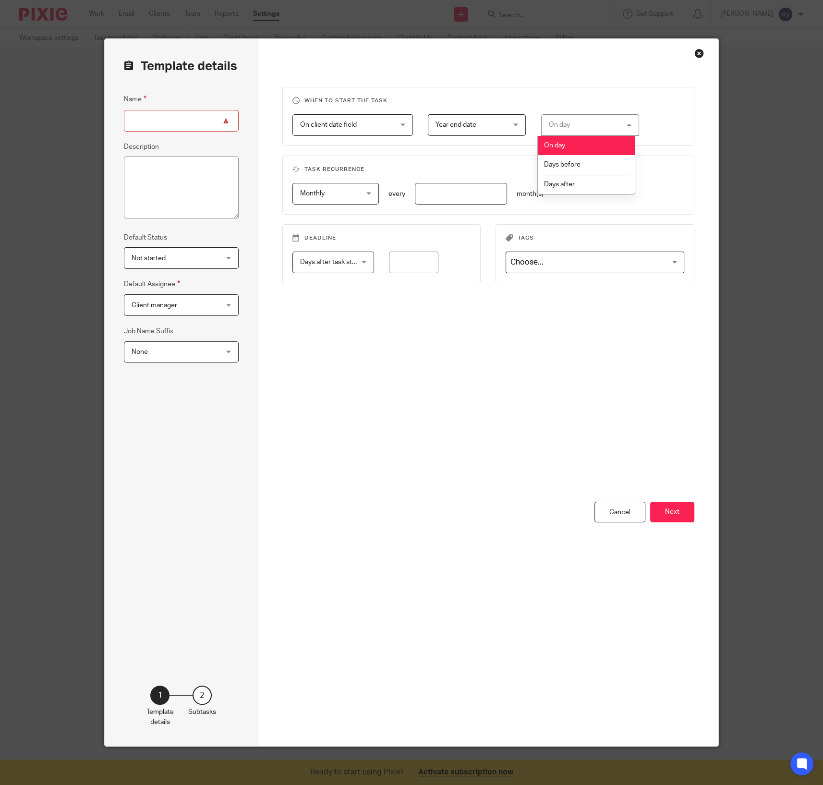
click at [542, 126] on div "On day On day" at bounding box center [590, 125] width 98 height 22
click at [694, 49] on div "Close this dialog window" at bounding box center [699, 53] width 10 height 10
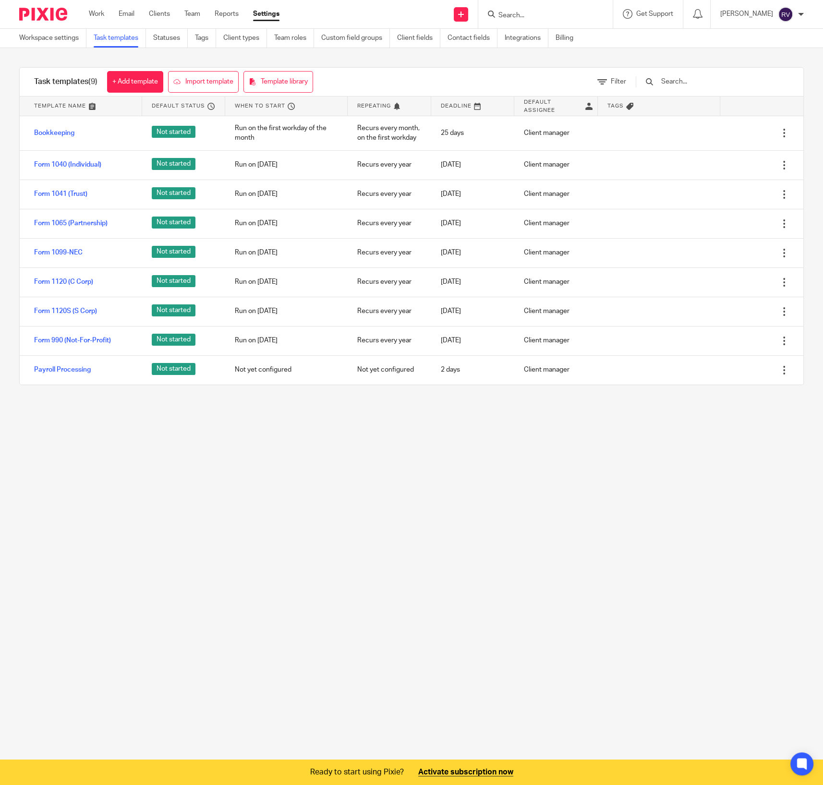
click at [383, 489] on main "Workspace settings Task templates Statuses Tags Client types Team roles Custom …" at bounding box center [411, 392] width 823 height 785
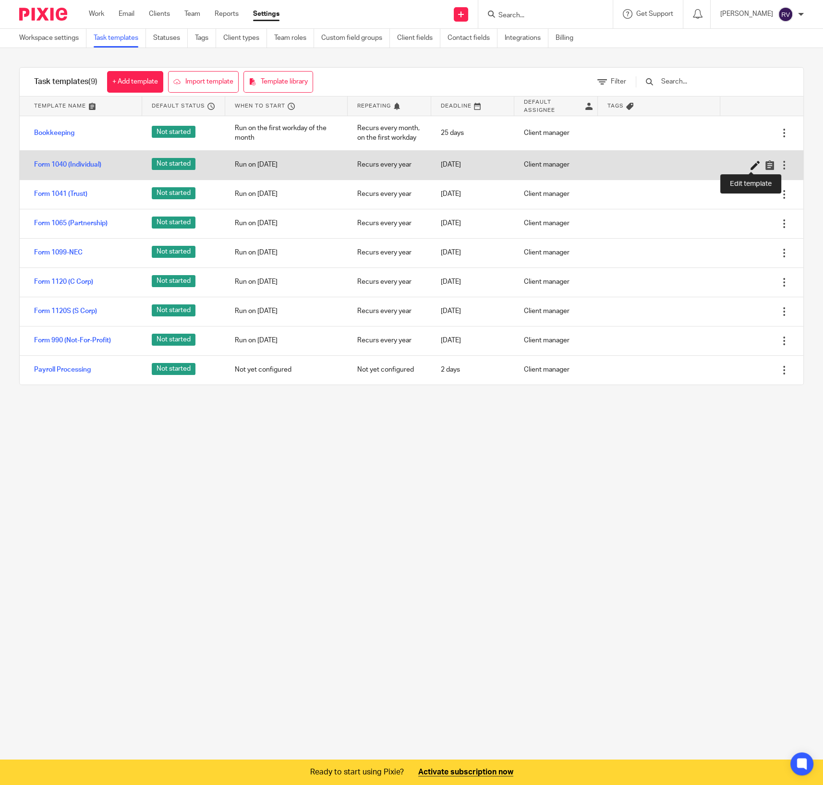
click at [750, 167] on icon at bounding box center [755, 165] width 10 height 10
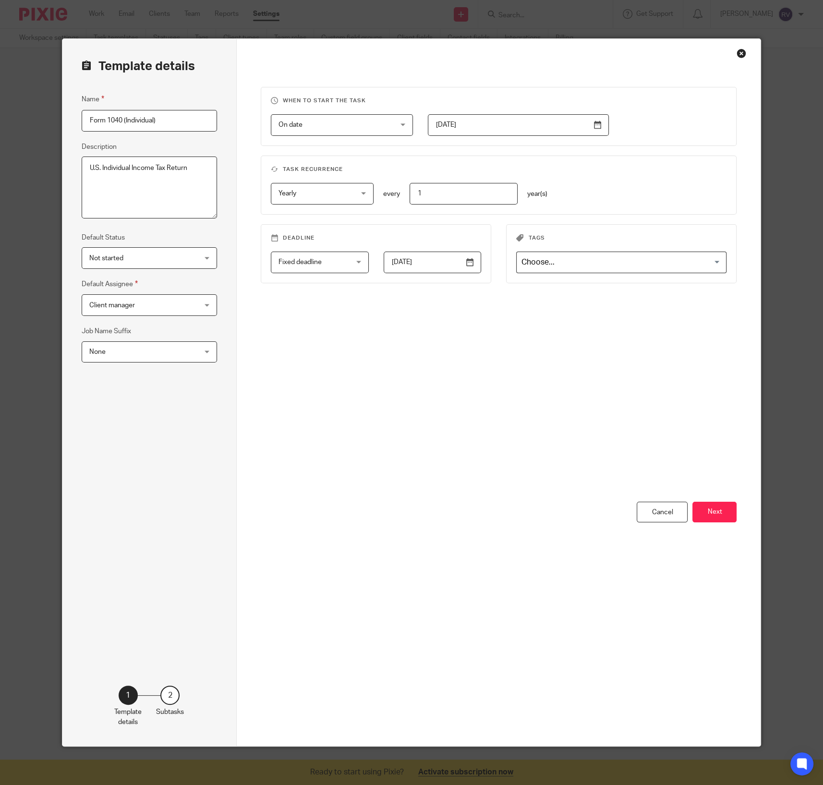
click at [602, 131] on input "[DATE]" at bounding box center [518, 125] width 181 height 22
drag, startPoint x: 596, startPoint y: 129, endPoint x: 594, endPoint y: 133, distance: 4.9
click at [596, 130] on input "[DATE]" at bounding box center [518, 125] width 181 height 22
click at [648, 153] on div "When to start the task On date On date Disable On date Week day Month day On cl…" at bounding box center [499, 294] width 476 height 415
click at [468, 130] on input "[DATE]" at bounding box center [518, 125] width 181 height 22
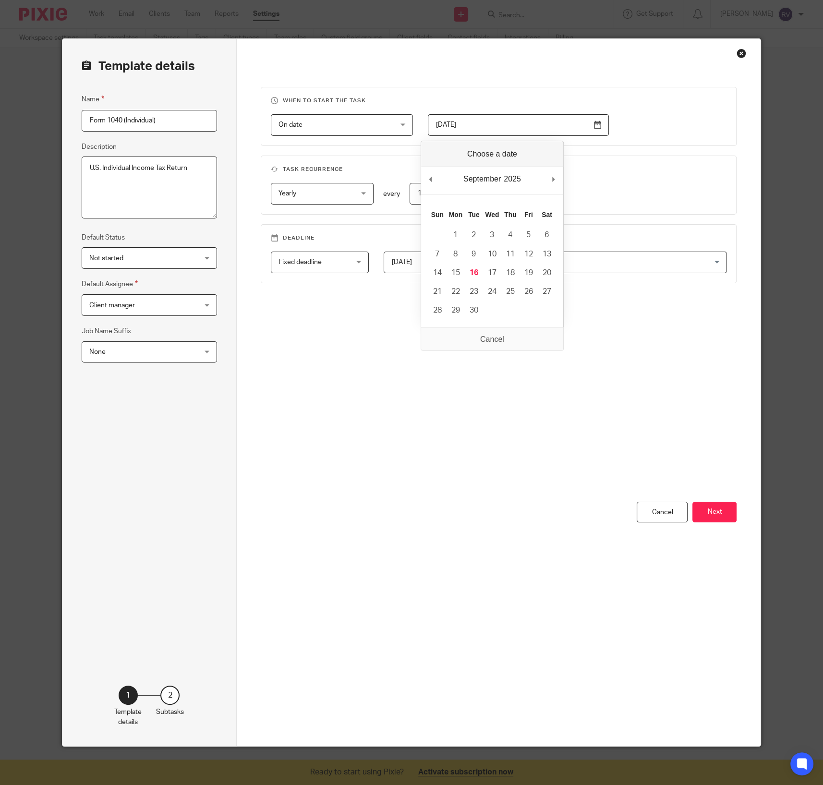
click at [468, 131] on input "[DATE]" at bounding box center [518, 125] width 181 height 22
type input "2026-01-01"
click at [599, 201] on div "Yearly Yearly No repeat Weekly Monthly Yearly yearly every 1 year(s)" at bounding box center [491, 194] width 471 height 22
click at [503, 330] on div "When to start the task On date On date Disable On date Week day Month day On cl…" at bounding box center [499, 294] width 476 height 415
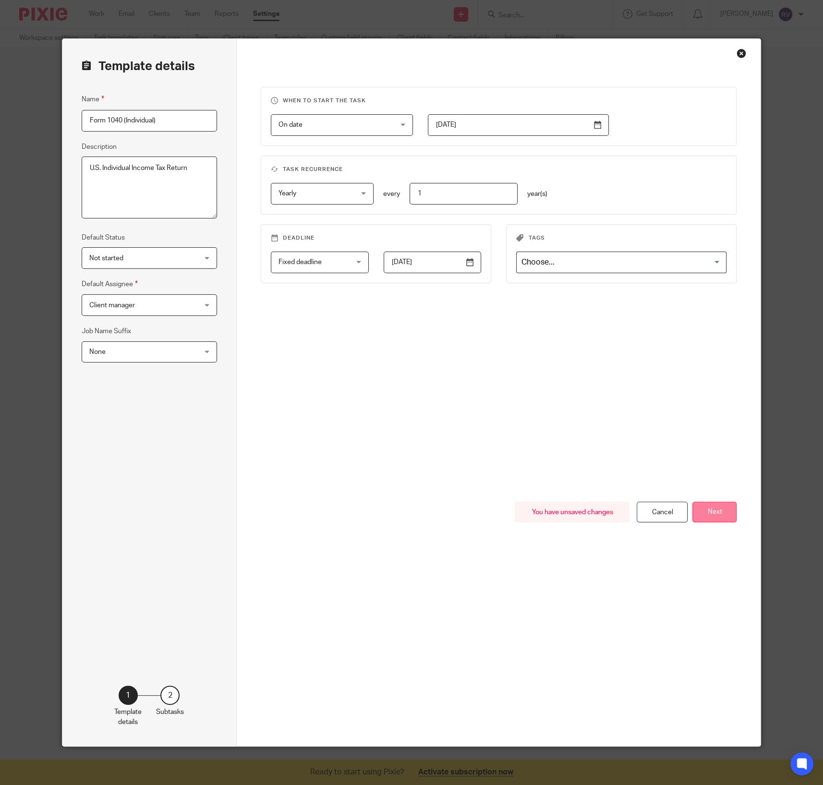
click at [715, 508] on button "Next" at bounding box center [714, 512] width 44 height 21
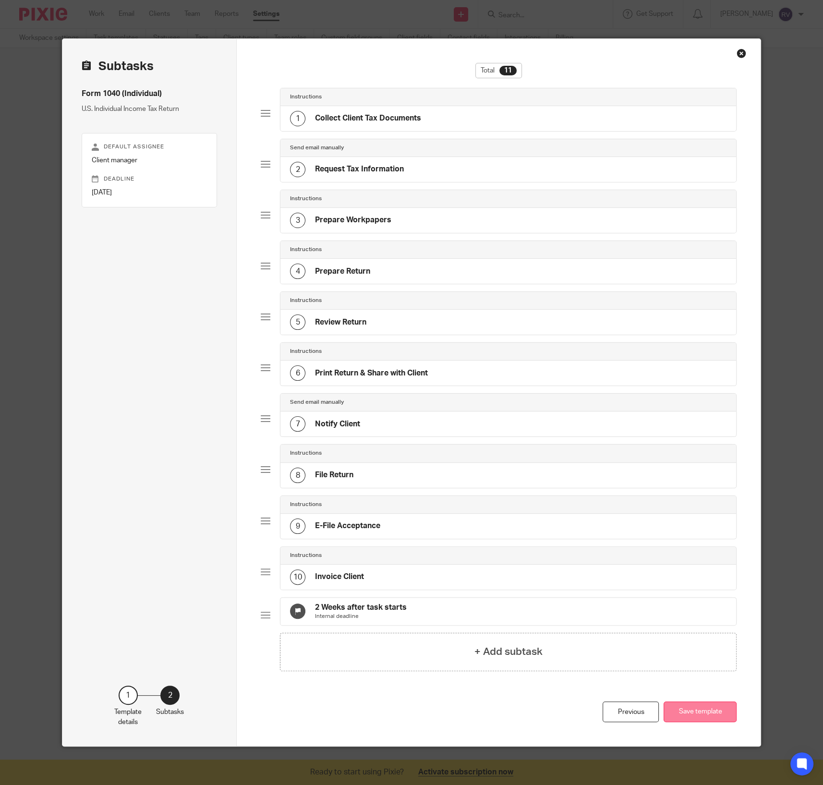
click at [705, 713] on button "Save template" at bounding box center [700, 712] width 73 height 21
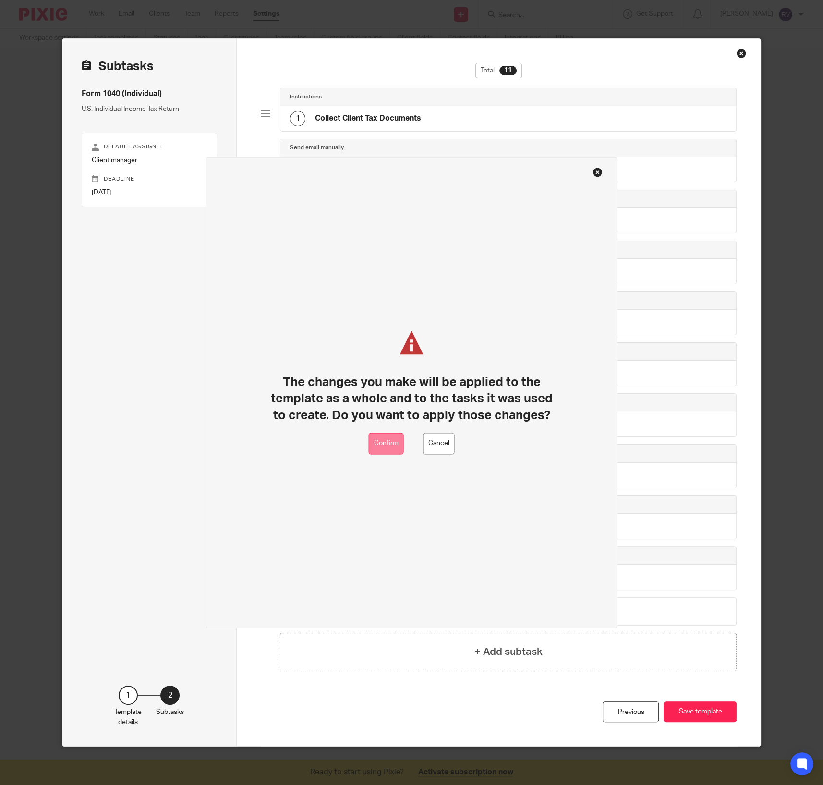
click at [394, 453] on button "Confirm" at bounding box center [386, 444] width 35 height 22
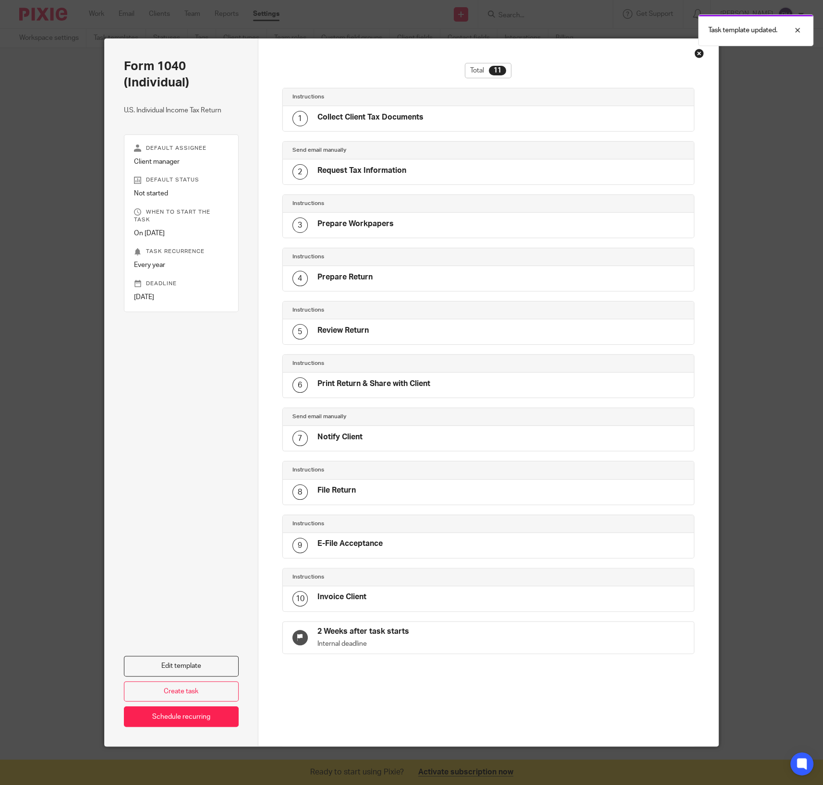
click at [700, 51] on div "Close this dialog window" at bounding box center [699, 53] width 10 height 10
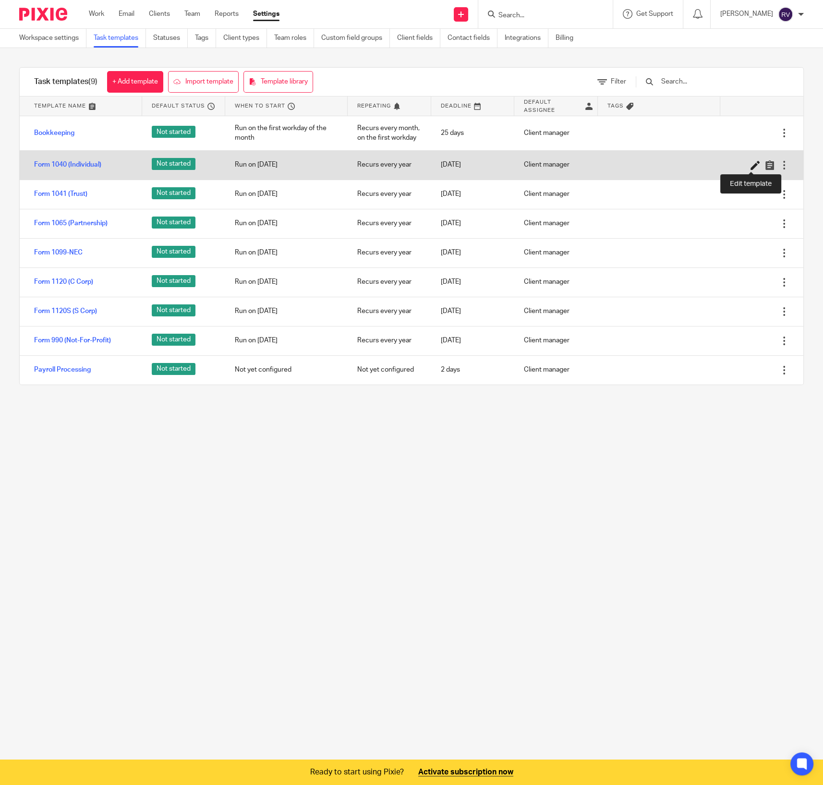
click at [750, 167] on icon at bounding box center [755, 165] width 10 height 10
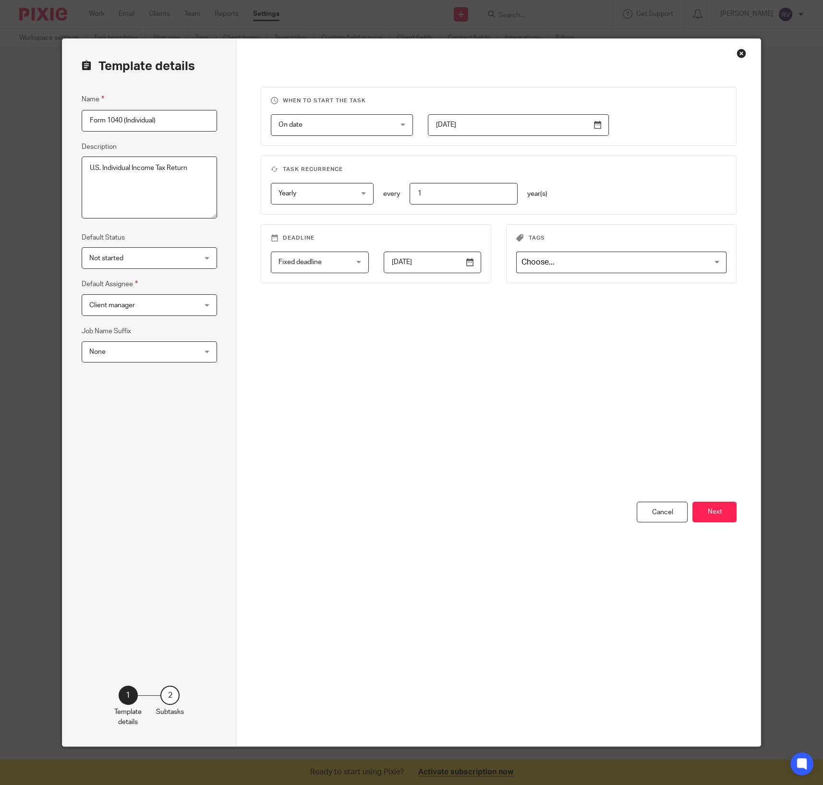
click at [491, 400] on div "When to start the task On date On date Disable On date Week day Month day On cl…" at bounding box center [499, 294] width 476 height 415
click at [471, 271] on input "[DATE]" at bounding box center [432, 263] width 97 height 22
drag, startPoint x: 422, startPoint y: 266, endPoint x: 412, endPoint y: 268, distance: 9.2
click at [422, 267] on input "[DATE]" at bounding box center [432, 263] width 97 height 22
click at [402, 260] on input "[DATE]" at bounding box center [432, 263] width 97 height 22
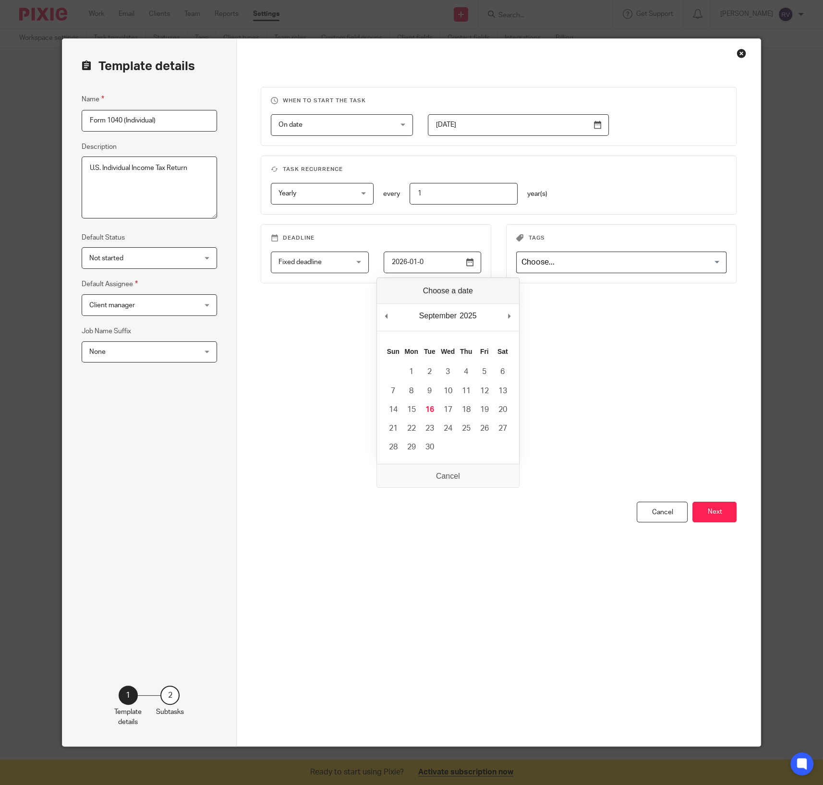
type input "2026-01-01"
type input "3."
type input "1/1/1/"
click at [740, 54] on div "Close this dialog window" at bounding box center [742, 53] width 10 height 10
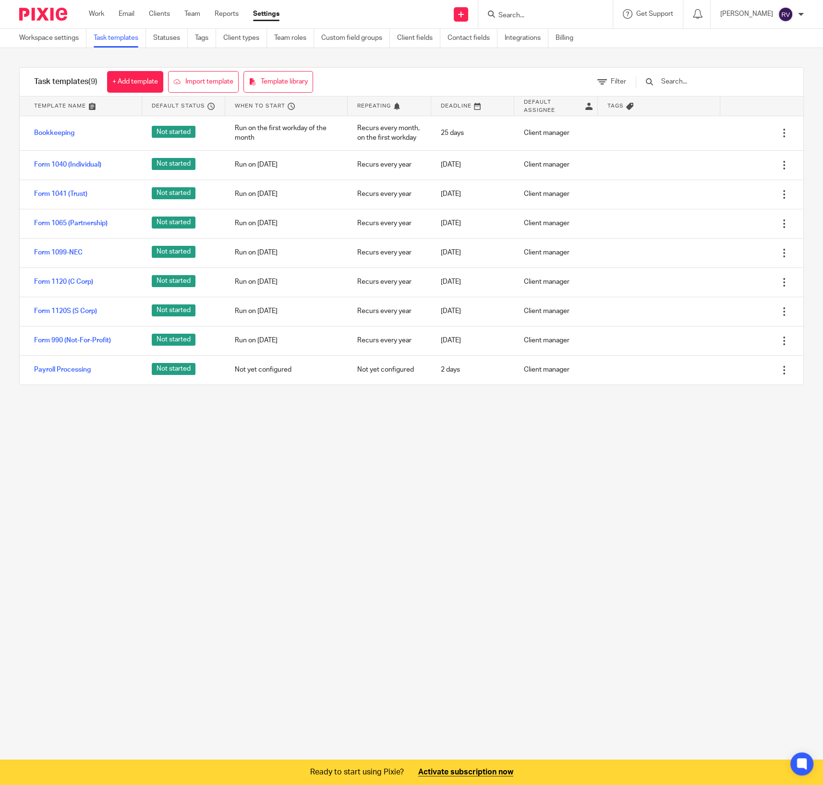
click at [482, 439] on main "Workspace settings Task templates Statuses Tags Client types Team roles Custom …" at bounding box center [411, 392] width 823 height 785
click at [270, 86] on link "Template library" at bounding box center [278, 82] width 70 height 22
click at [280, 40] on link "Team roles" at bounding box center [294, 38] width 40 height 19
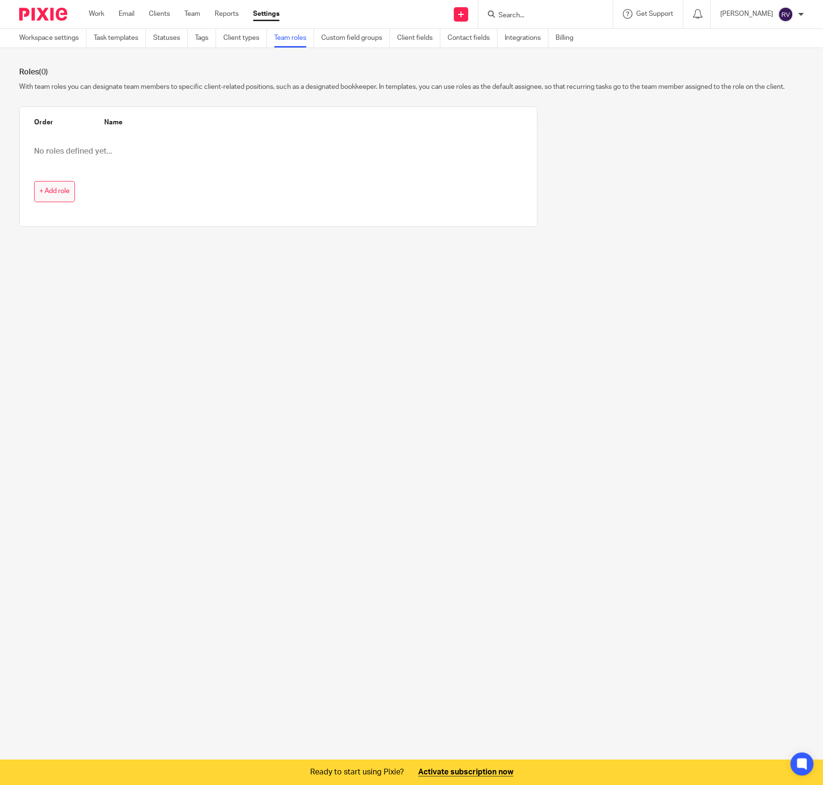
click at [49, 195] on span "+ Add role" at bounding box center [54, 192] width 30 height 8
click at [241, 29] on link "Client types" at bounding box center [245, 38] width 44 height 19
